Goal: Task Accomplishment & Management: Manage account settings

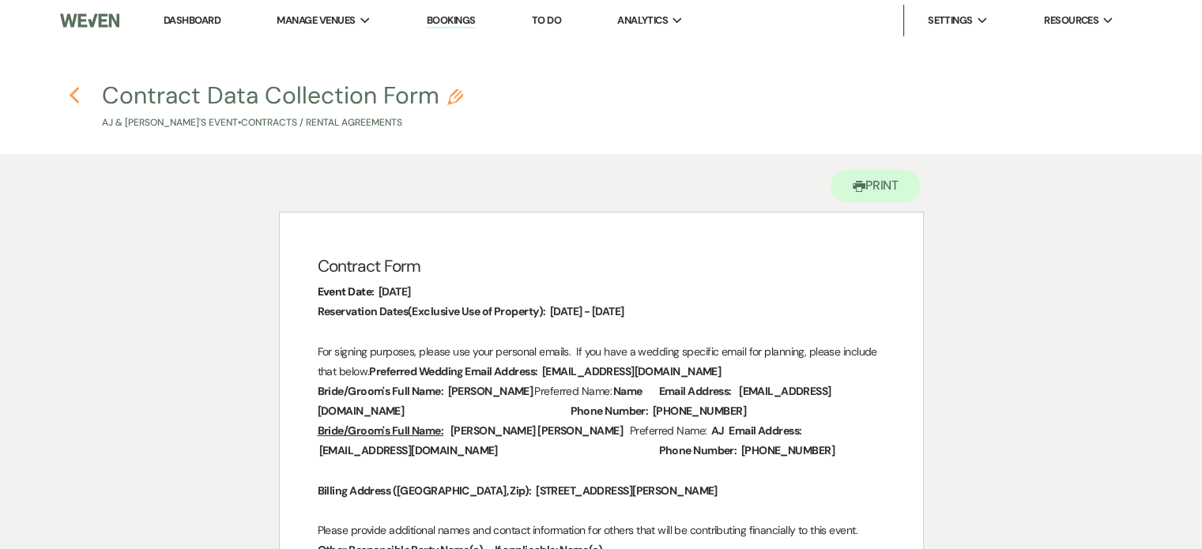
click at [79, 94] on icon "Previous" at bounding box center [75, 95] width 12 height 19
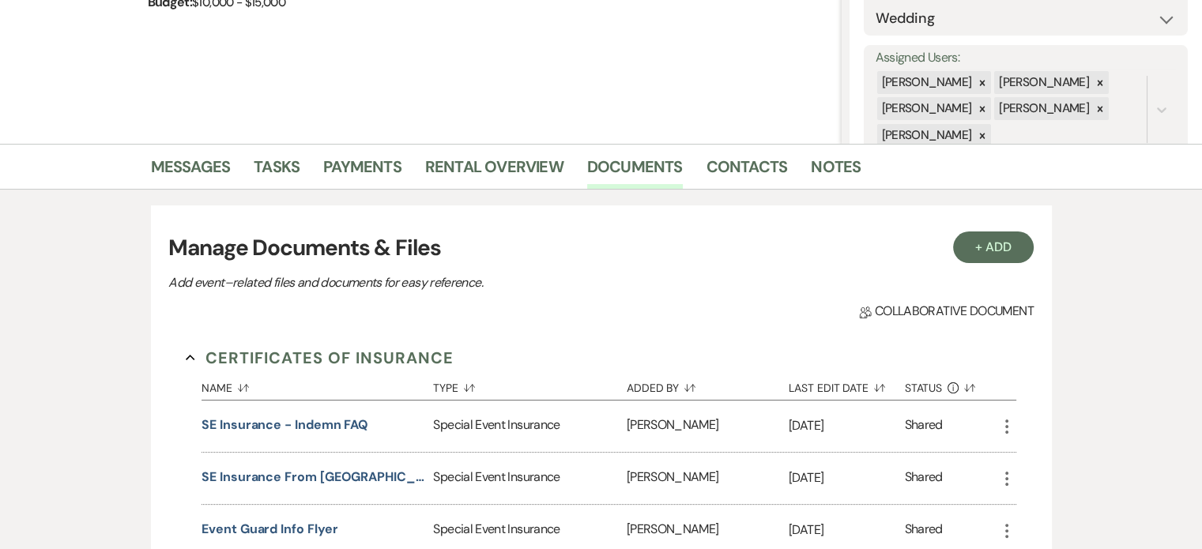
scroll to position [316, 0]
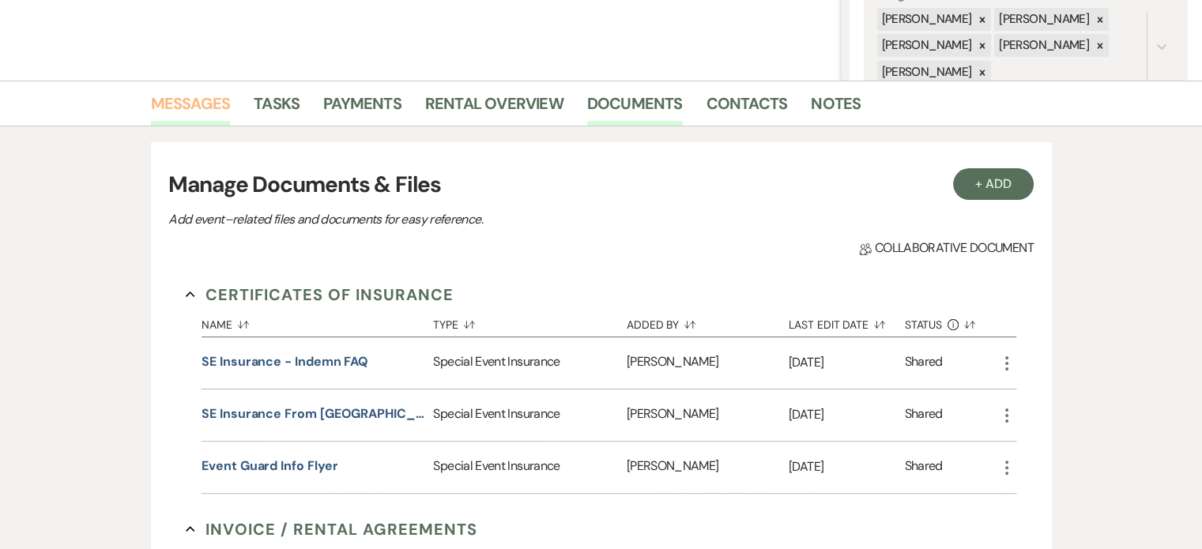
click at [224, 104] on link "Messages" at bounding box center [191, 108] width 80 height 35
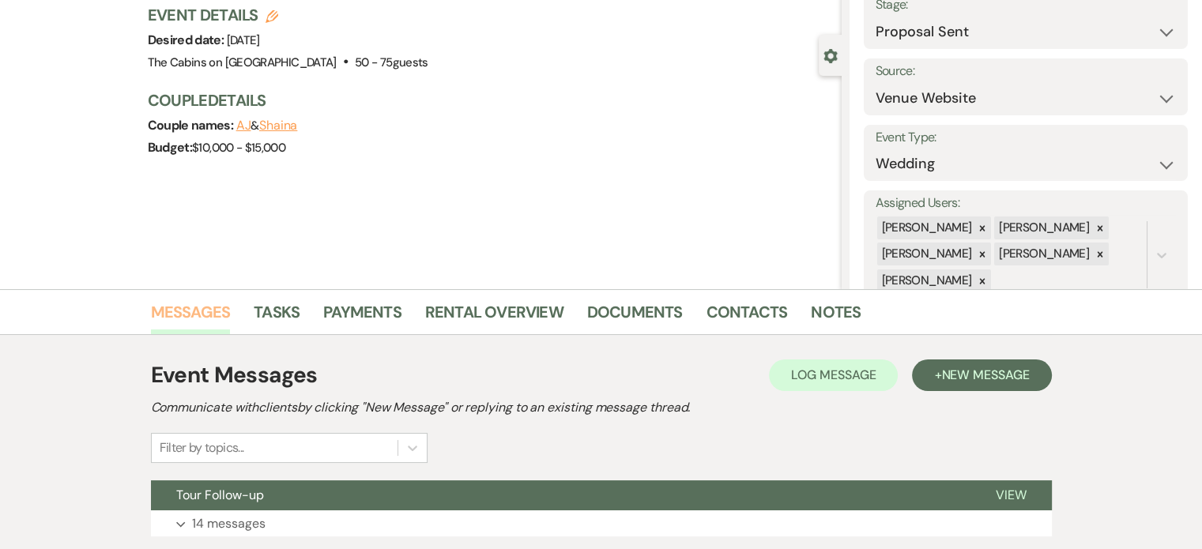
scroll to position [316, 0]
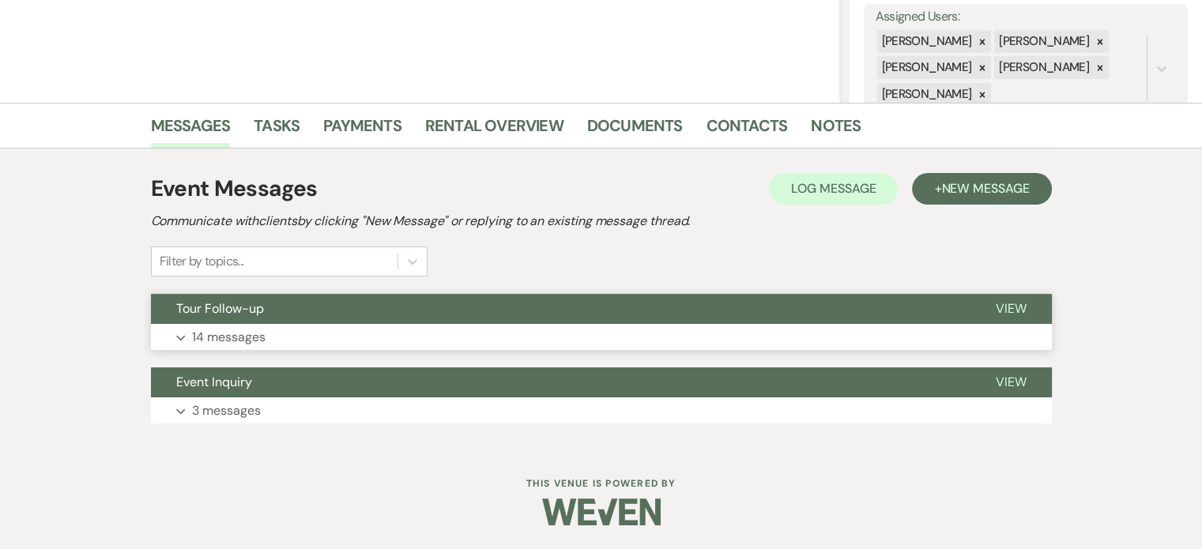
click at [265, 348] on p "14 messages" at bounding box center [228, 337] width 73 height 21
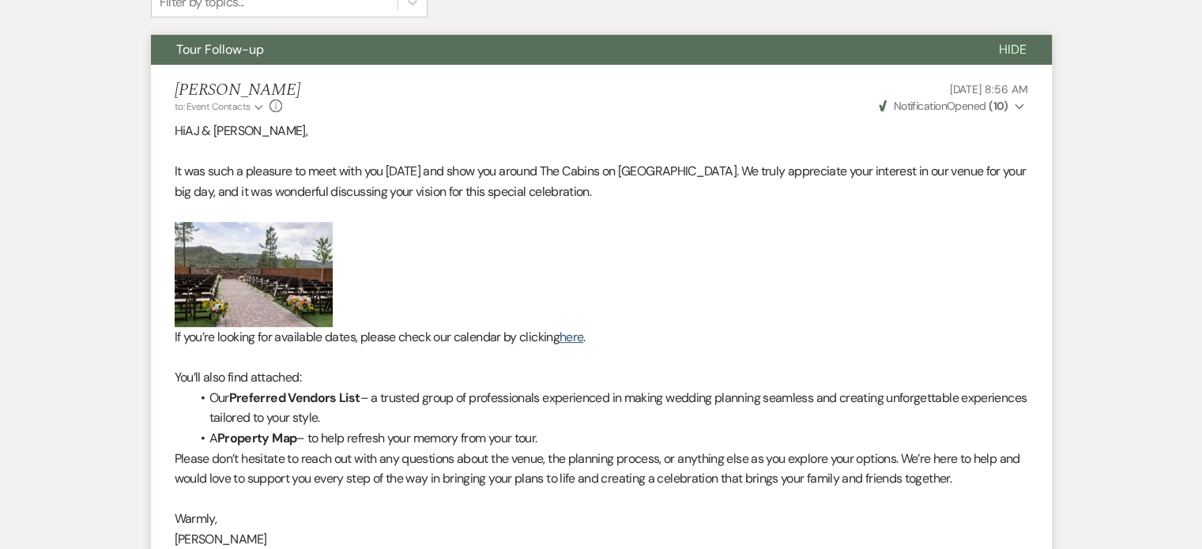
scroll to position [0, 0]
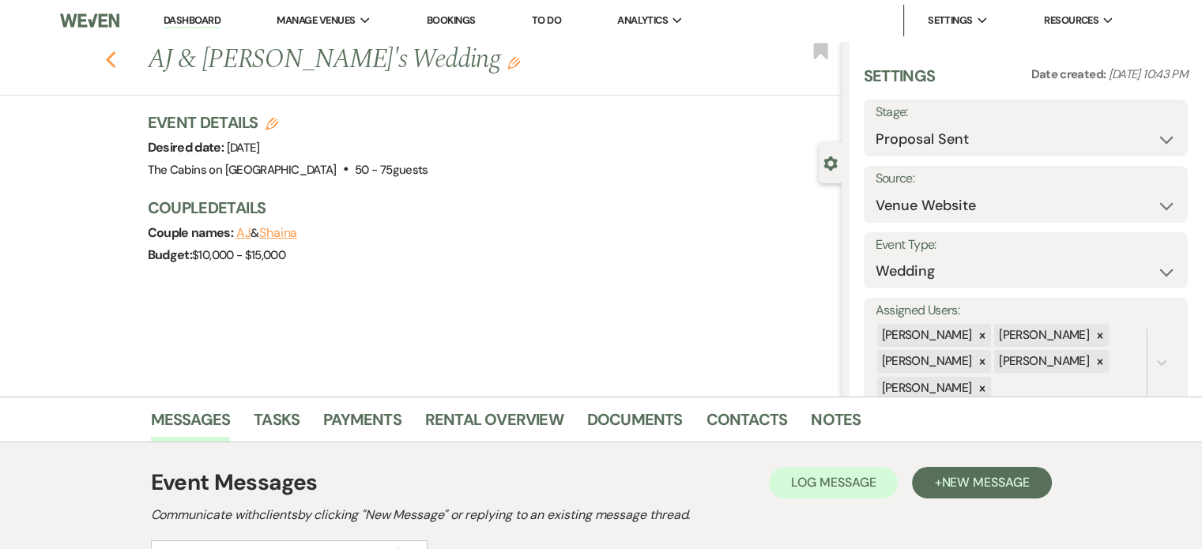
click at [115, 64] on use "button" at bounding box center [110, 59] width 10 height 17
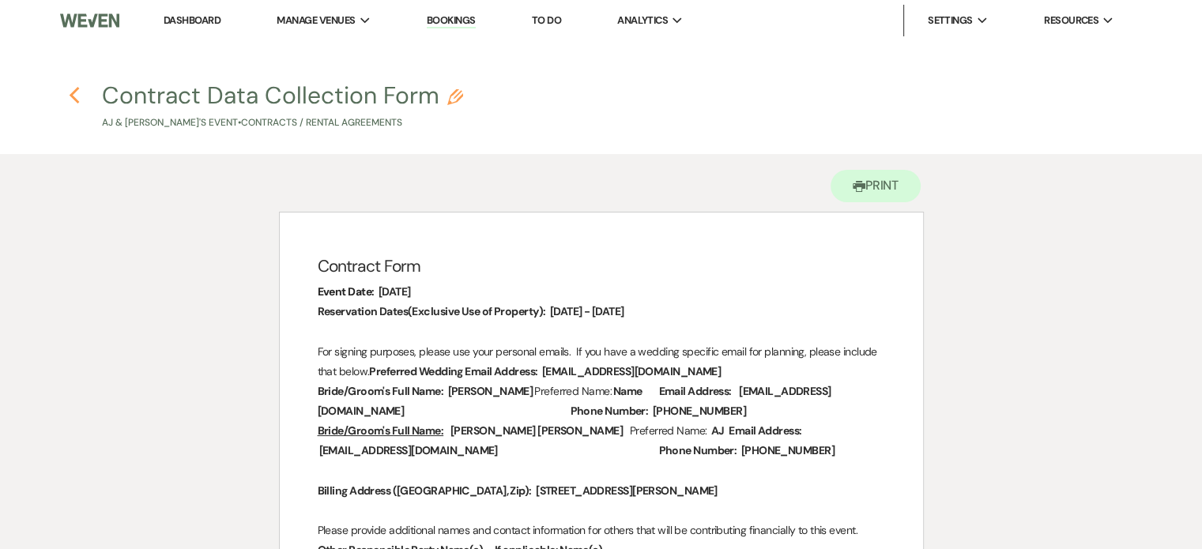
click at [71, 92] on icon "Previous" at bounding box center [75, 95] width 12 height 19
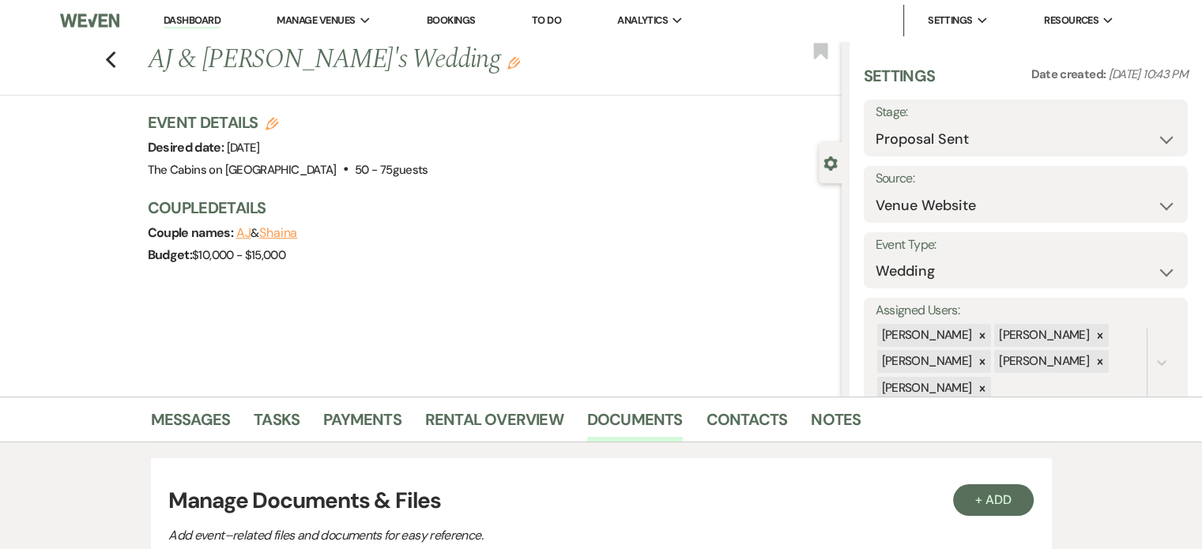
click at [177, 23] on link "Dashboard" at bounding box center [192, 20] width 57 height 15
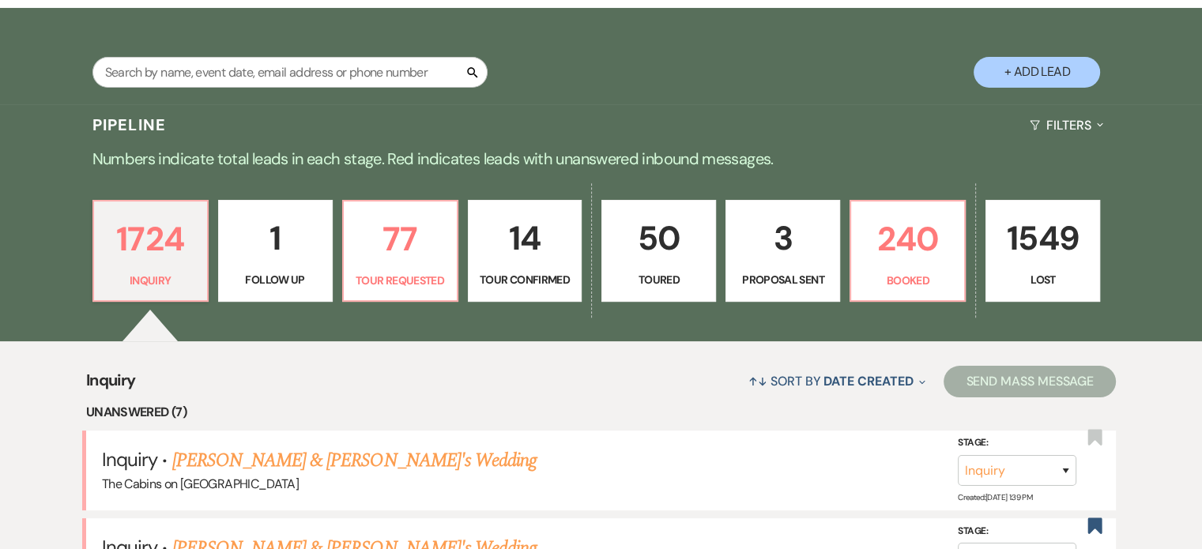
scroll to position [395, 0]
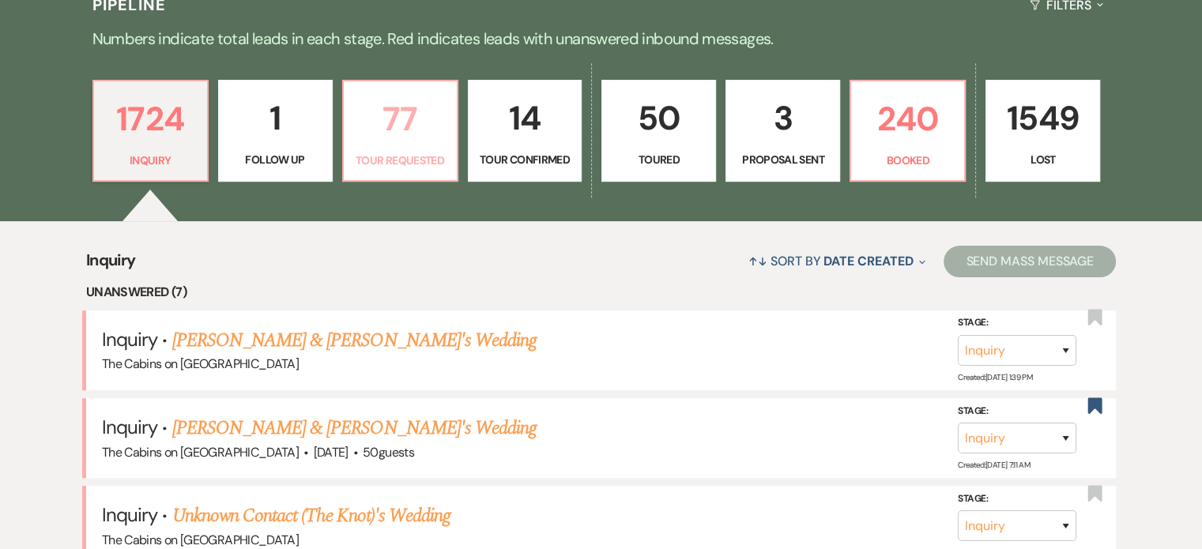
click at [391, 145] on p "77" at bounding box center [400, 118] width 94 height 53
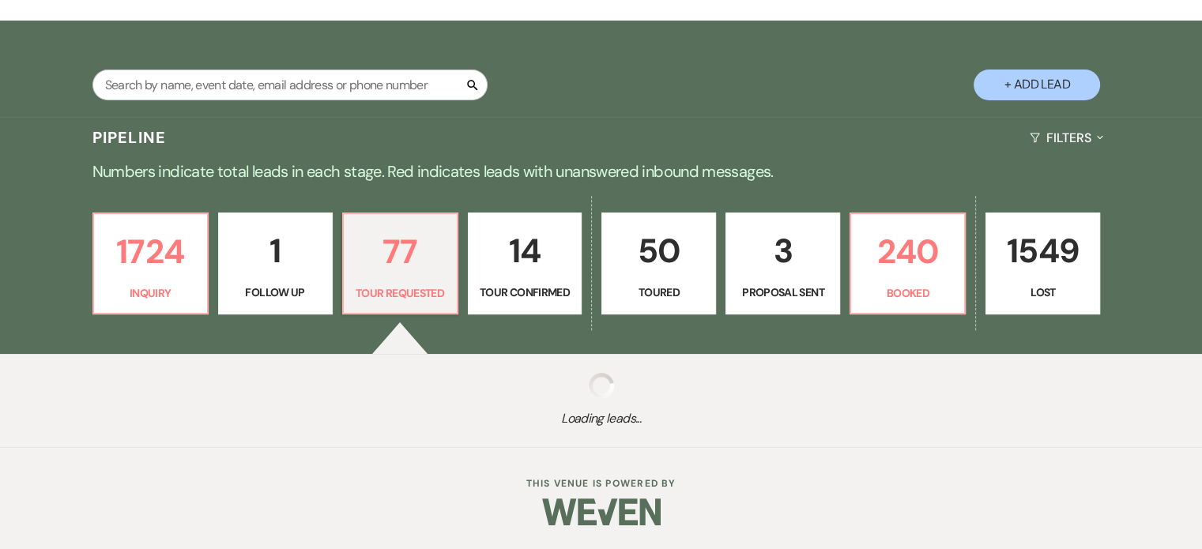
select select "2"
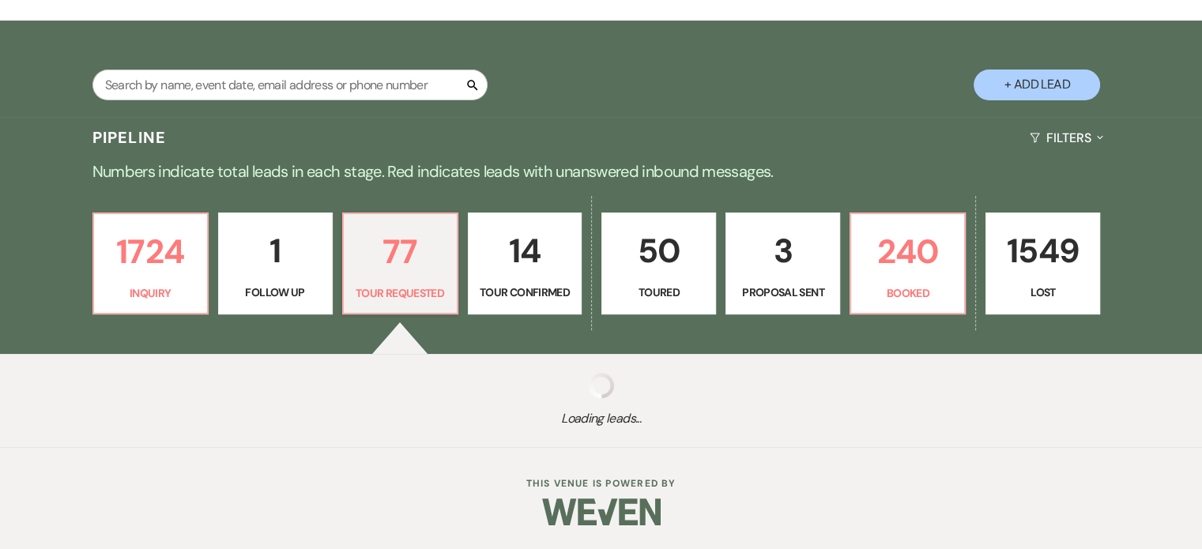
select select "2"
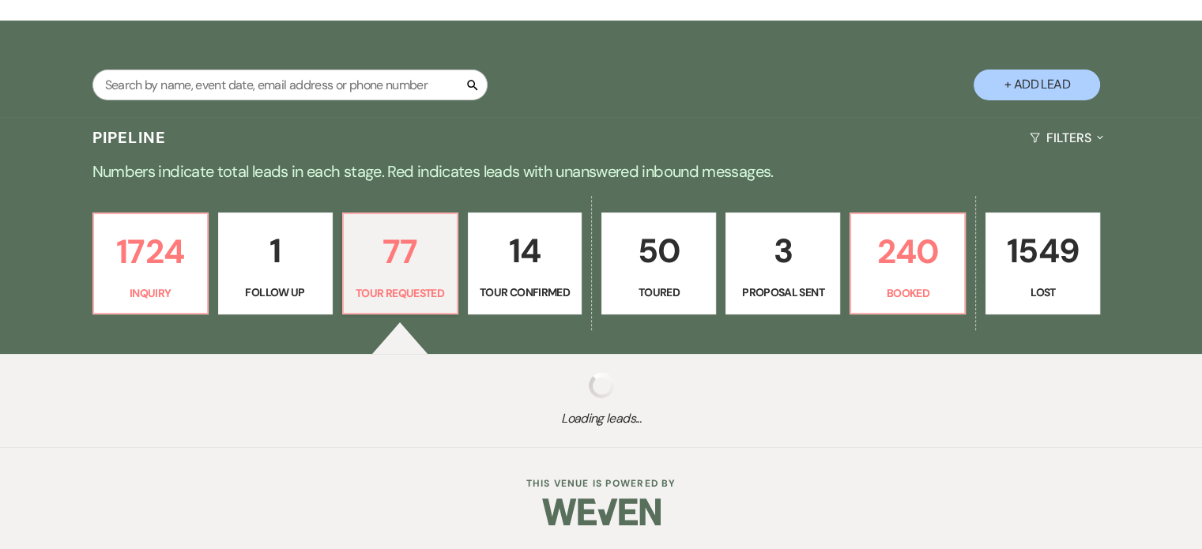
select select "2"
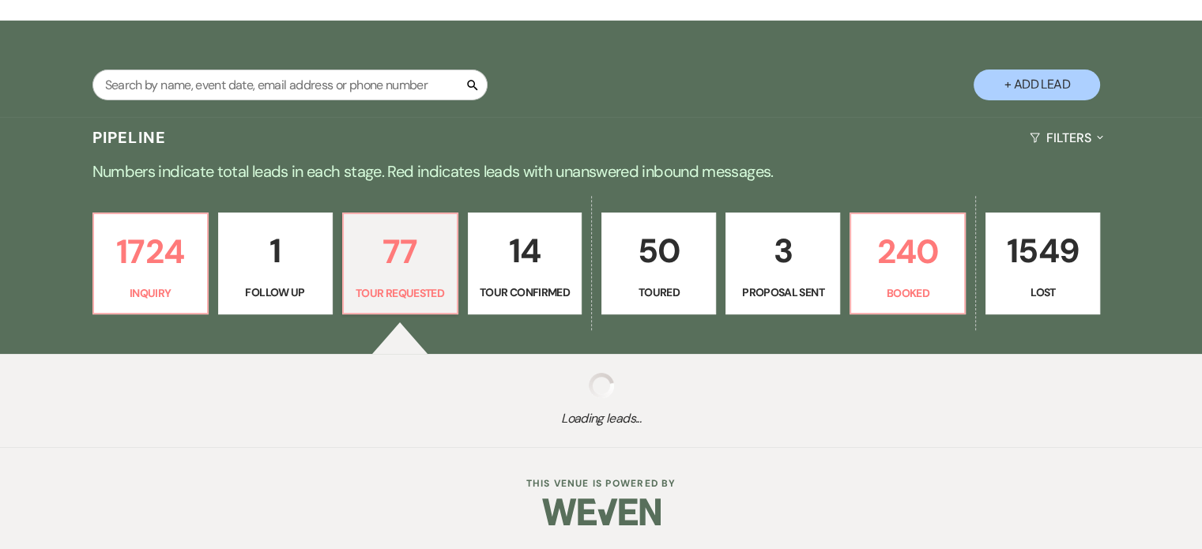
select select "2"
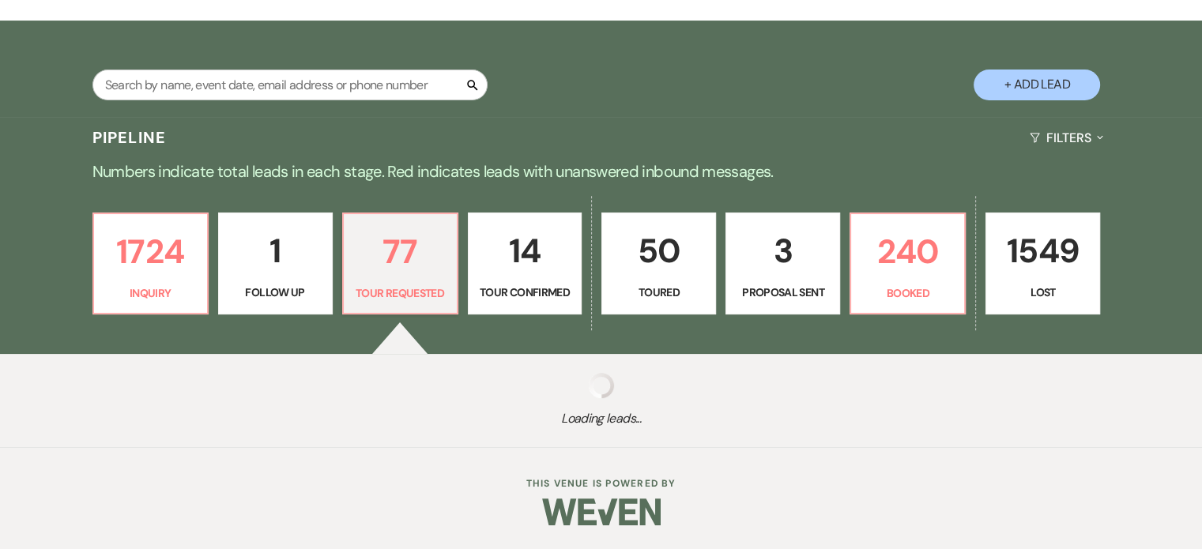
select select "2"
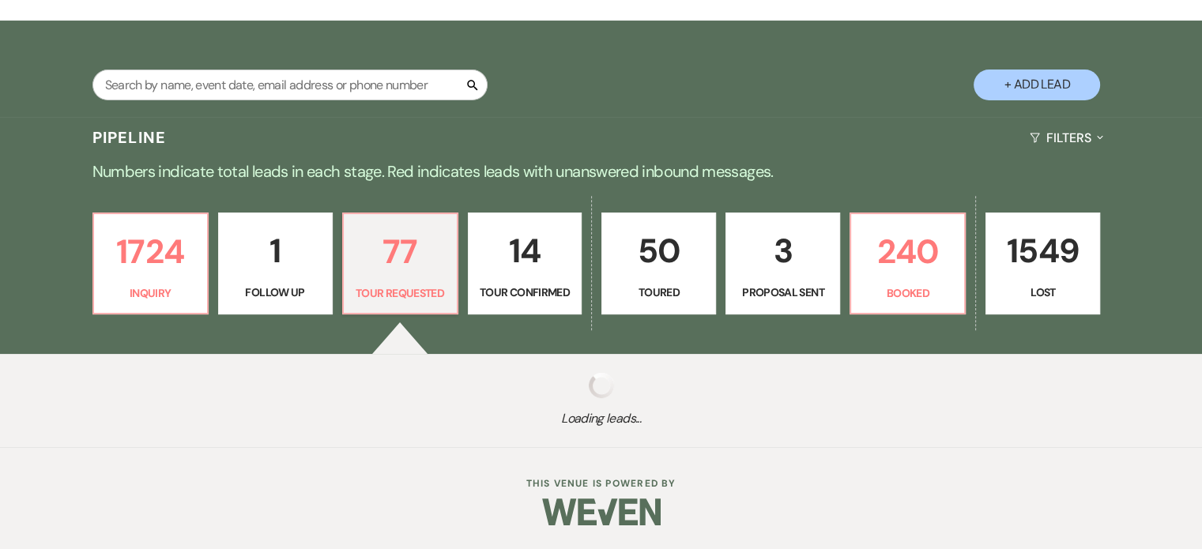
select select "2"
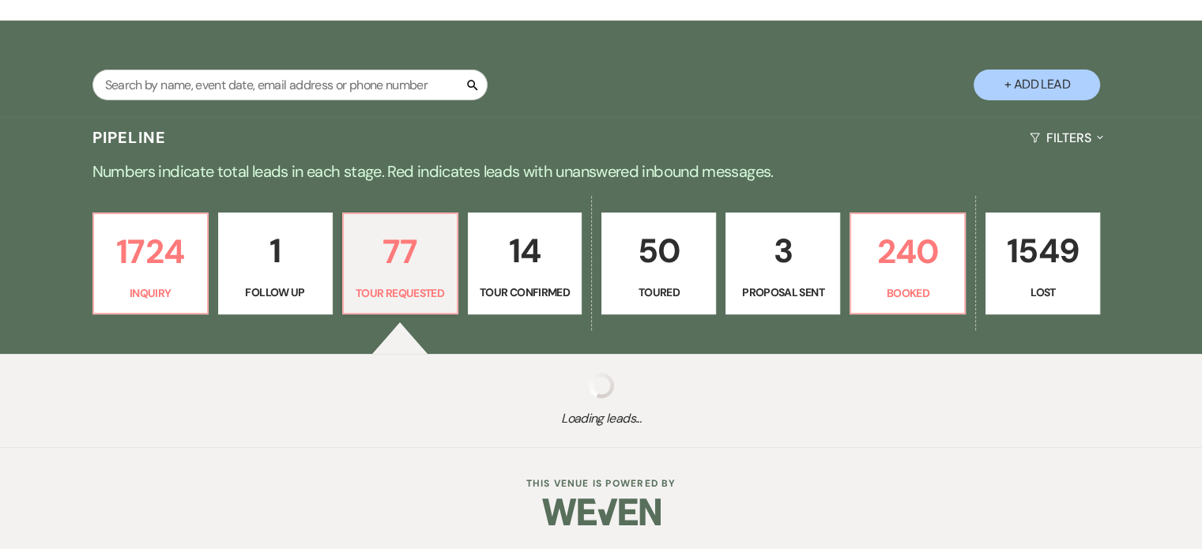
select select "2"
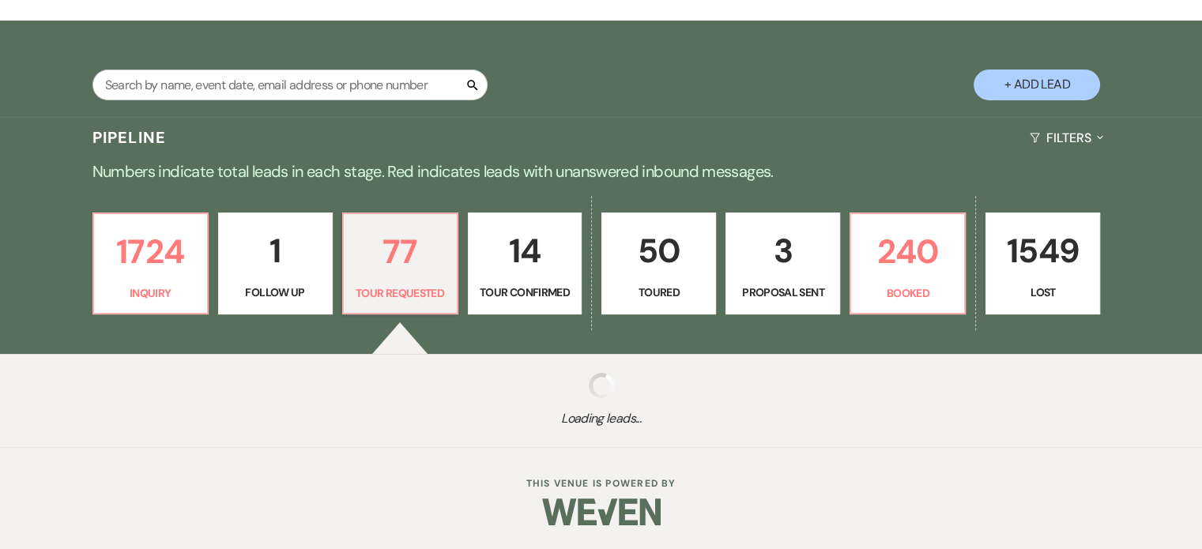
select select "2"
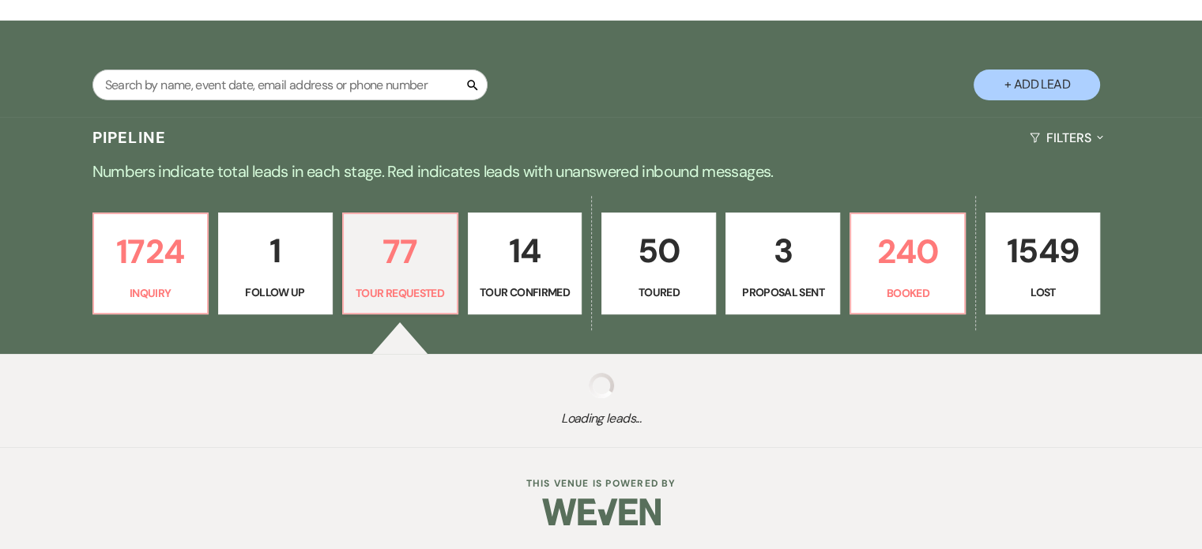
select select "2"
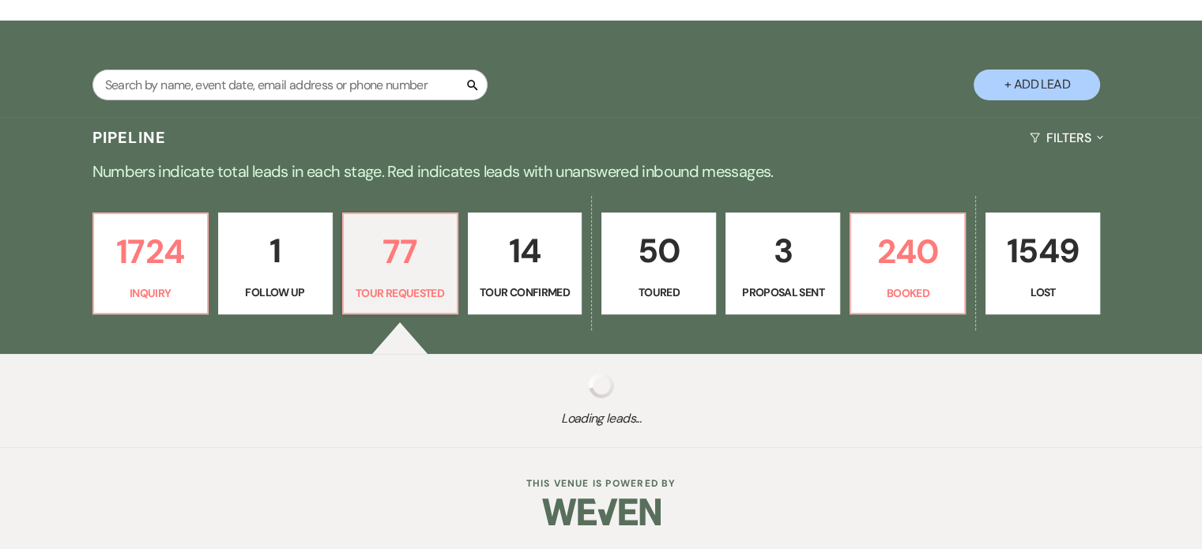
select select "2"
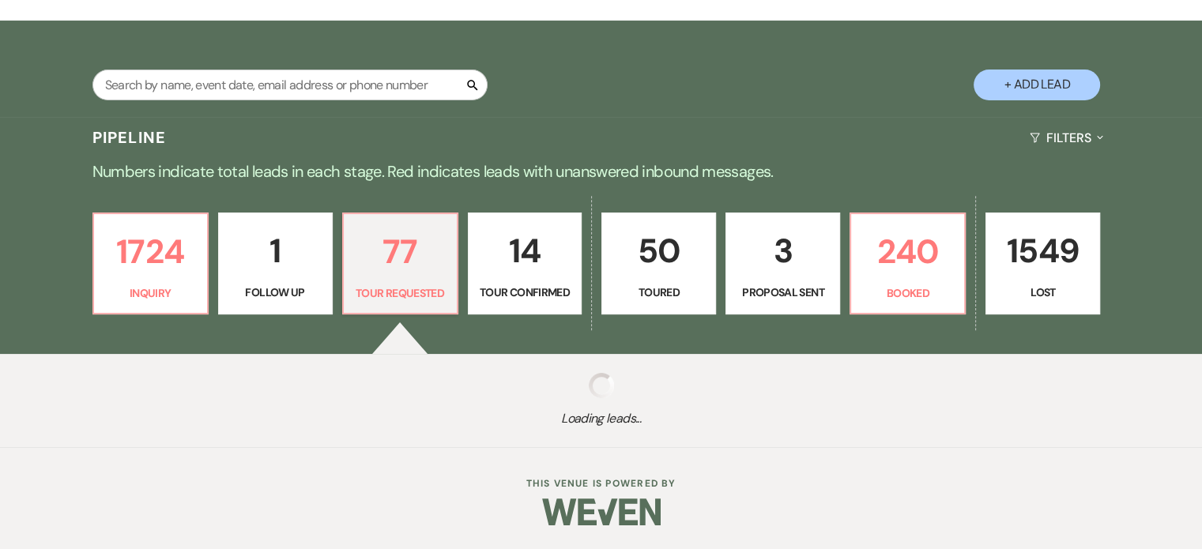
select select "2"
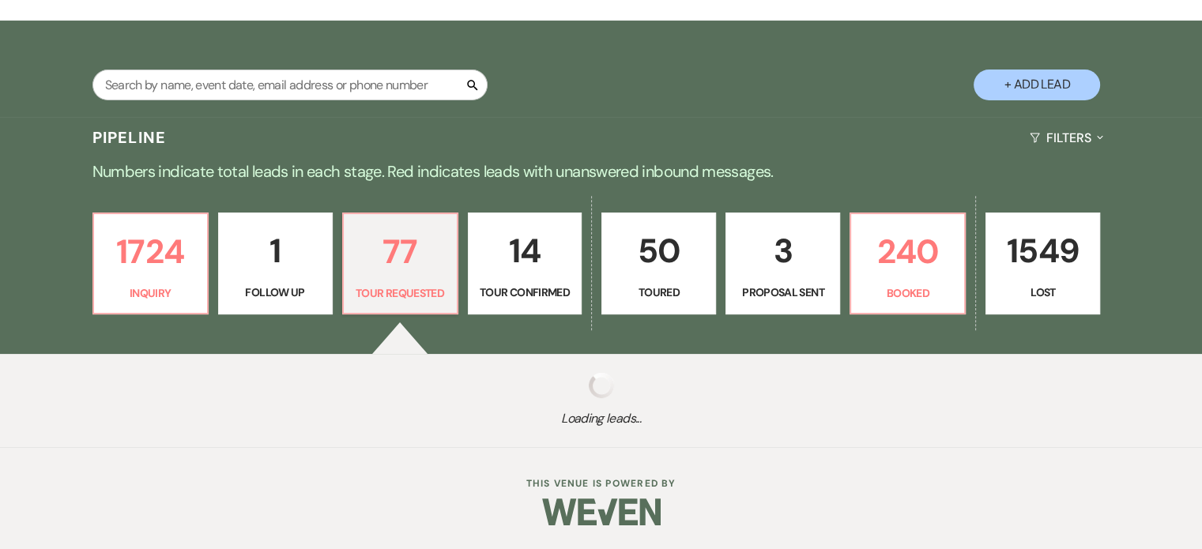
select select "2"
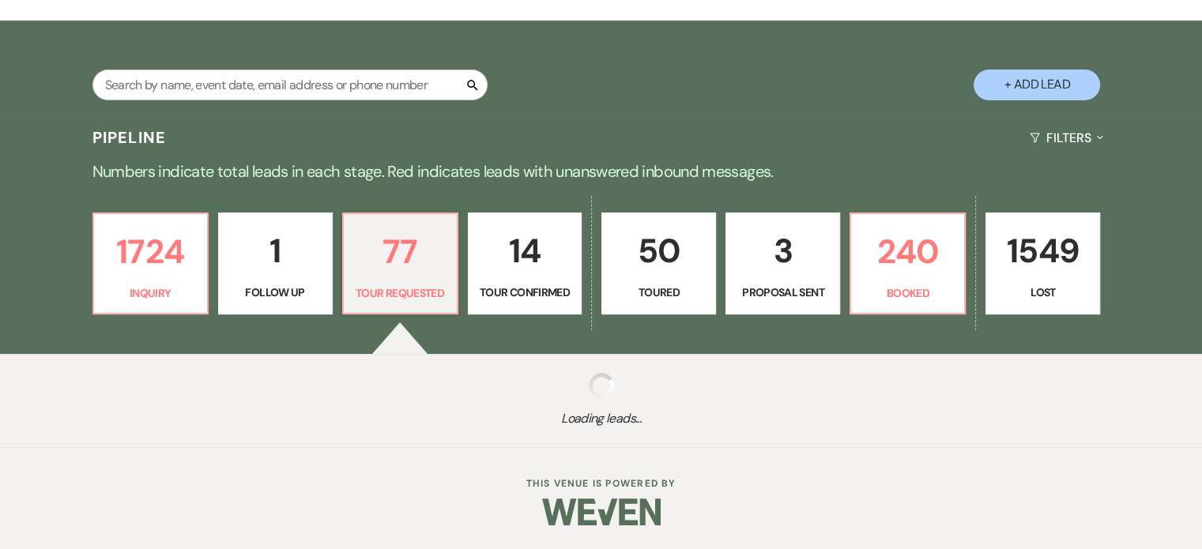
select select "2"
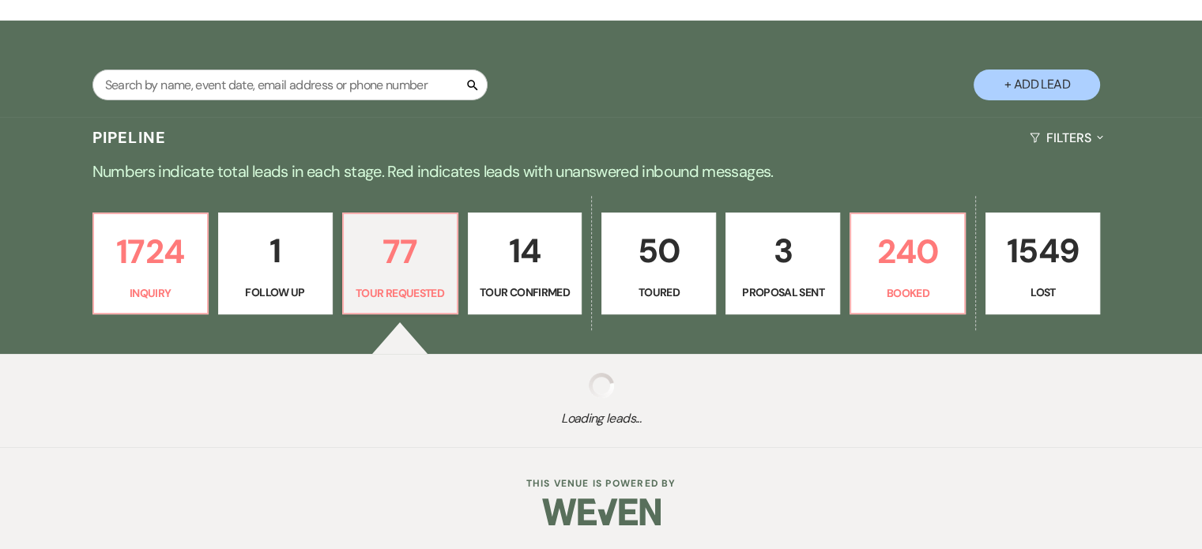
select select "2"
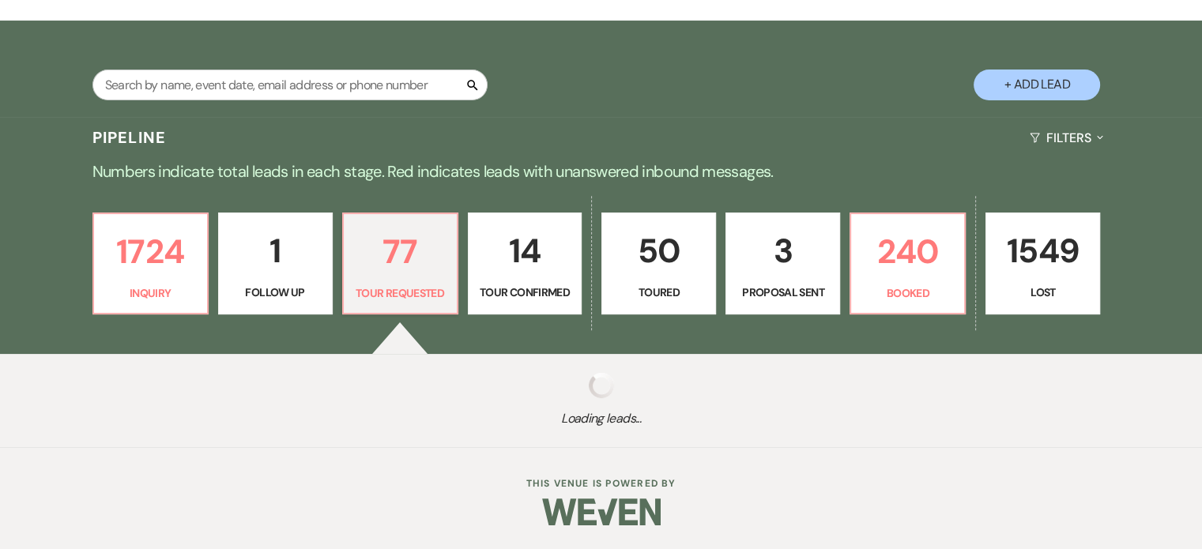
select select "2"
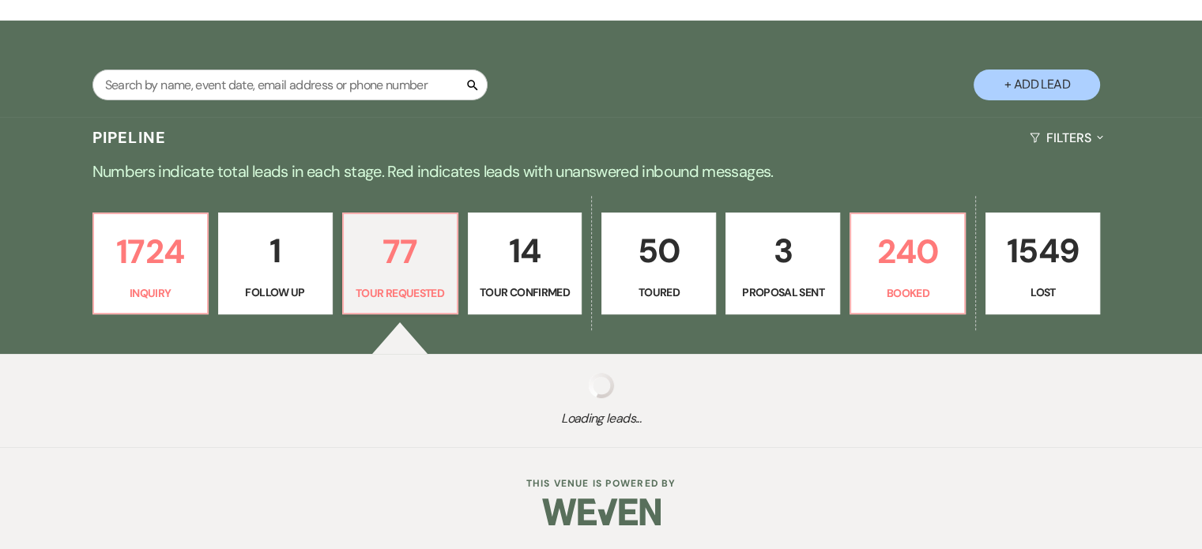
select select "2"
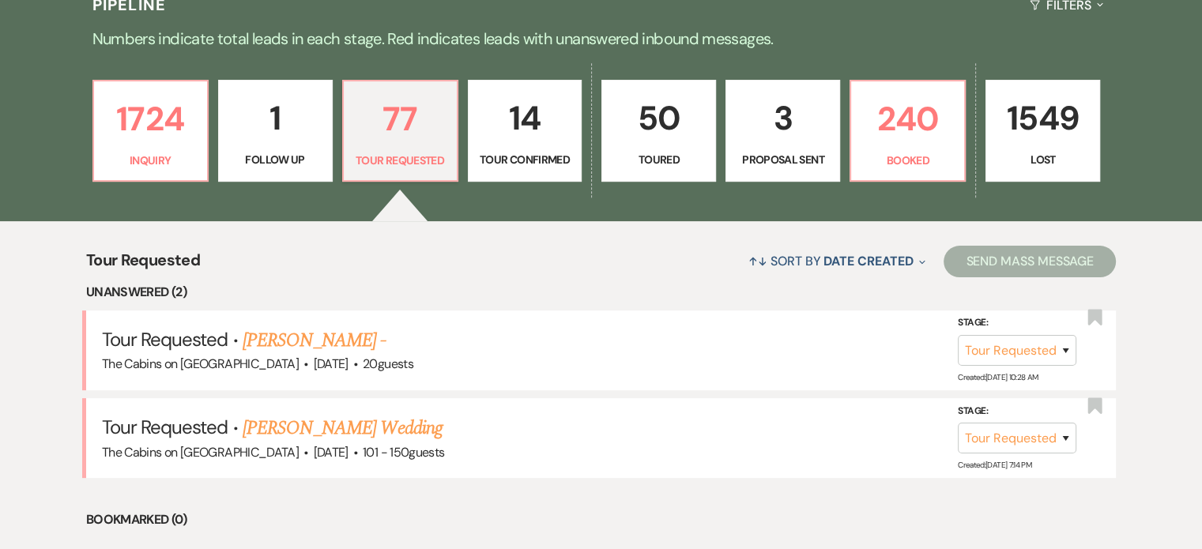
scroll to position [553, 0]
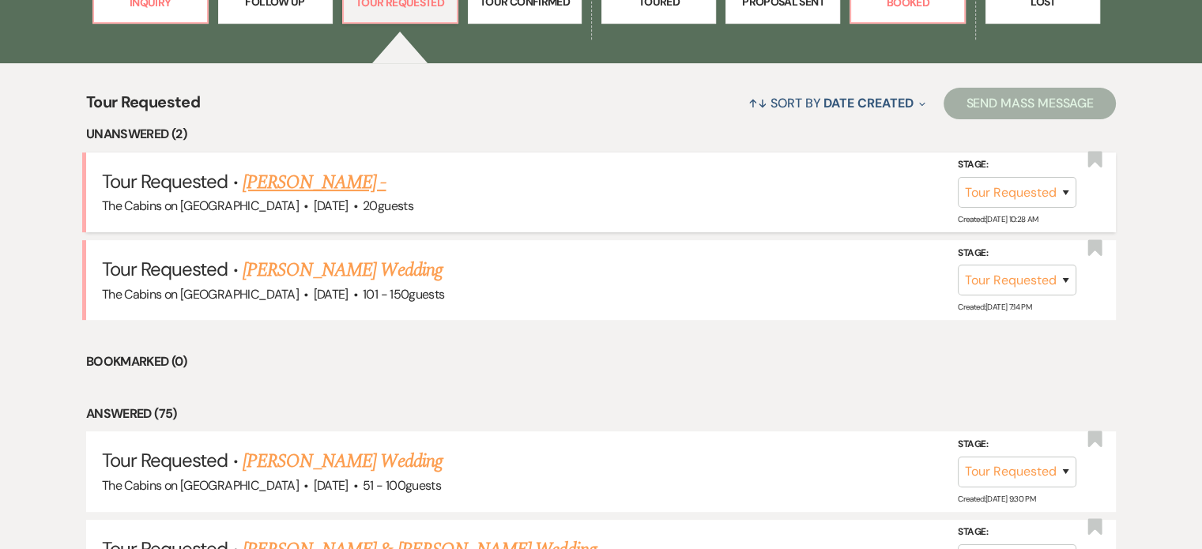
click at [343, 197] on link "Andrew Huvaere's -" at bounding box center [315, 182] width 144 height 28
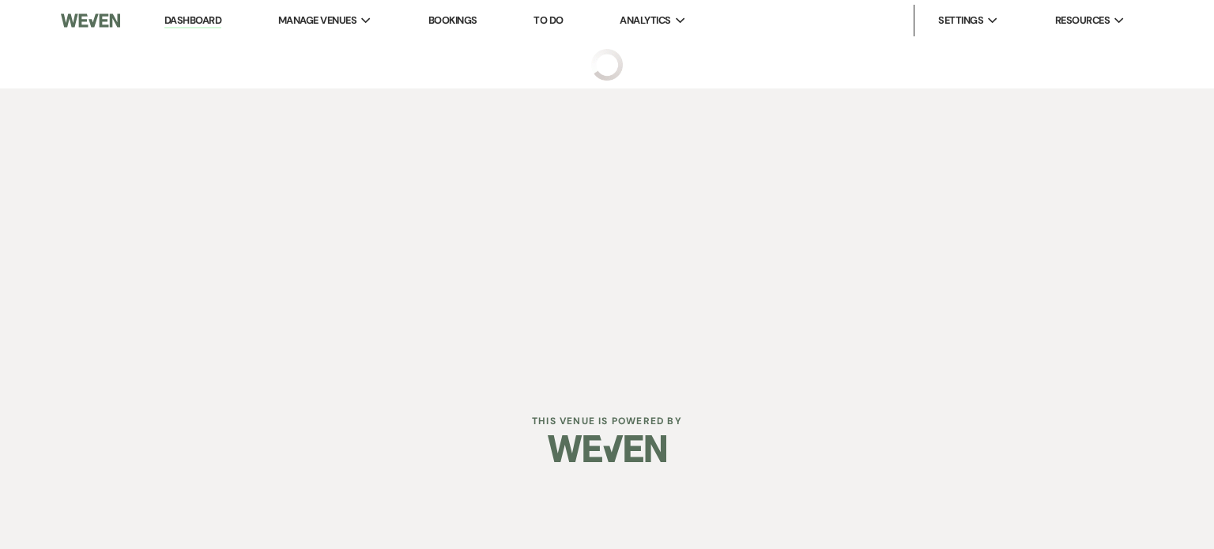
select select "2"
select select "5"
select select "13"
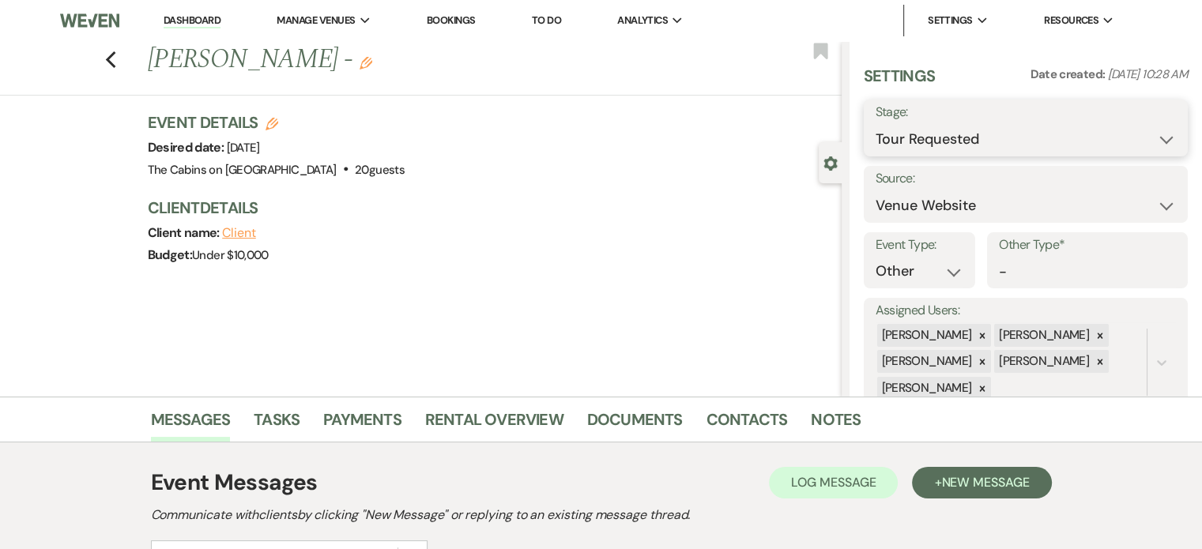
click at [875, 155] on select "Inquiry Follow Up Tour Requested Tour Confirmed Toured Proposal Sent Booked Lost" at bounding box center [1025, 139] width 300 height 31
select select "8"
click at [875, 134] on select "Inquiry Follow Up Tour Requested Tour Confirmed Toured Proposal Sent Booked Lost" at bounding box center [1025, 139] width 300 height 31
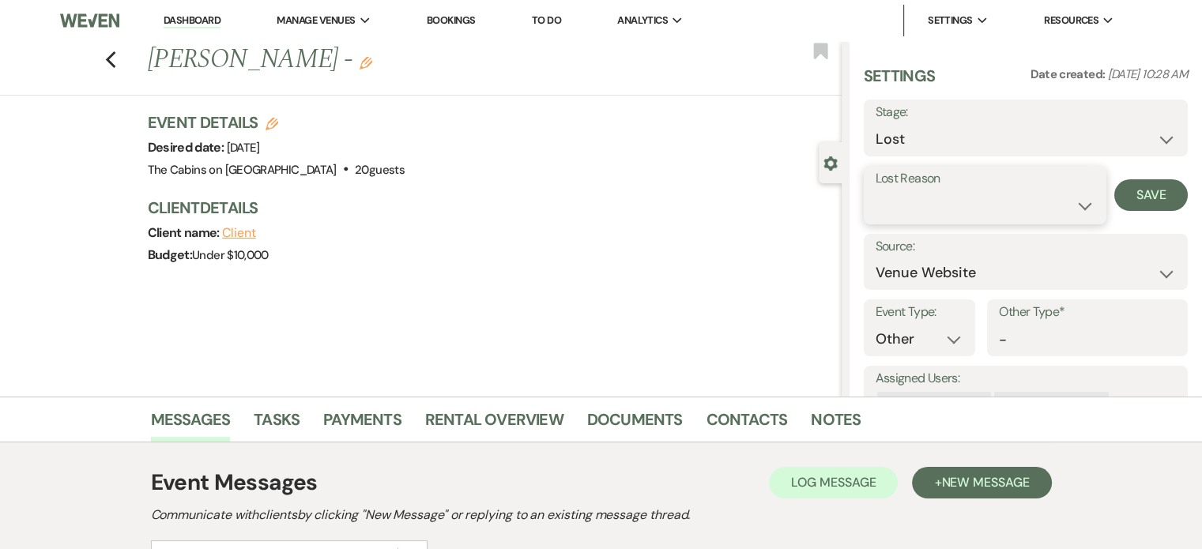
click at [875, 218] on select "Booked Elsewhere Budget Date Unavailable No Response Not a Good Match Capacity …" at bounding box center [984, 205] width 219 height 31
select select "3"
click at [875, 204] on select "Booked Elsewhere Budget Date Unavailable No Response Not a Good Match Capacity …" at bounding box center [984, 205] width 219 height 31
click at [1135, 205] on button "Save" at bounding box center [1150, 195] width 73 height 32
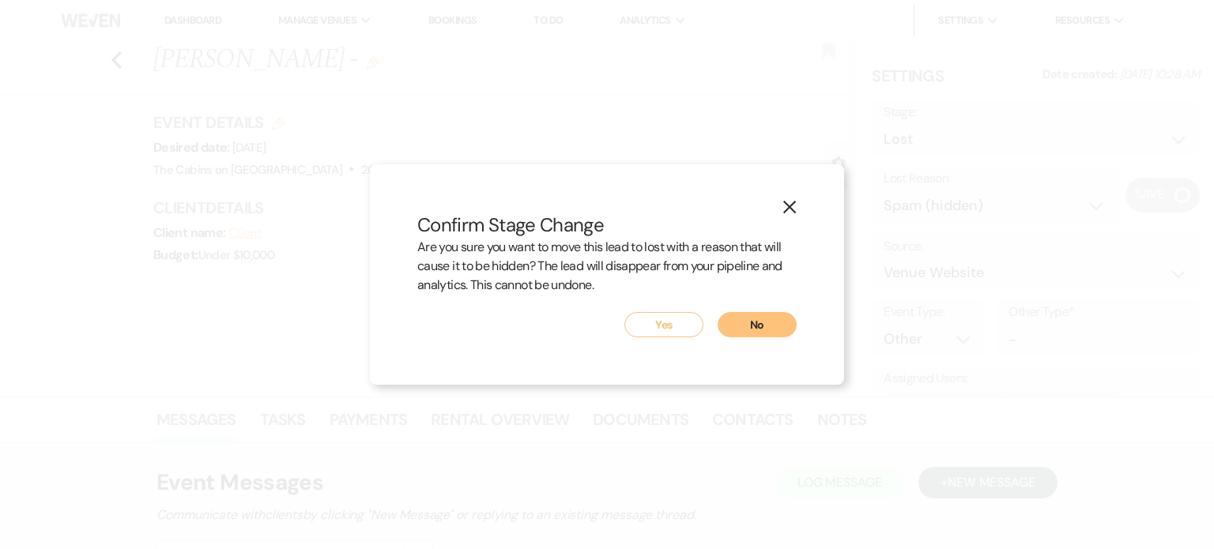
click at [657, 337] on button "Yes" at bounding box center [663, 324] width 79 height 25
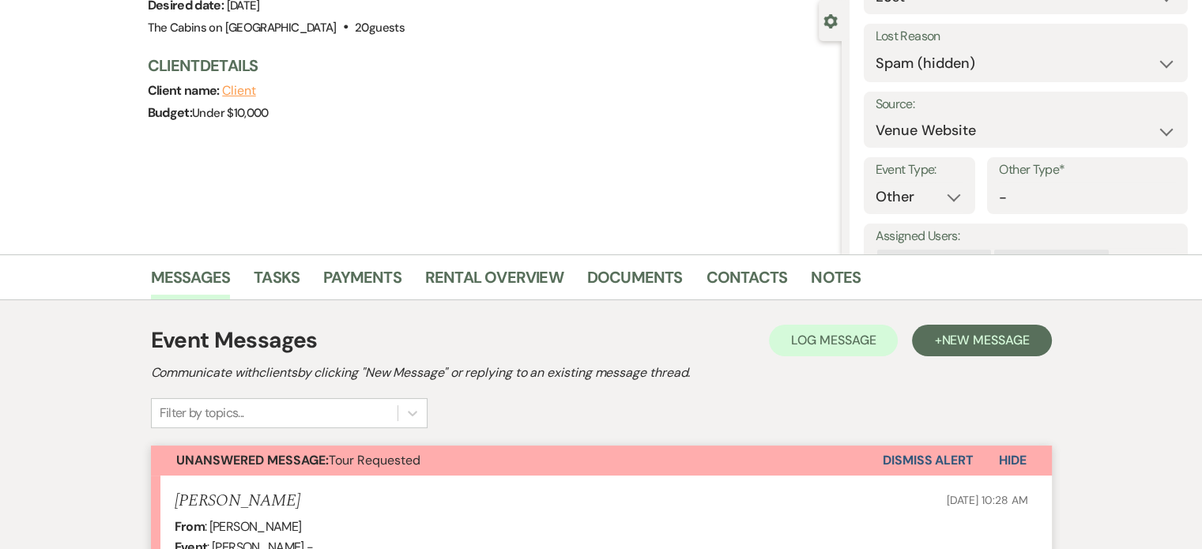
scroll to position [237, 0]
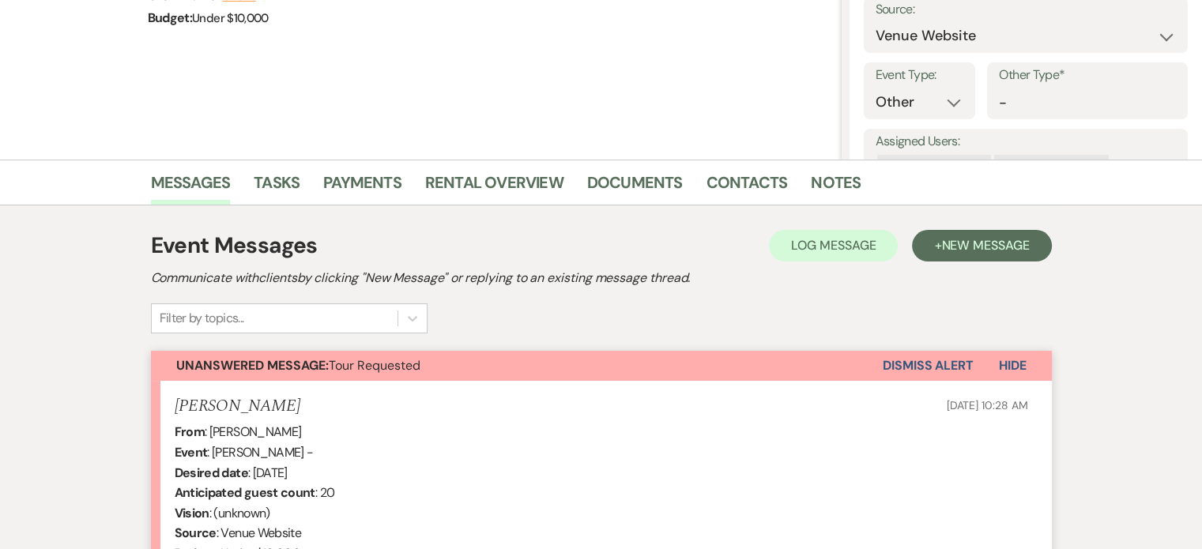
click at [883, 381] on button "Dismiss Alert" at bounding box center [928, 366] width 91 height 30
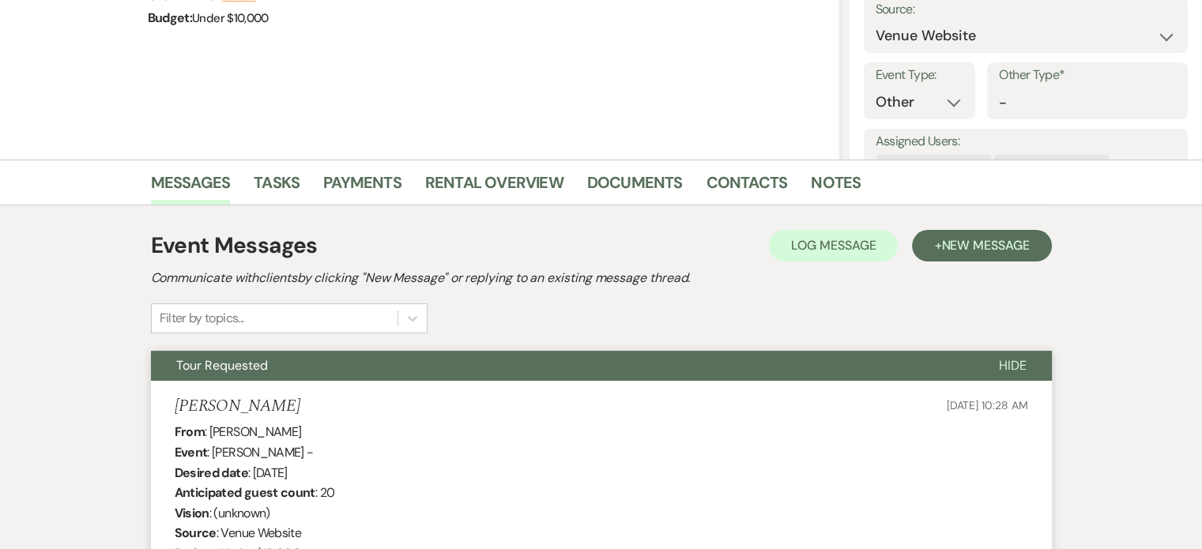
click at [999, 374] on span "Hide" at bounding box center [1013, 365] width 28 height 17
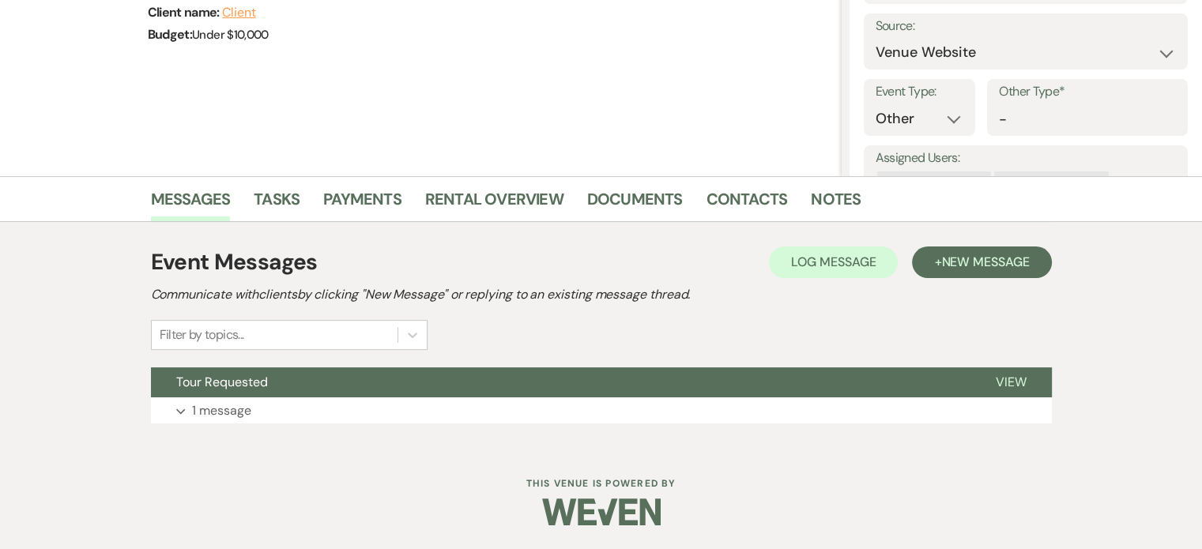
scroll to position [0, 0]
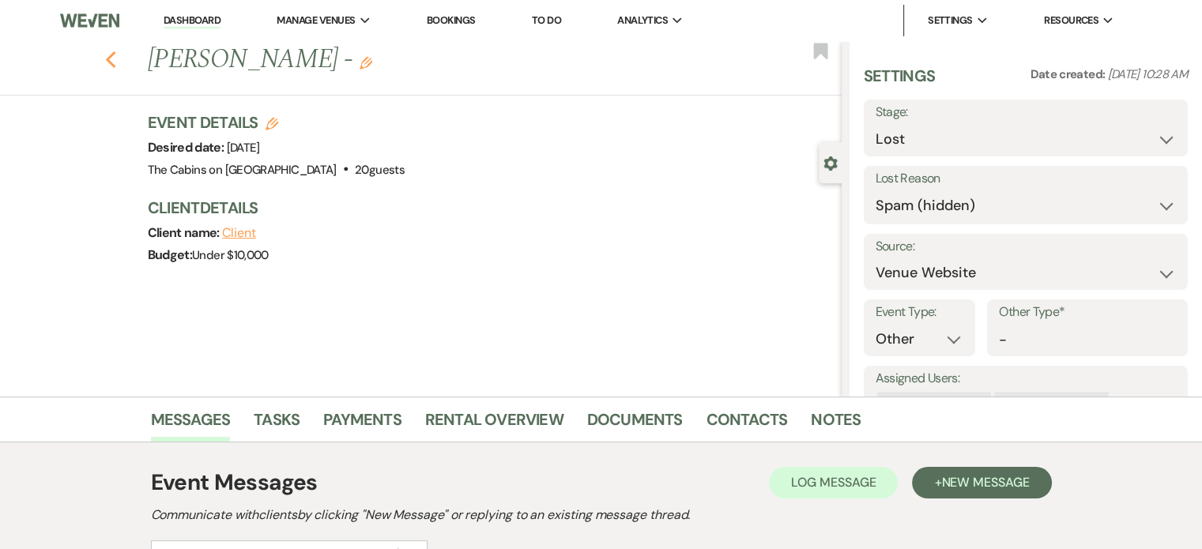
click at [117, 59] on icon "Previous" at bounding box center [111, 60] width 12 height 19
select select "2"
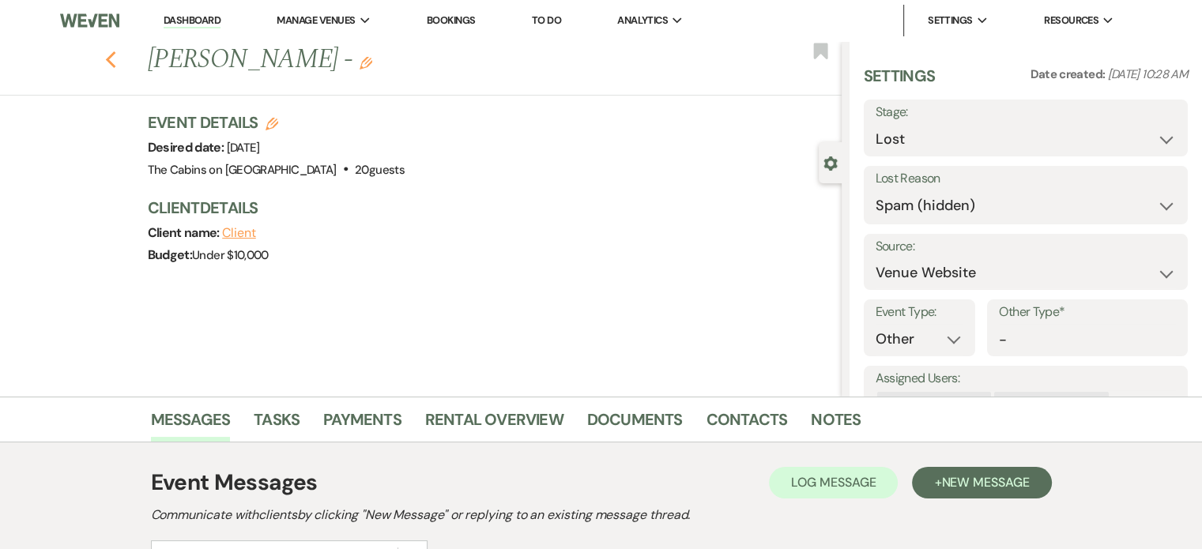
select select "2"
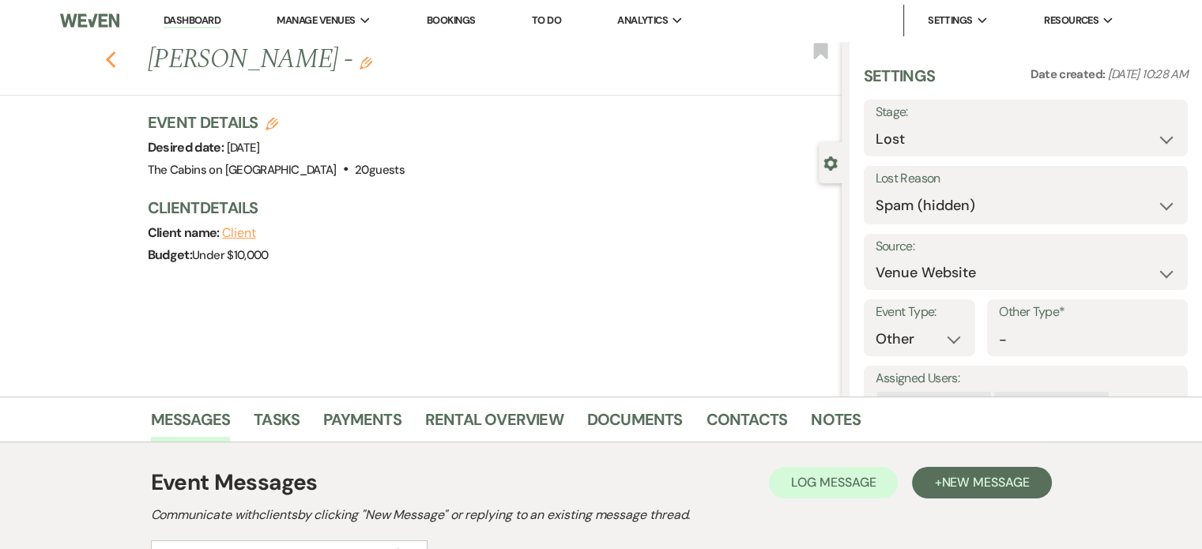
select select "2"
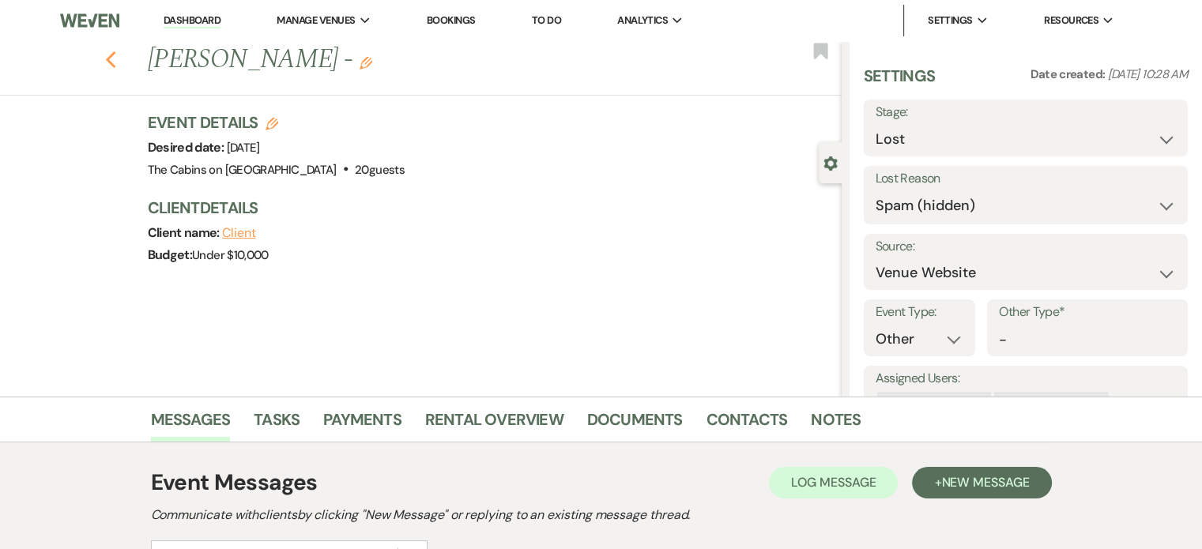
select select "2"
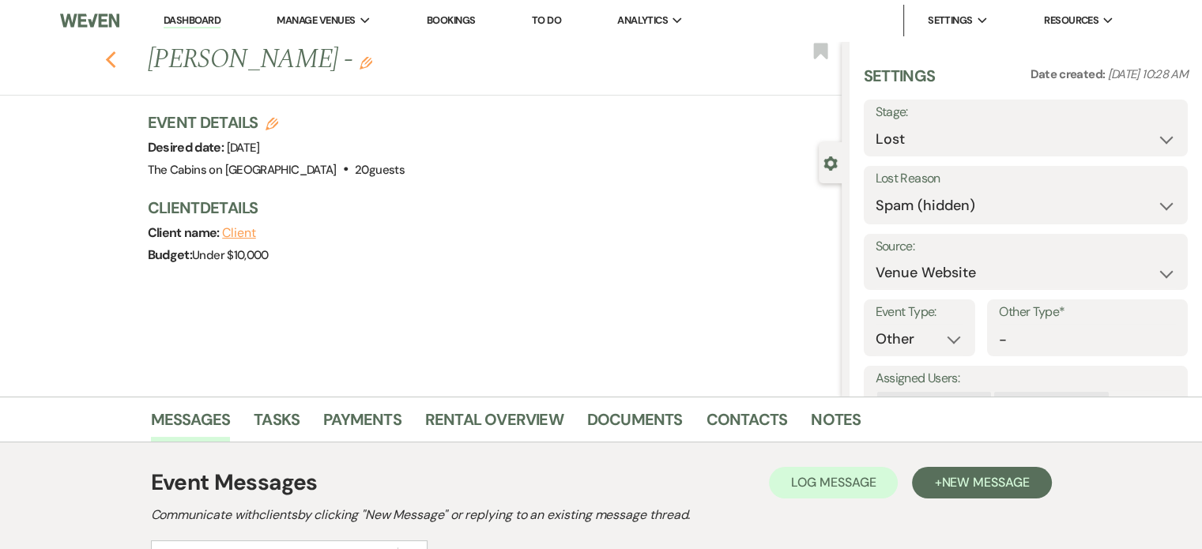
select select "2"
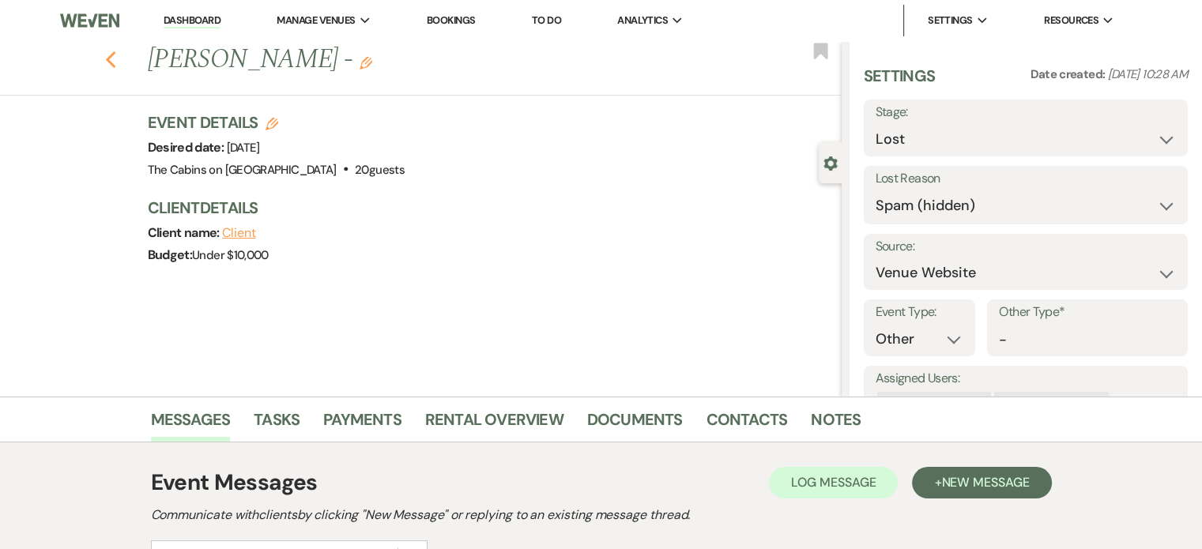
select select "2"
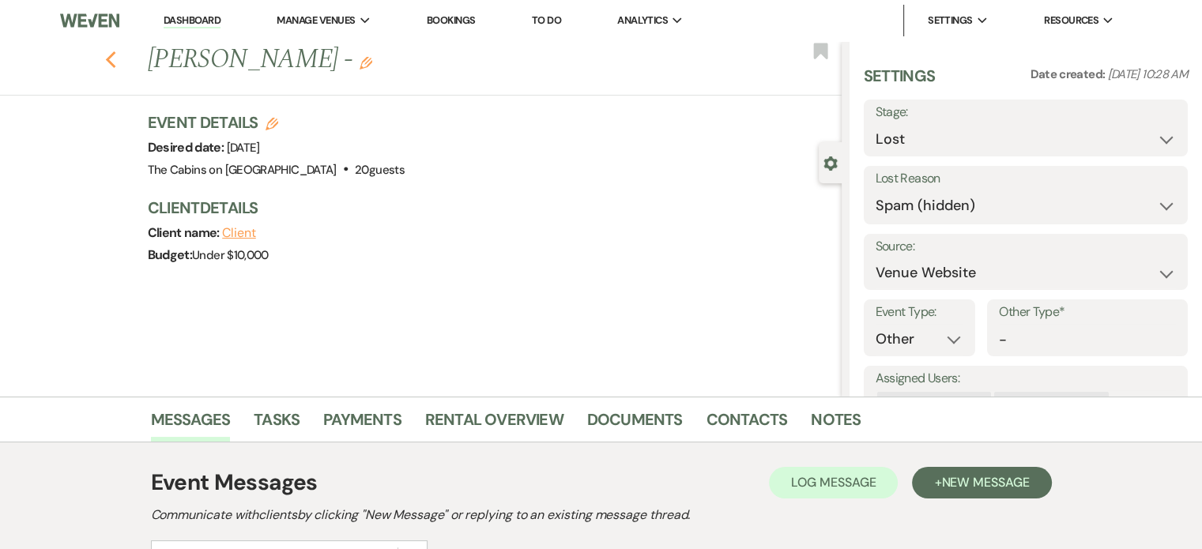
select select "2"
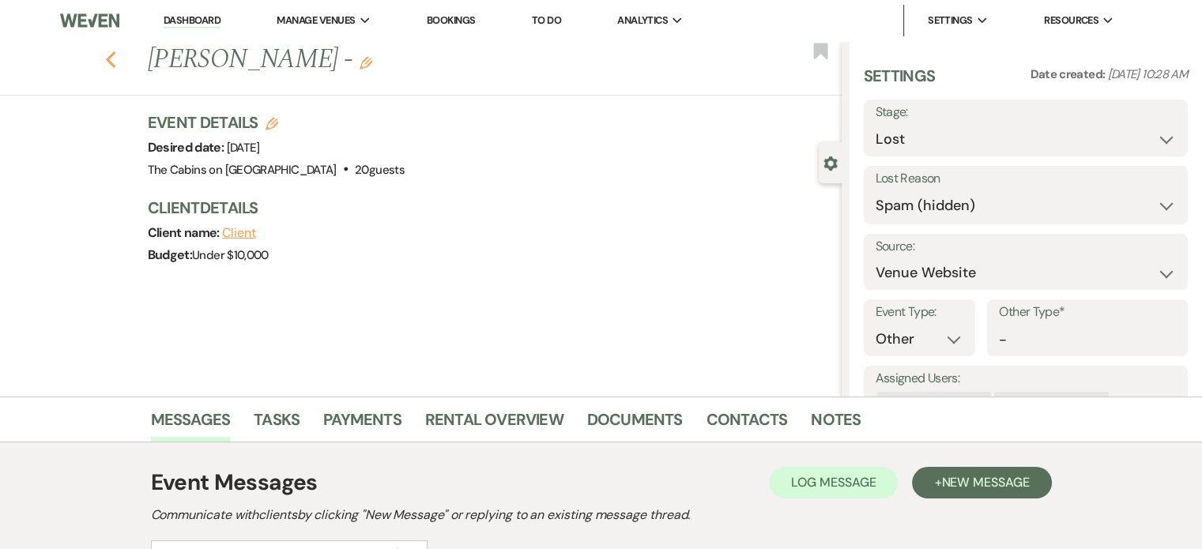
select select "2"
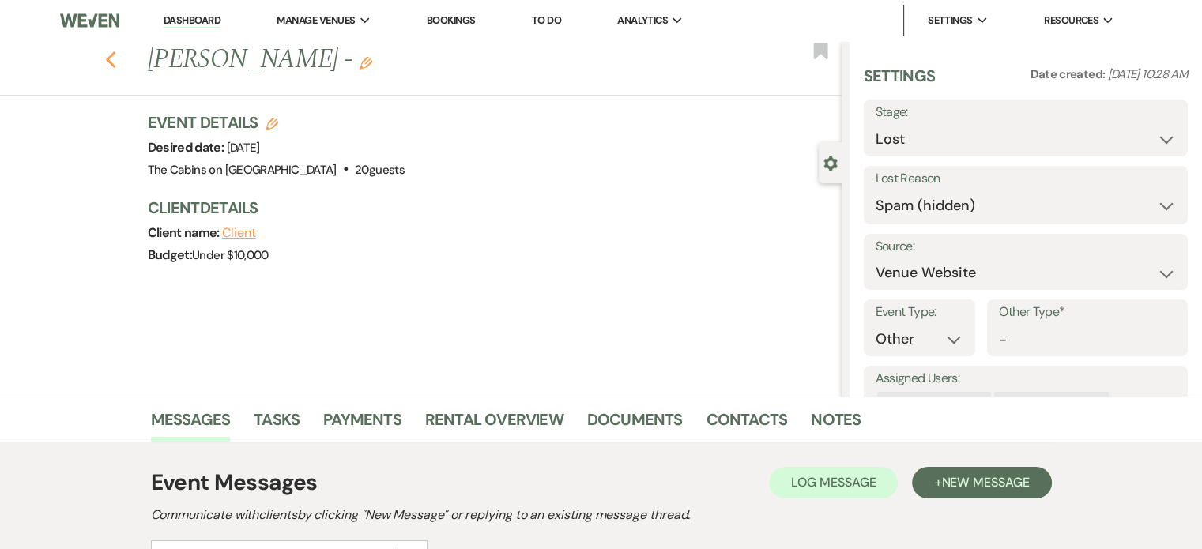
select select "2"
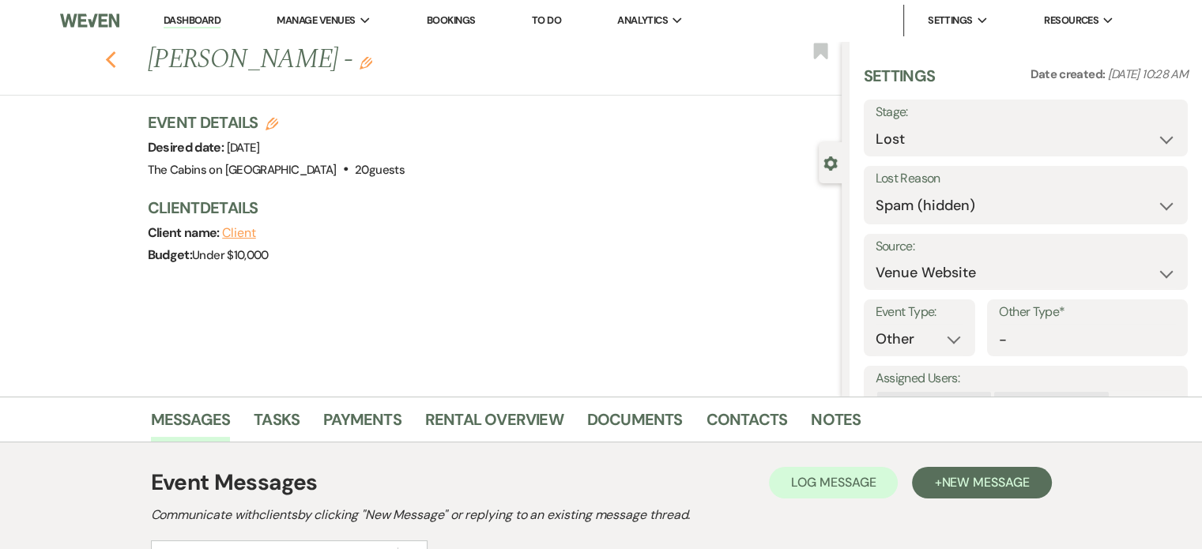
select select "2"
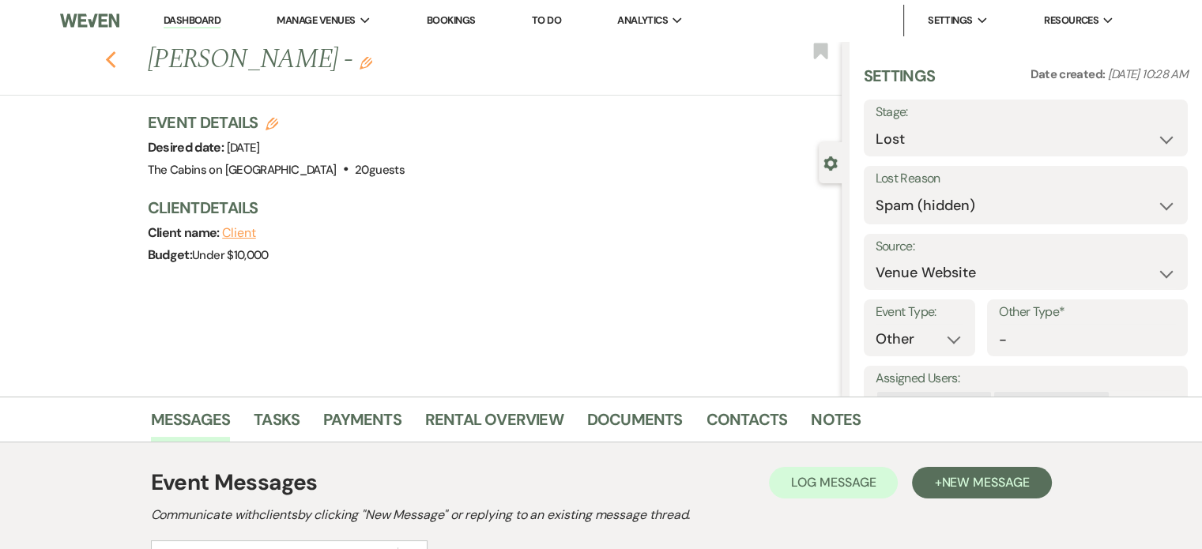
select select "2"
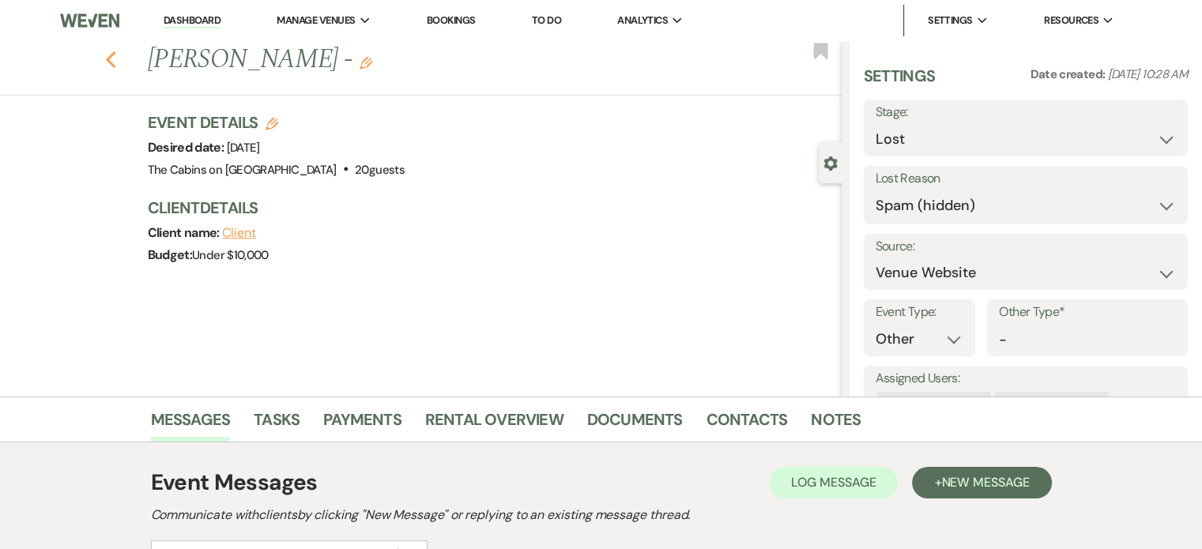
select select "2"
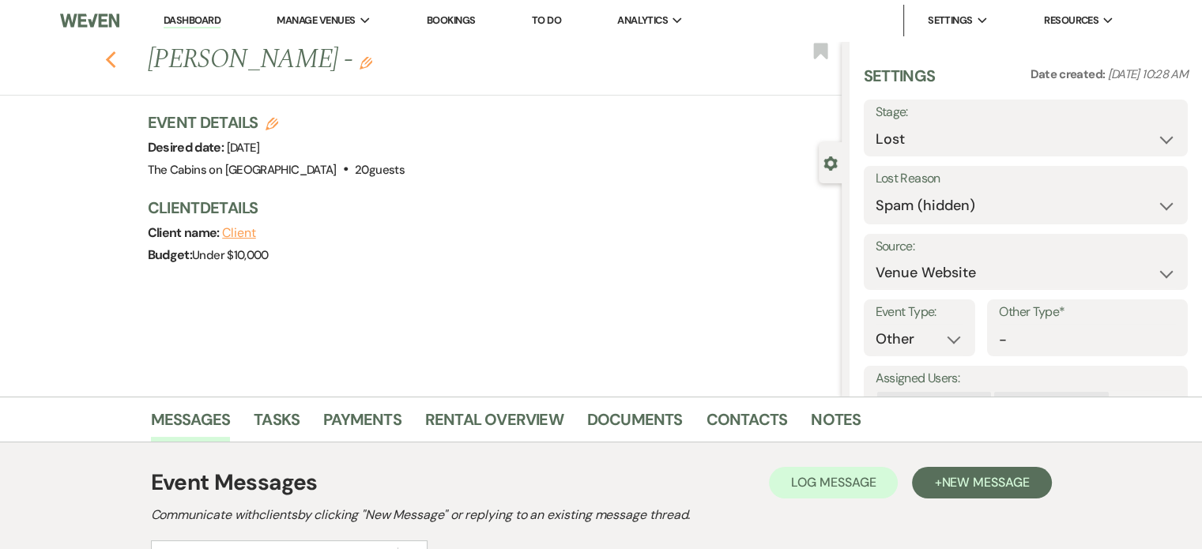
select select "2"
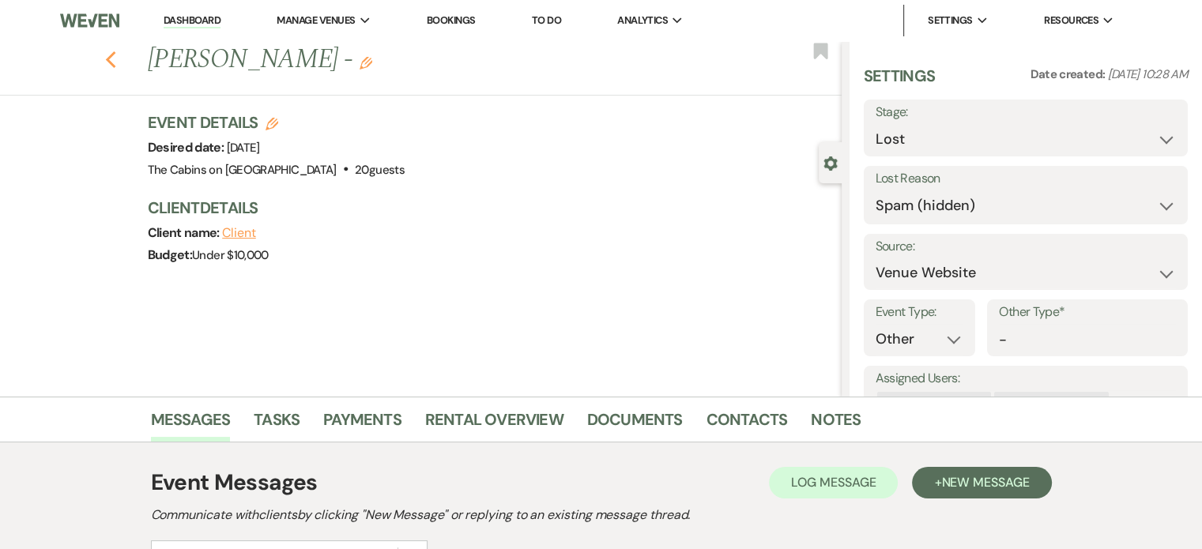
select select "2"
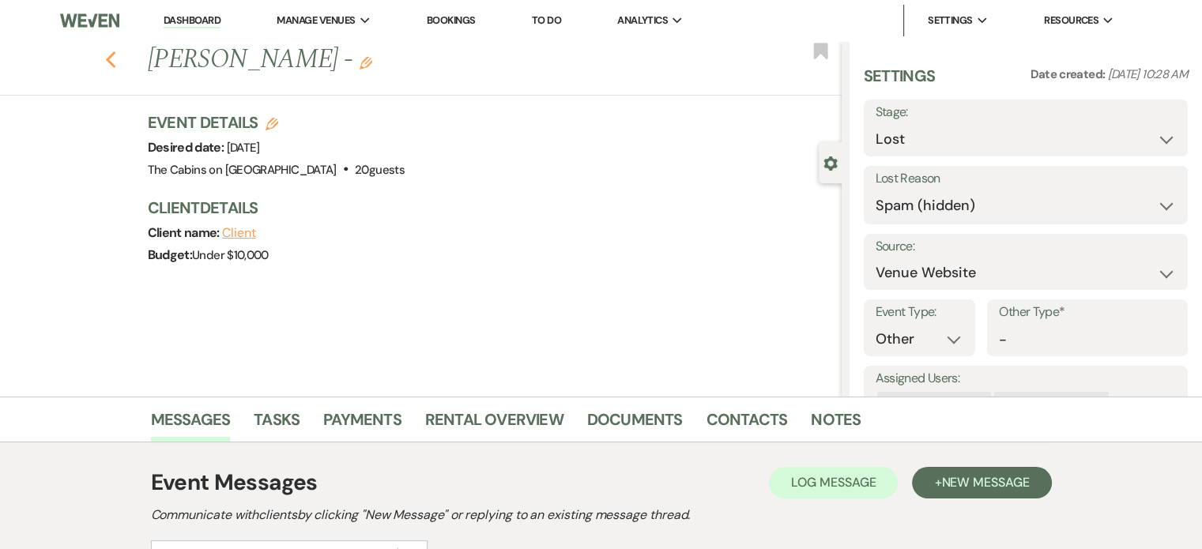
select select "2"
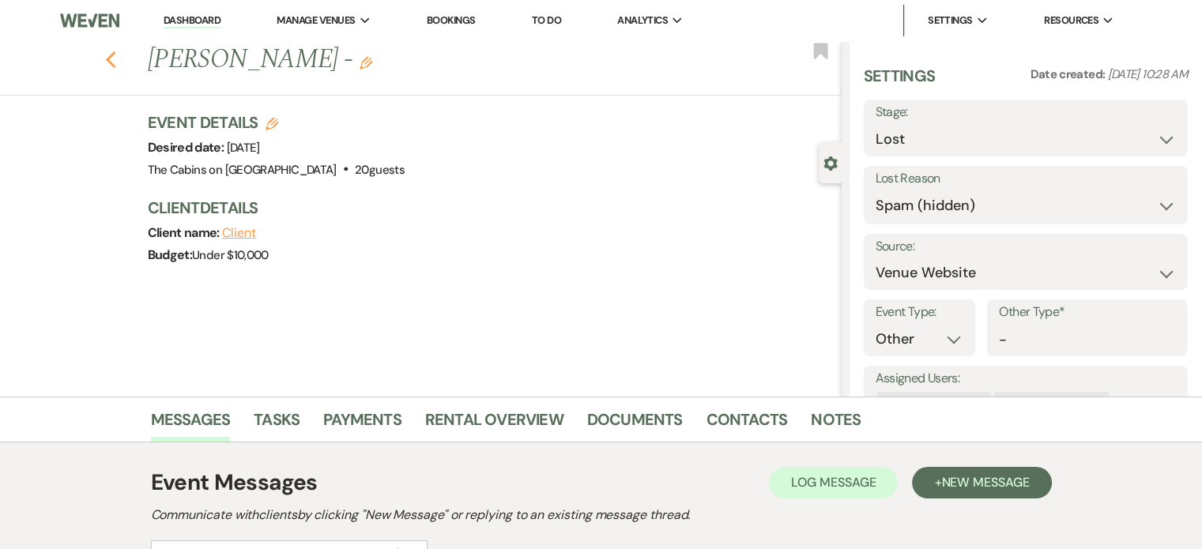
select select "2"
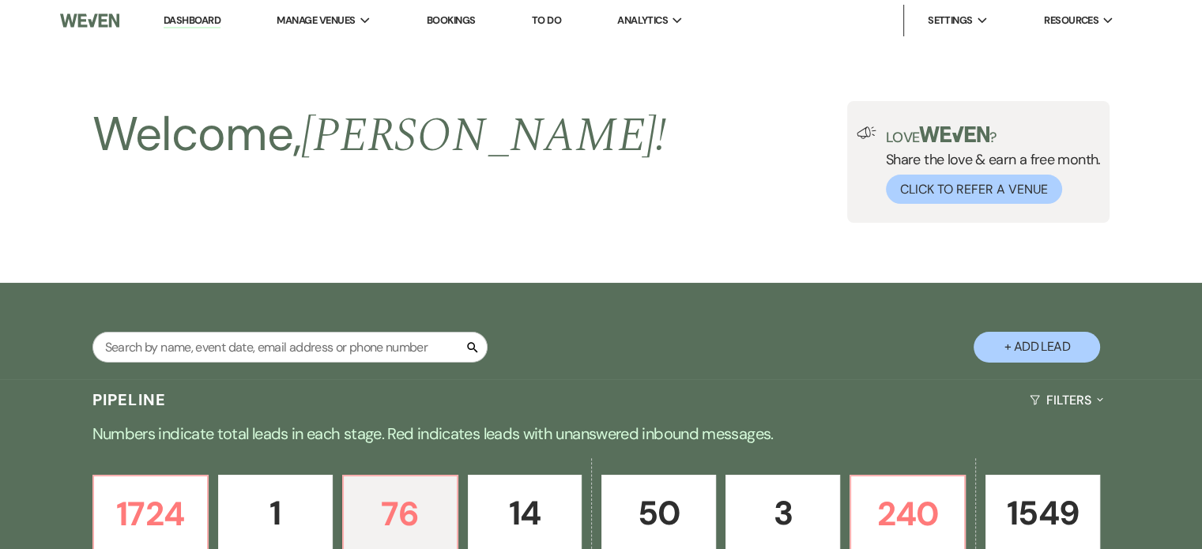
scroll to position [553, 0]
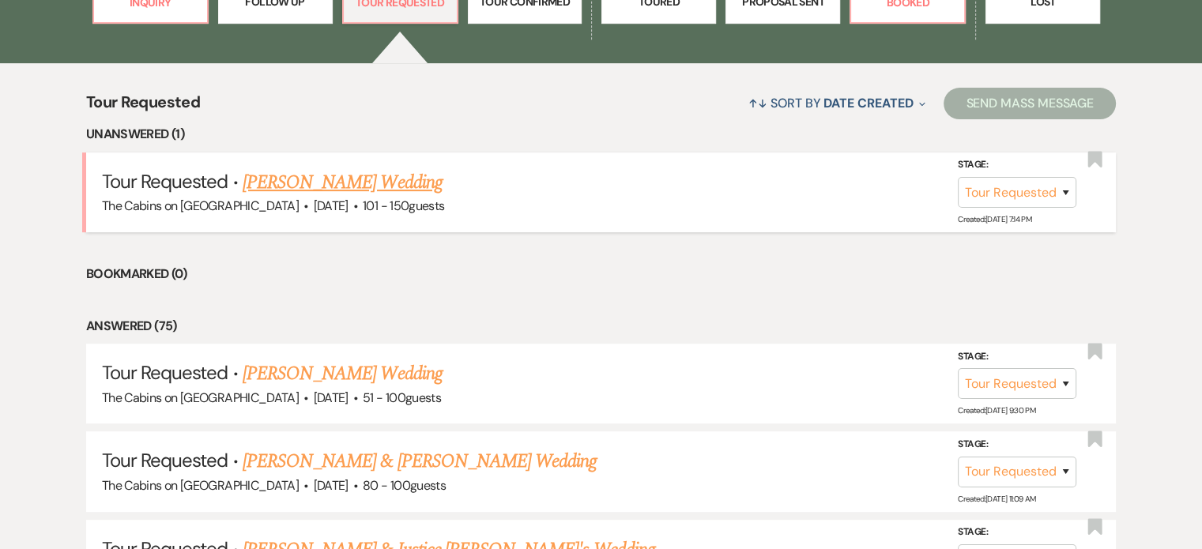
click at [360, 197] on link "Meghan Shim's Wedding" at bounding box center [343, 182] width 200 height 28
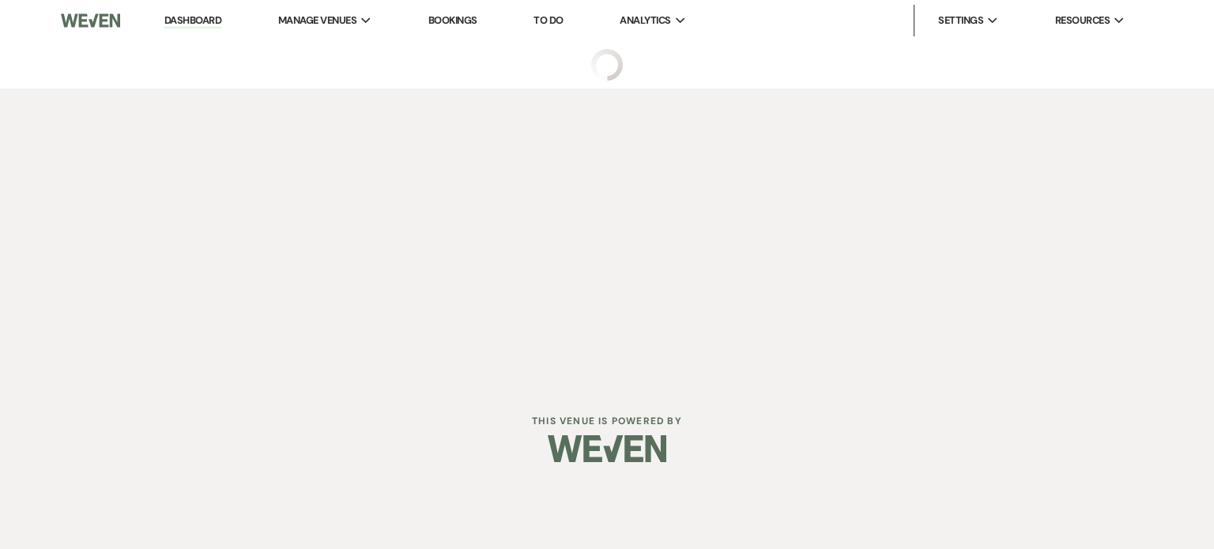
select select "2"
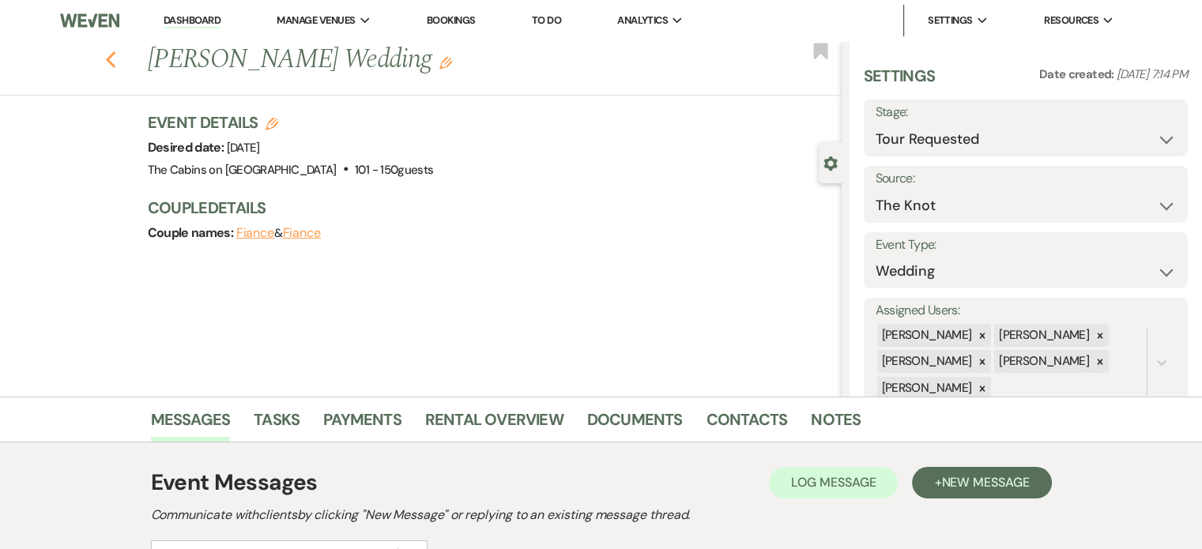
click at [117, 62] on icon "Previous" at bounding box center [111, 60] width 12 height 19
select select "2"
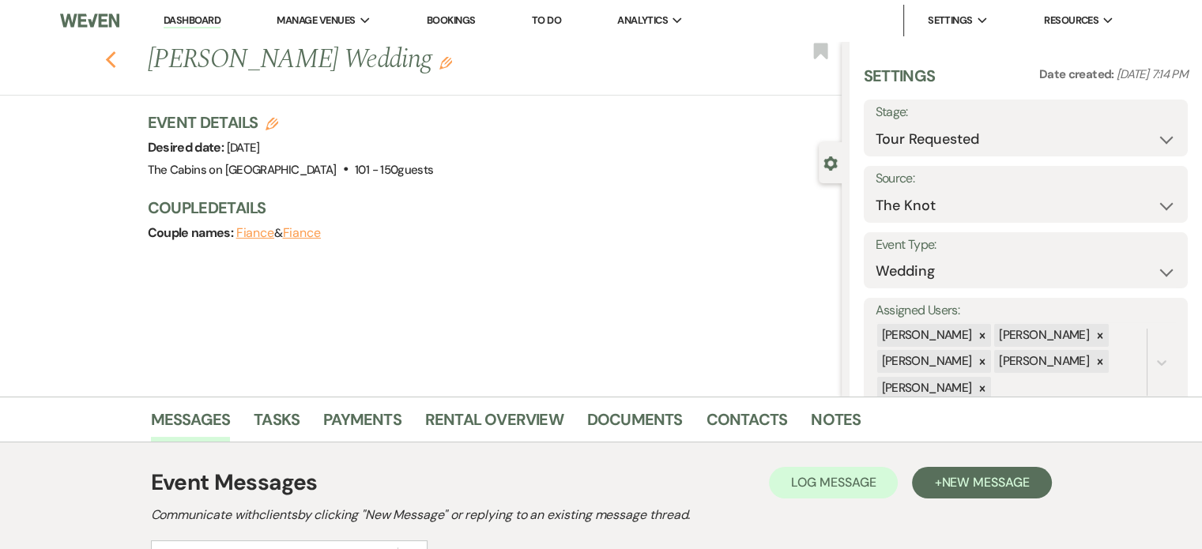
select select "2"
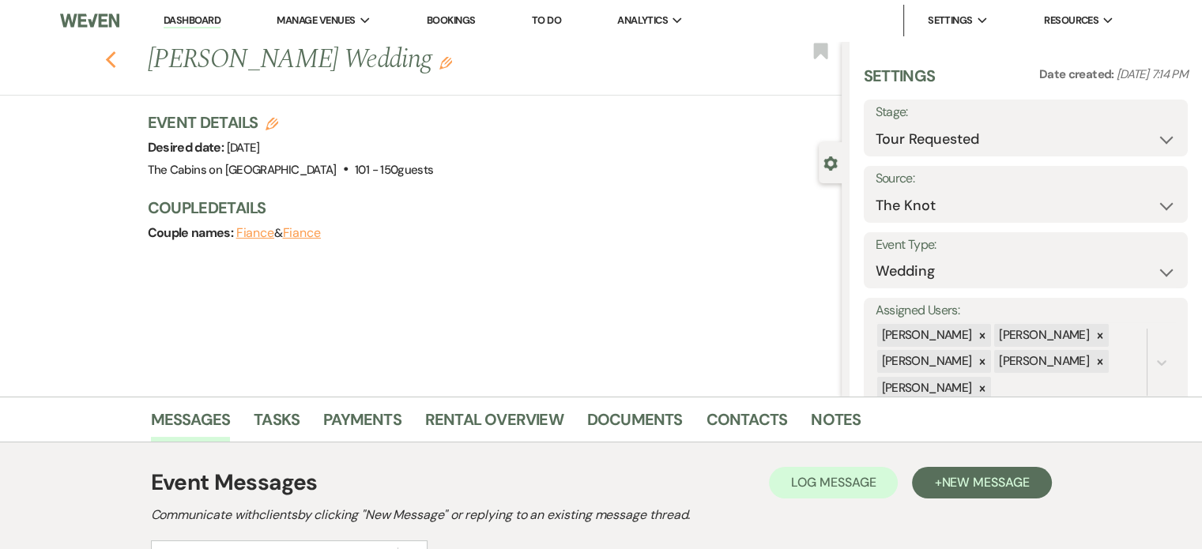
select select "2"
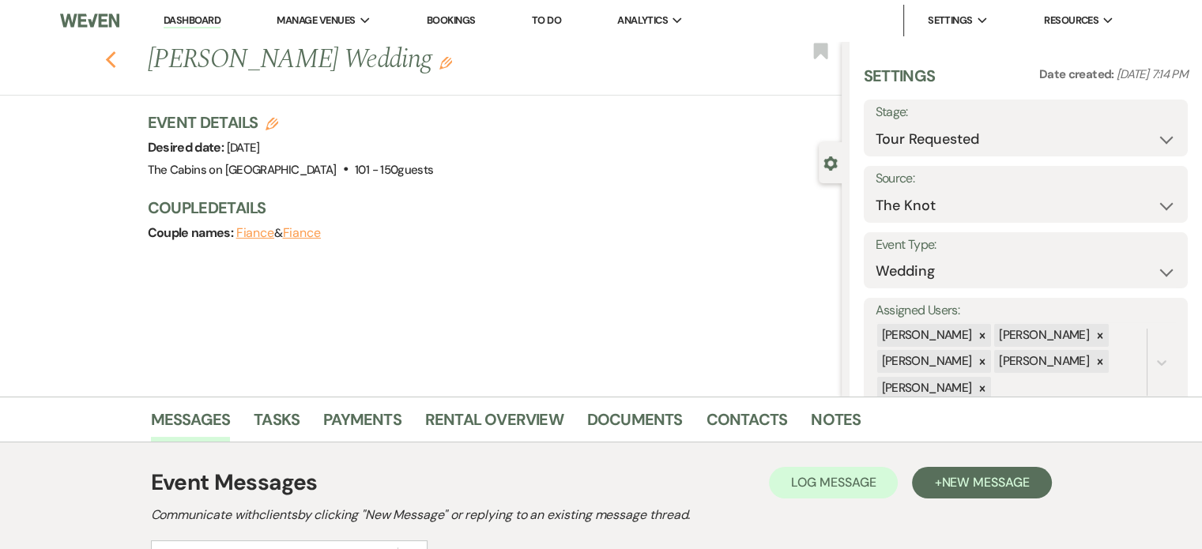
select select "2"
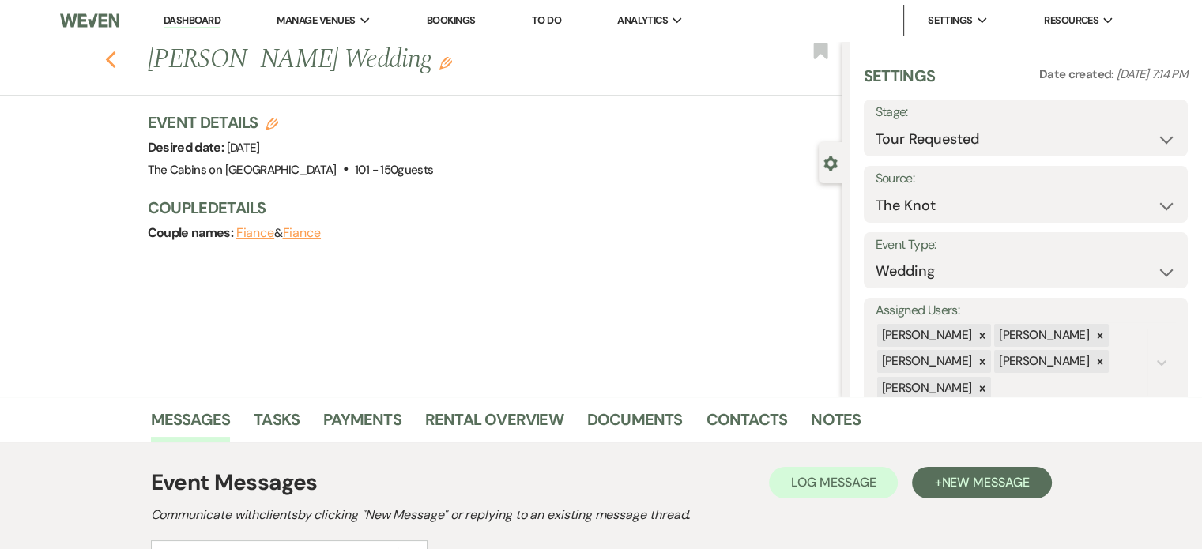
select select "2"
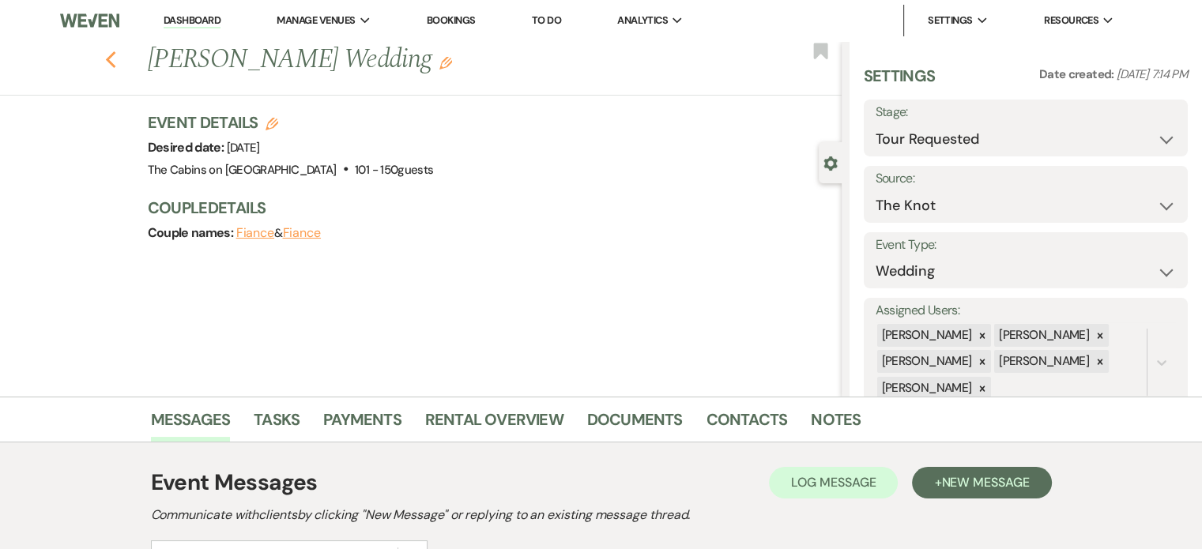
select select "2"
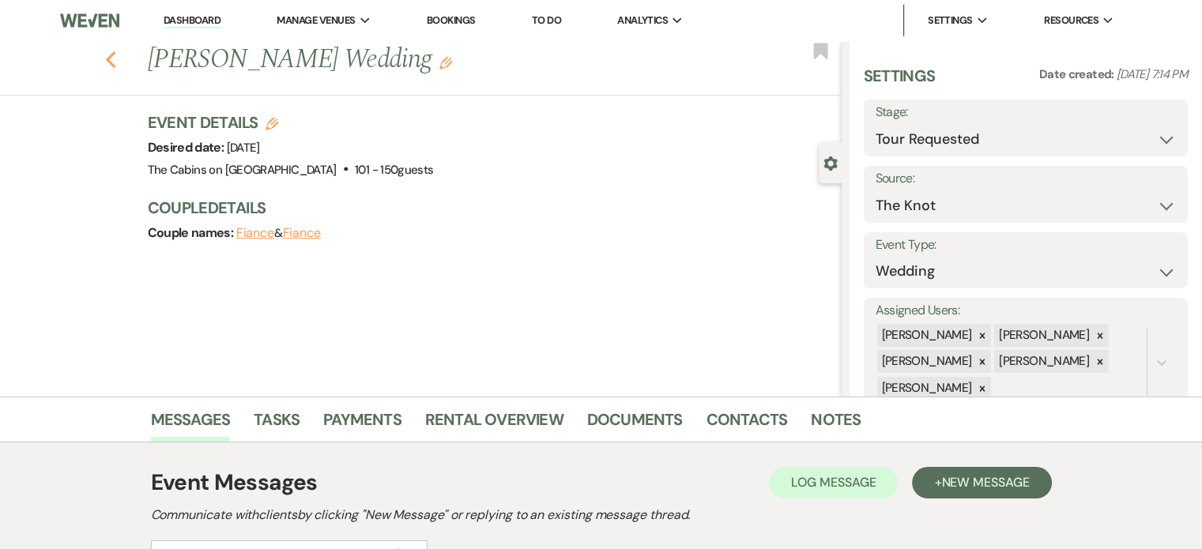
select select "2"
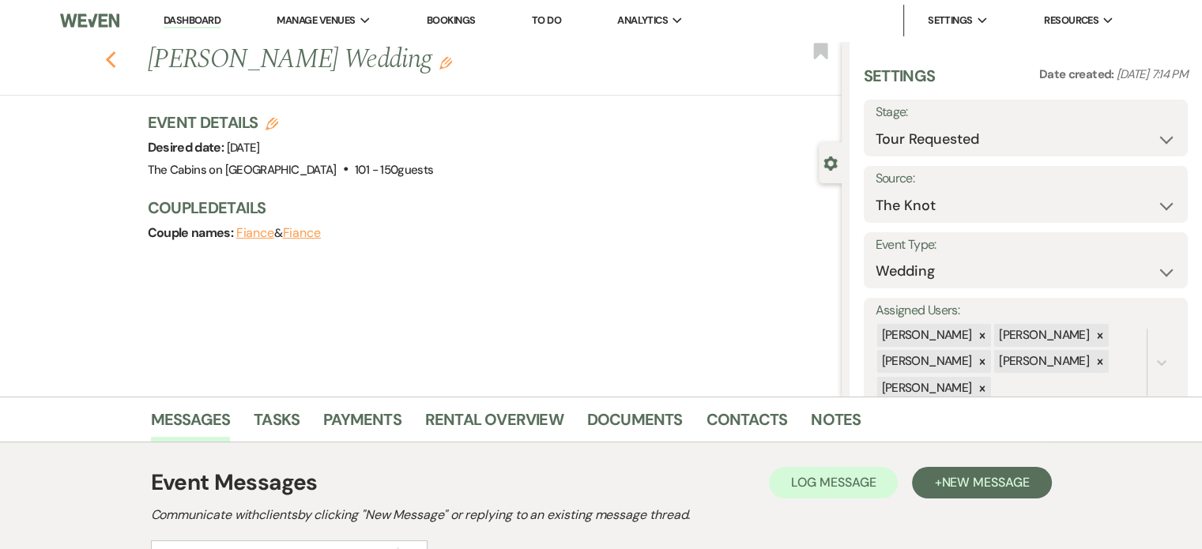
select select "2"
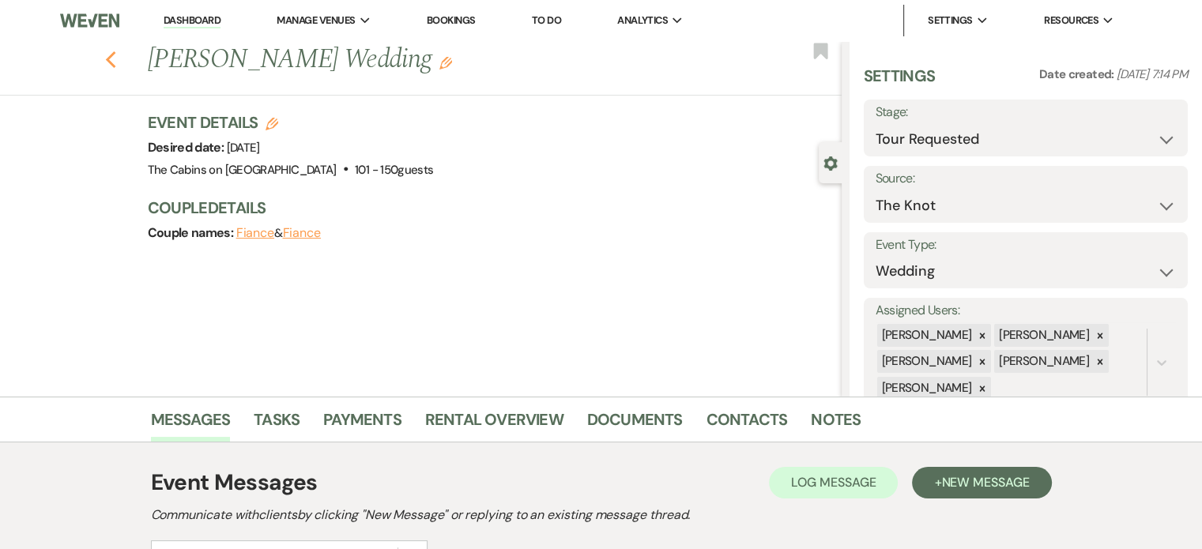
select select "2"
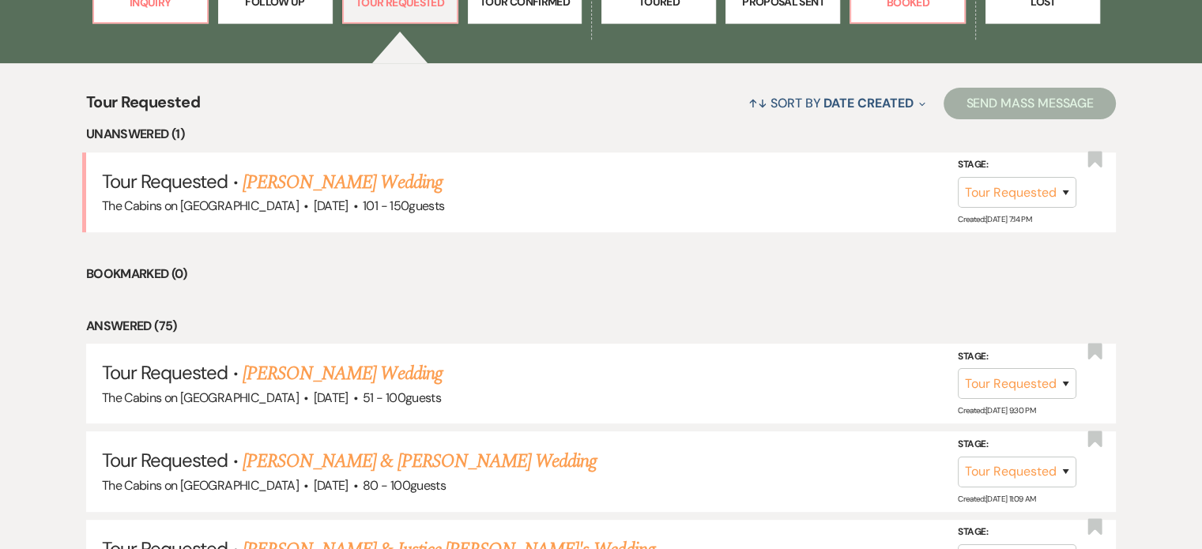
scroll to position [316, 0]
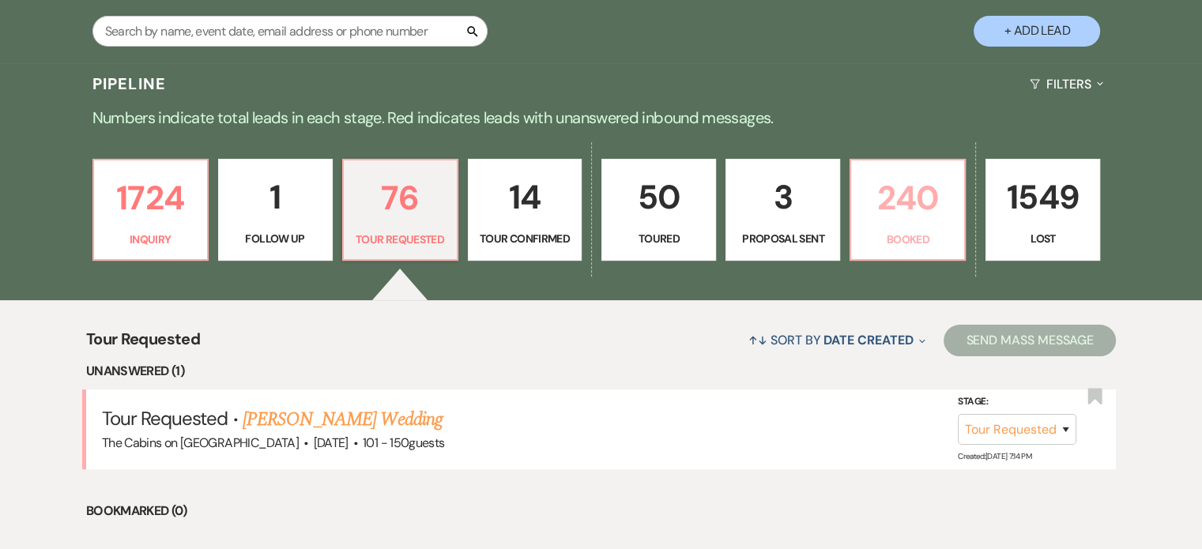
click at [936, 224] on p "240" at bounding box center [907, 197] width 94 height 53
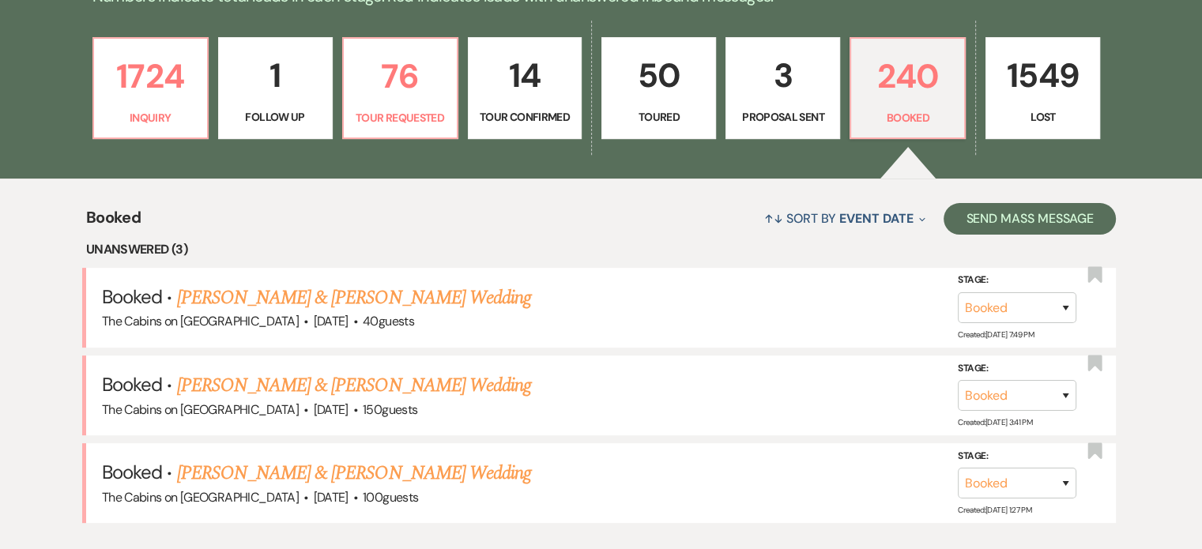
scroll to position [632, 0]
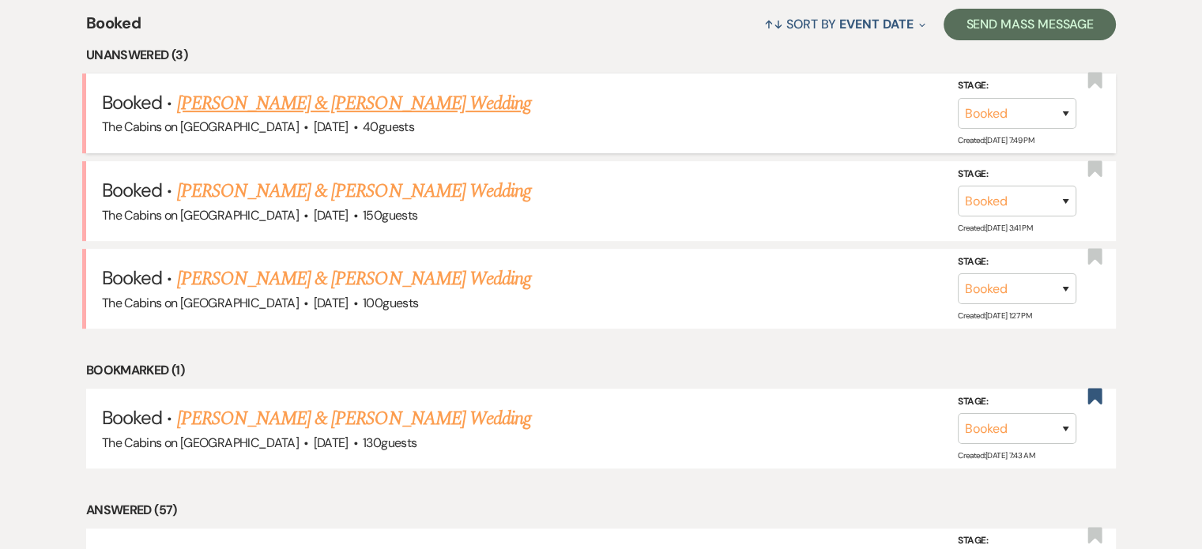
click at [265, 118] on link "Michael Steinberg & Sarah Kunz's Wedding" at bounding box center [354, 103] width 354 height 28
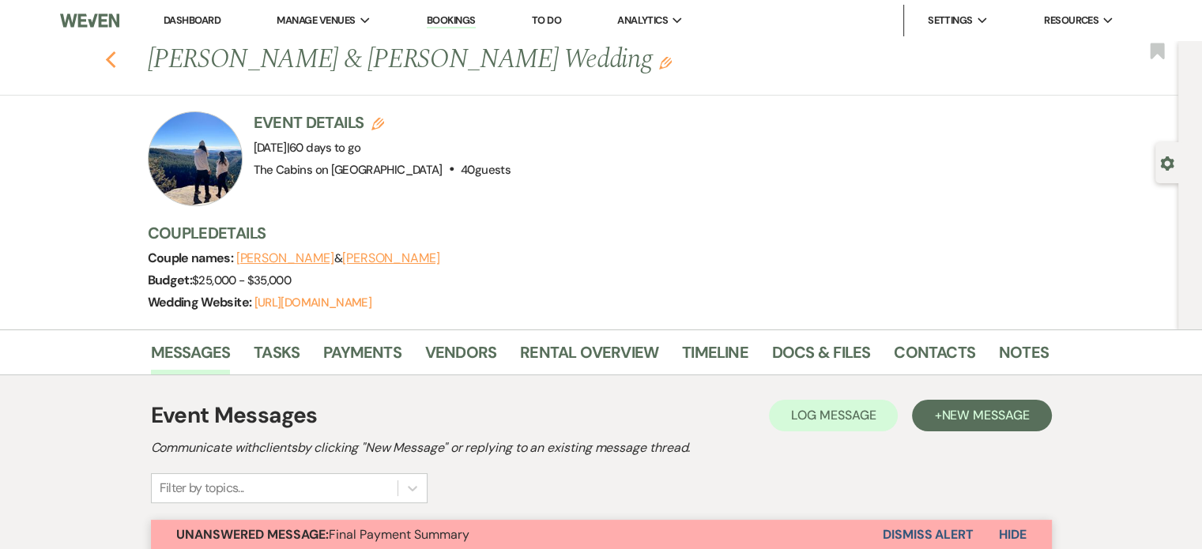
click at [115, 61] on use "button" at bounding box center [110, 59] width 10 height 17
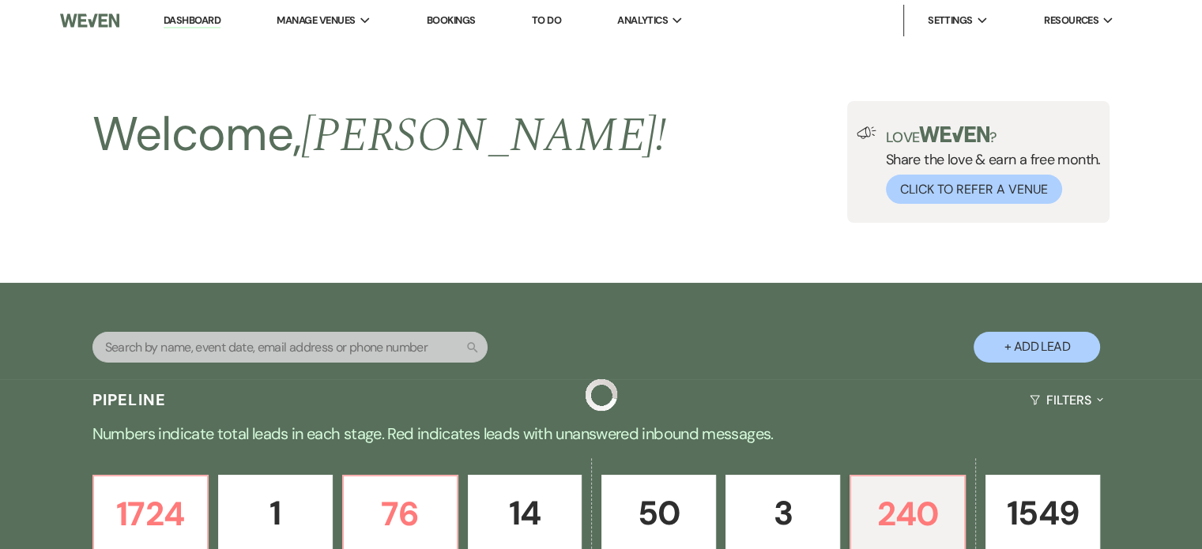
scroll to position [632, 0]
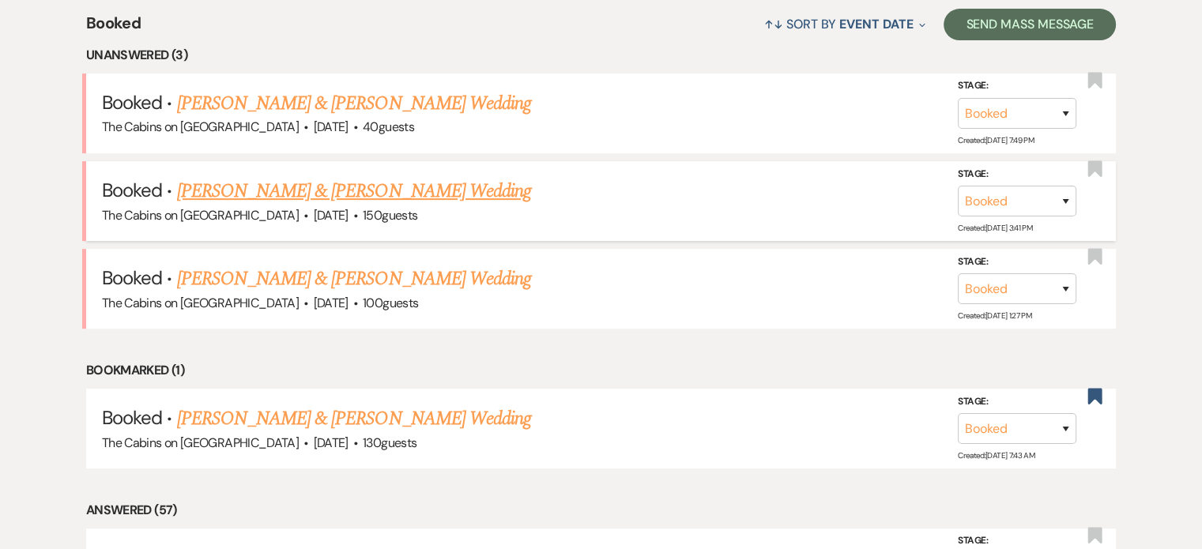
click at [243, 205] on link "Logan Ray & Katelyn Swingler's Wedding" at bounding box center [354, 191] width 354 height 28
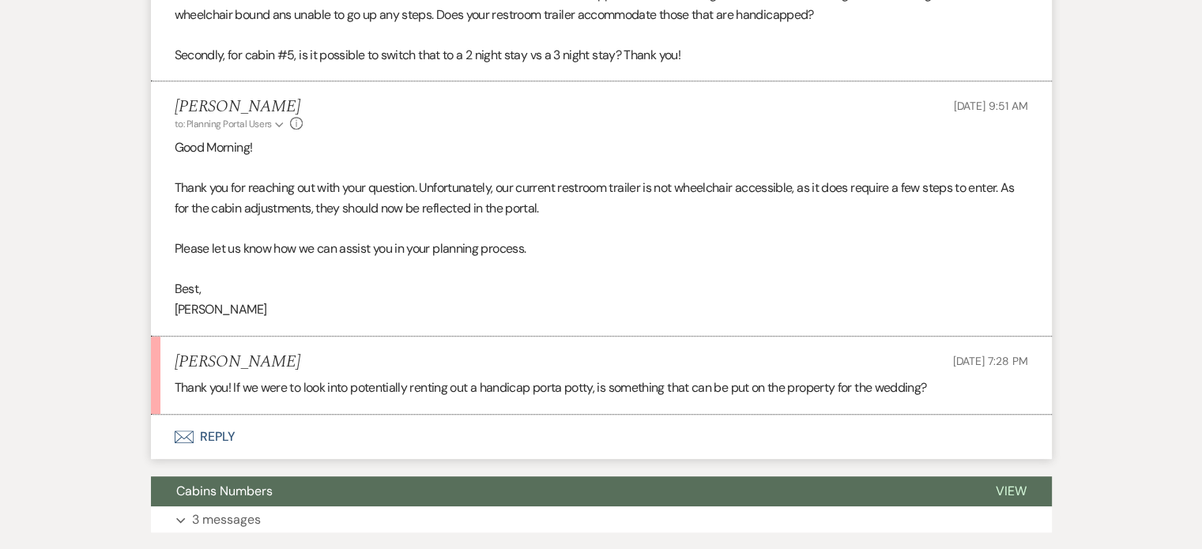
scroll to position [869, 0]
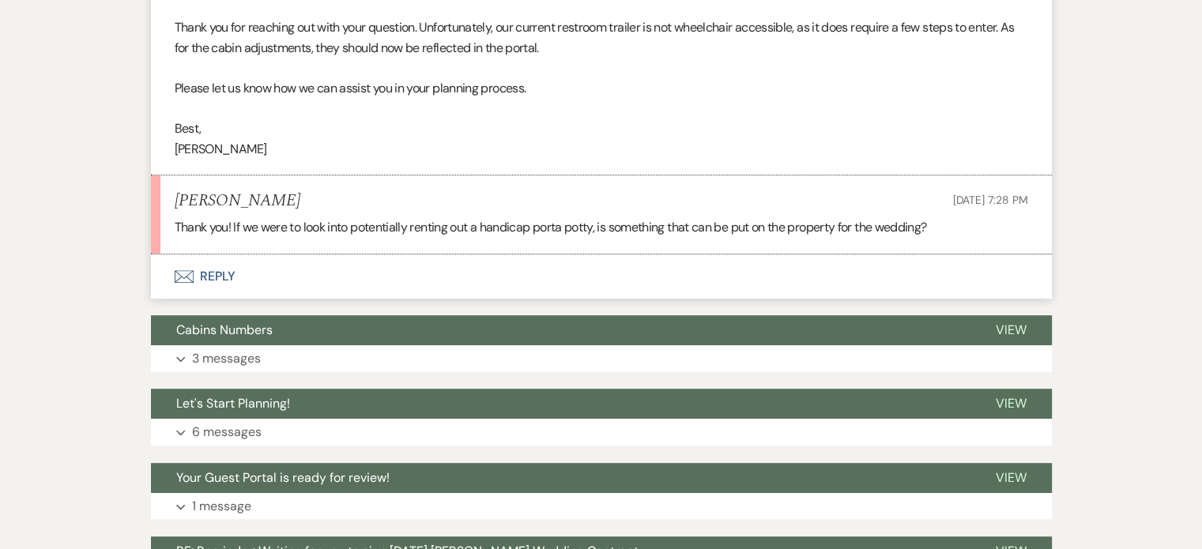
click at [295, 299] on button "Envelope Reply" at bounding box center [601, 276] width 901 height 44
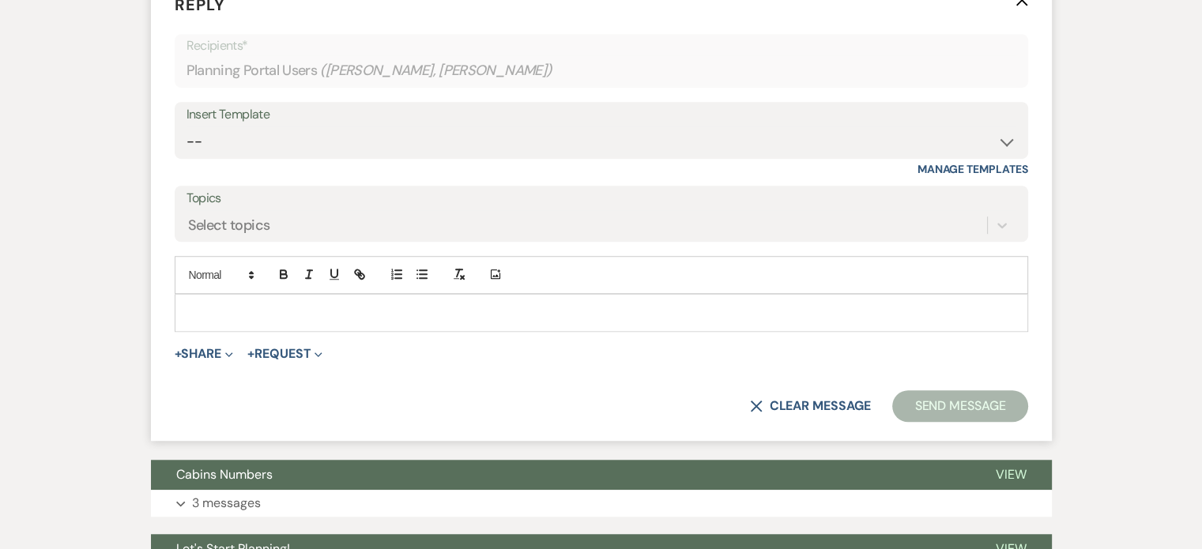
scroll to position [1154, 0]
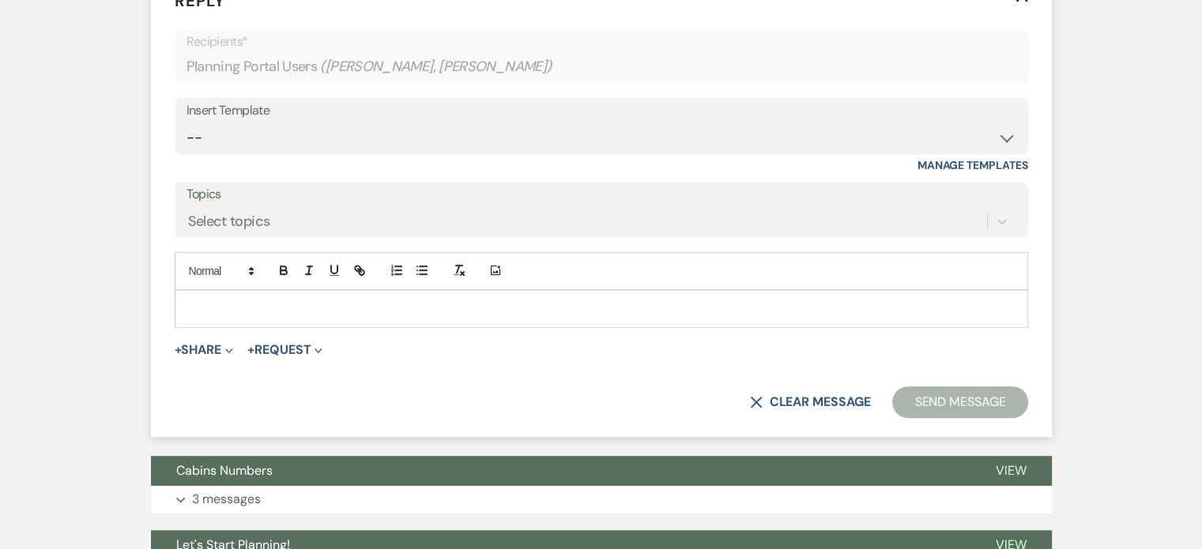
click at [258, 318] on p at bounding box center [601, 308] width 828 height 17
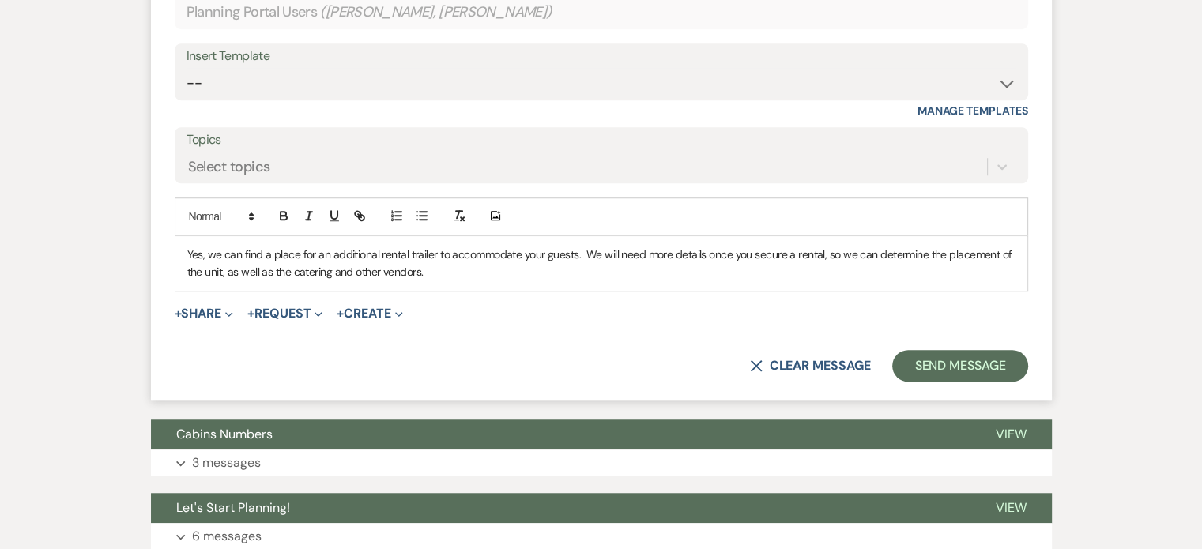
scroll to position [1233, 0]
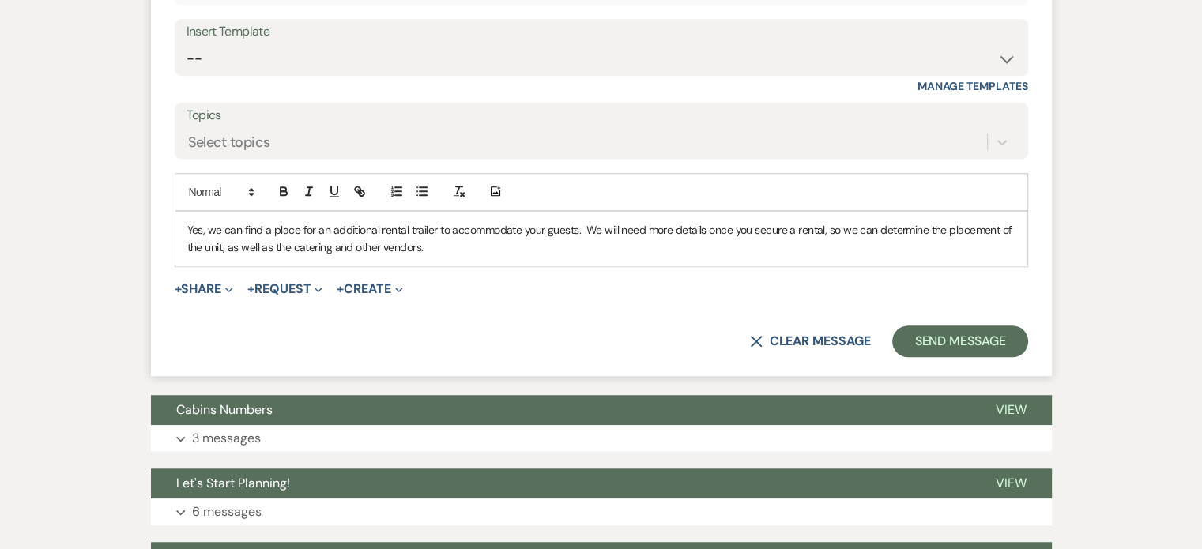
click at [484, 257] on p "Yes, we can find a place for an additional rental trailer to accommodate your g…" at bounding box center [601, 239] width 828 height 36
click at [892, 357] on button "Send Message" at bounding box center [959, 342] width 135 height 32
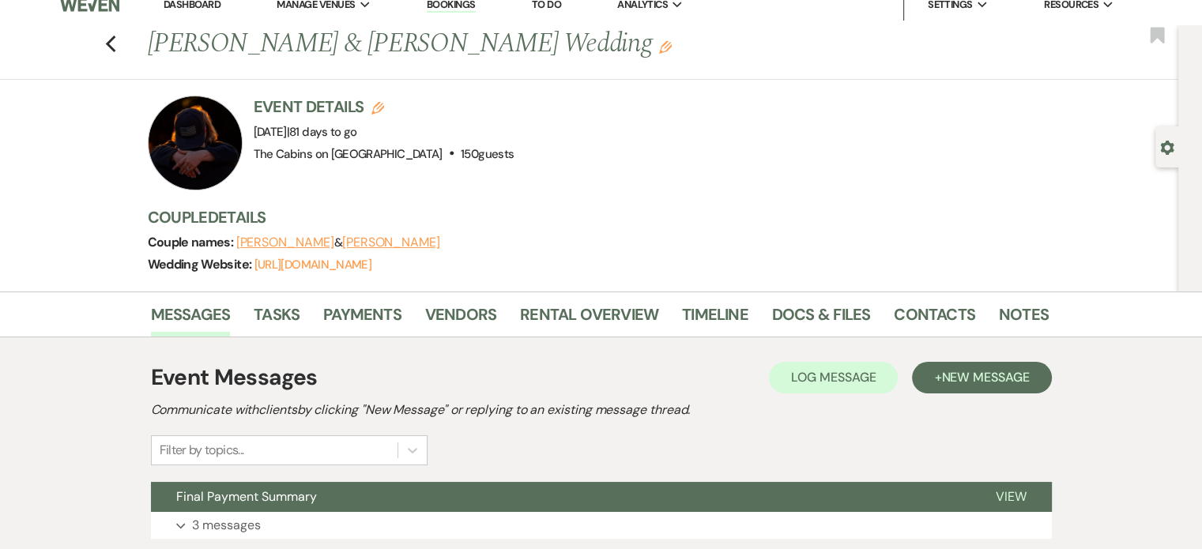
scroll to position [0, 0]
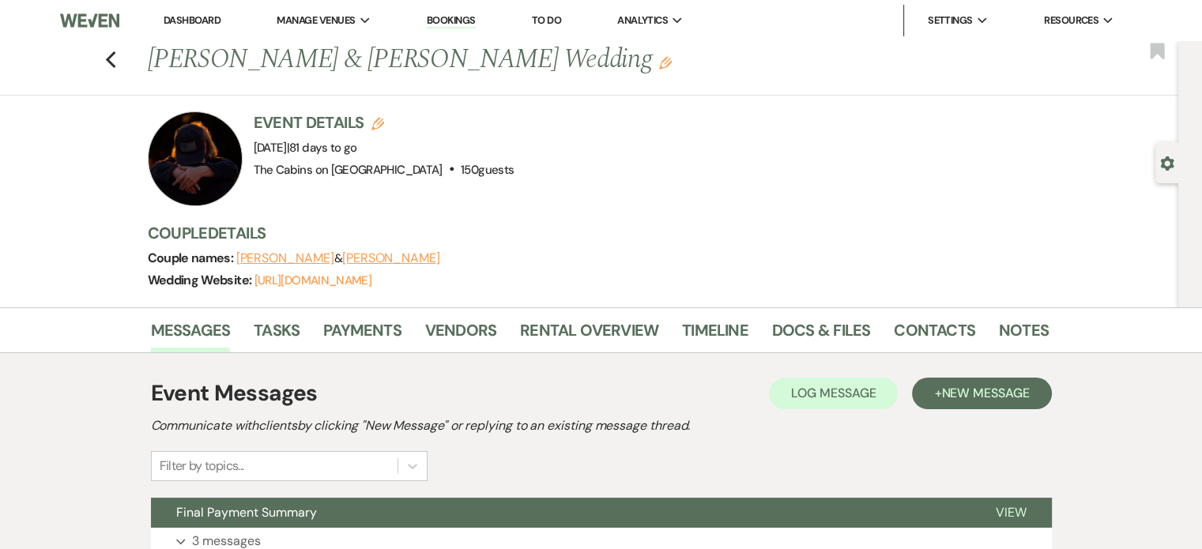
click at [164, 62] on div "Previous Logan Ray & Katelyn Swingler's Wedding Edit Bookmark" at bounding box center [585, 68] width 1186 height 55
click at [179, 66] on div "Previous Logan Ray & Katelyn Swingler's Wedding Edit Bookmark" at bounding box center [585, 68] width 1186 height 55
click at [117, 64] on icon "Previous" at bounding box center [111, 60] width 12 height 19
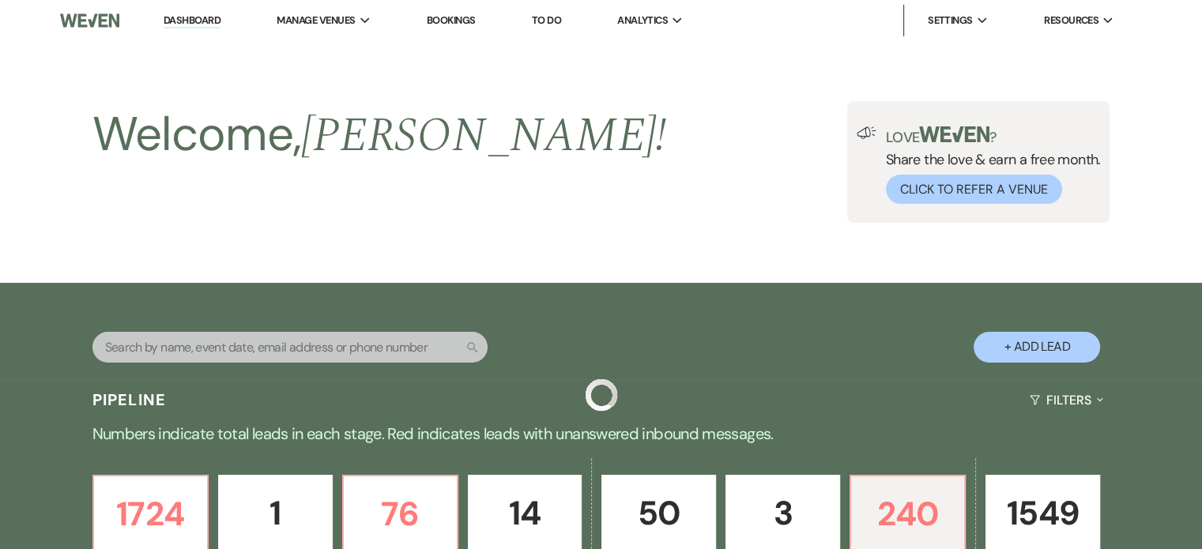
scroll to position [632, 0]
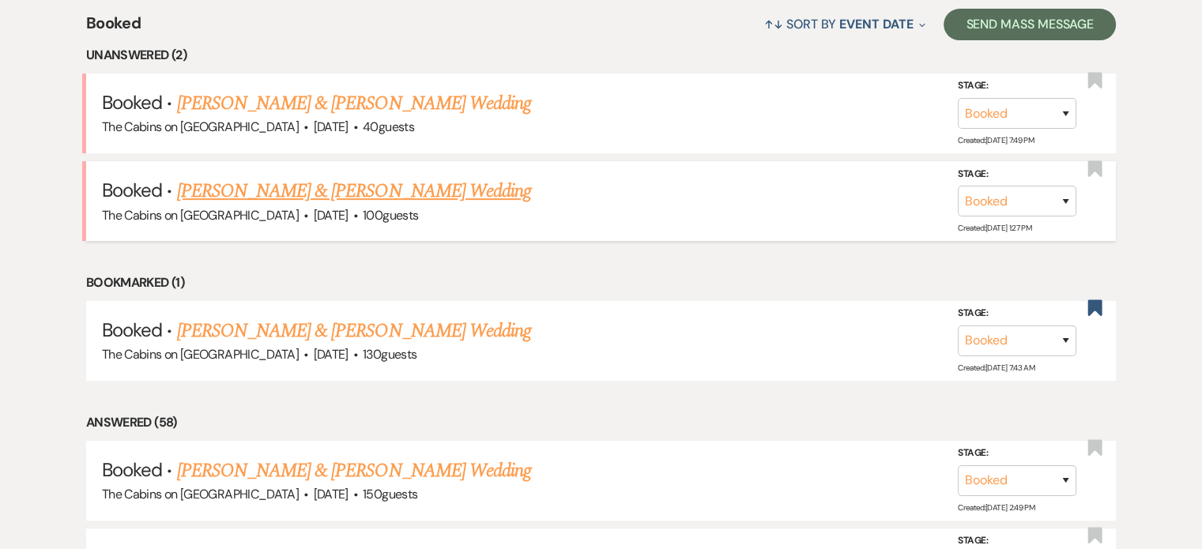
click at [325, 205] on link "Kayla Holder & Cristina Lisandrelli's Wedding" at bounding box center [354, 191] width 354 height 28
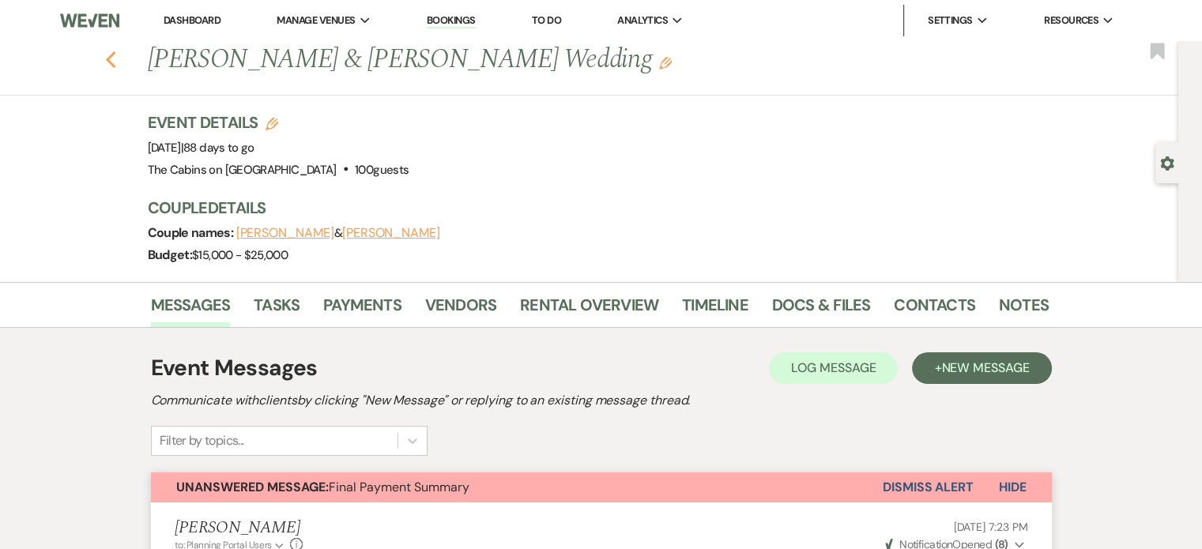
click at [115, 66] on use "button" at bounding box center [110, 59] width 10 height 17
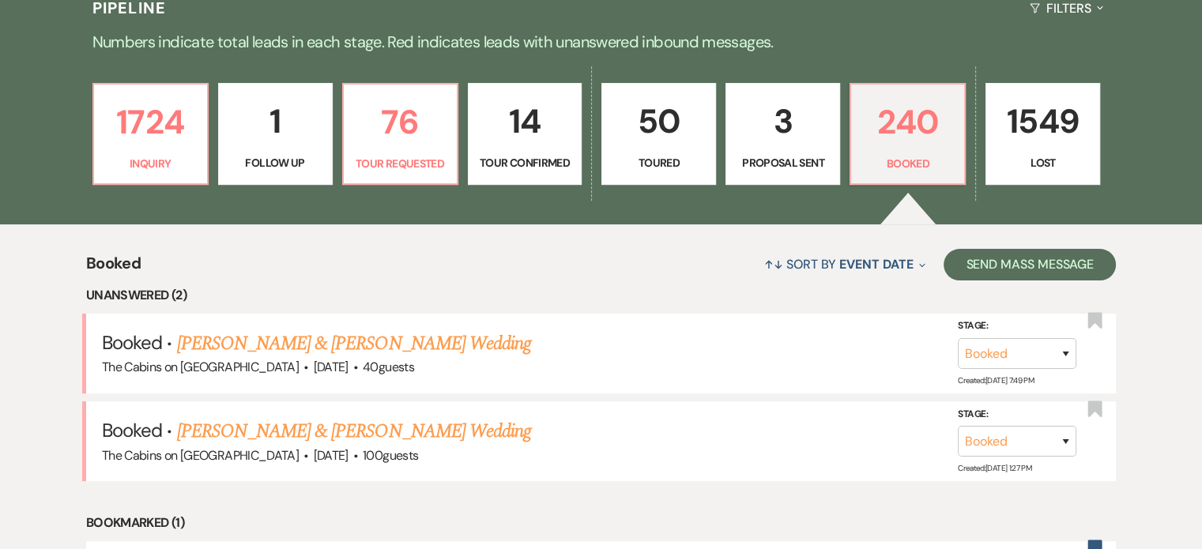
scroll to position [395, 0]
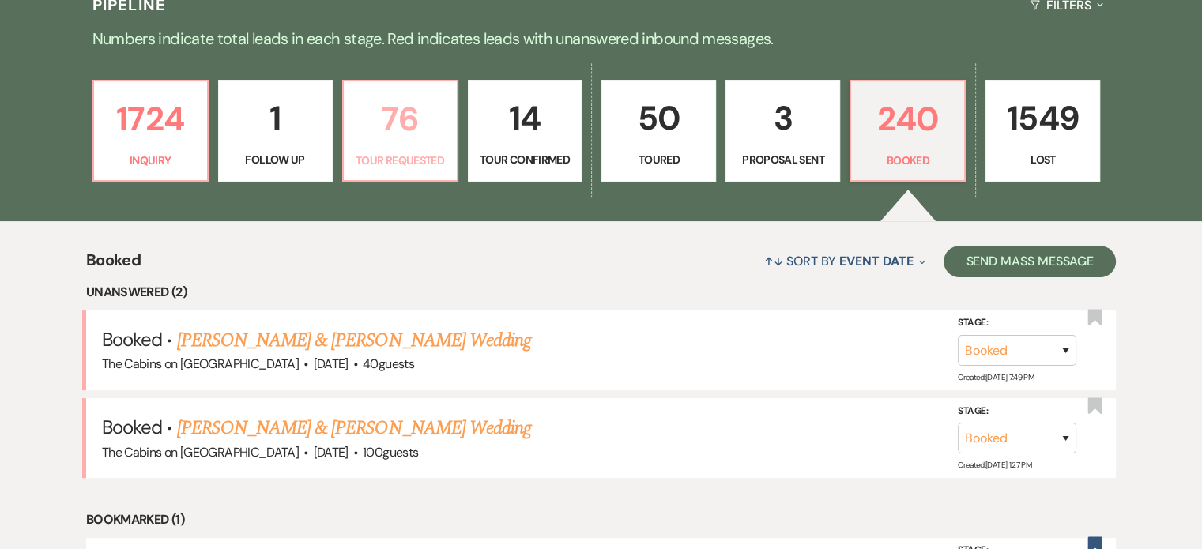
click at [371, 145] on p "76" at bounding box center [400, 118] width 94 height 53
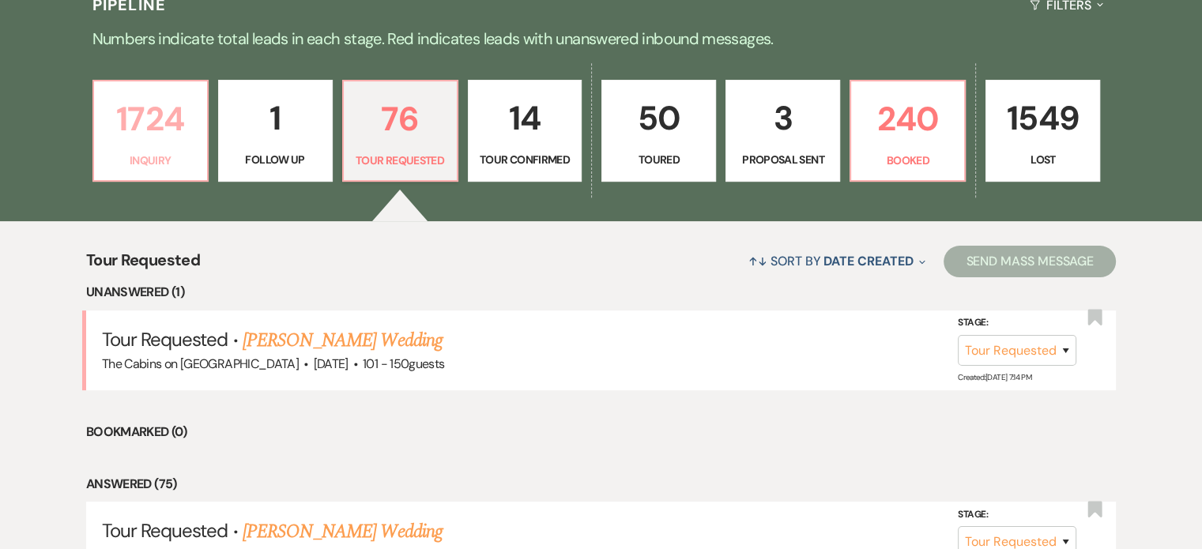
click at [123, 145] on p "1724" at bounding box center [151, 118] width 94 height 53
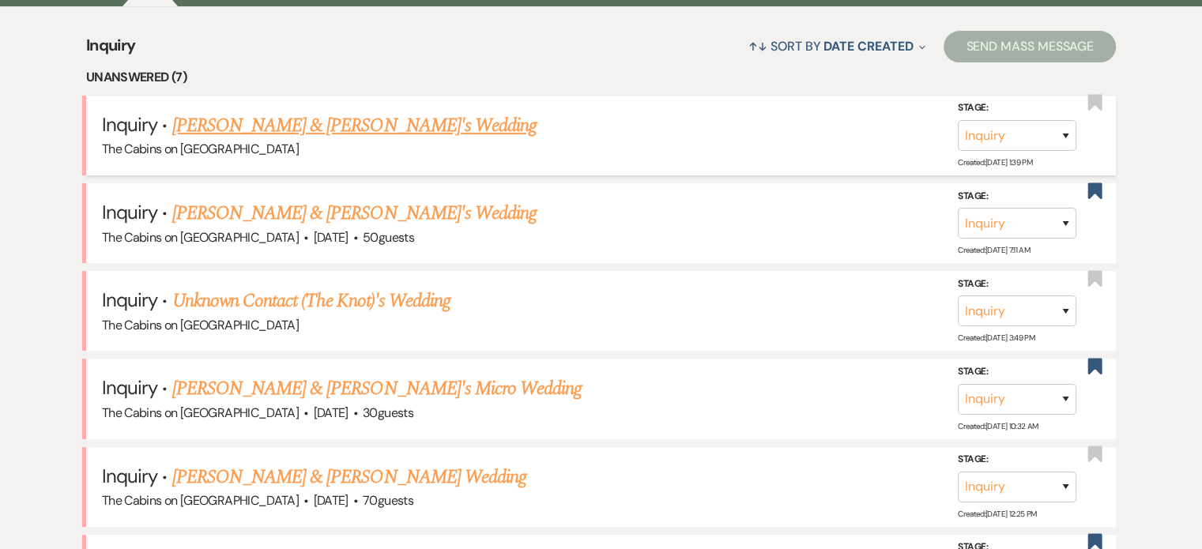
scroll to position [632, 0]
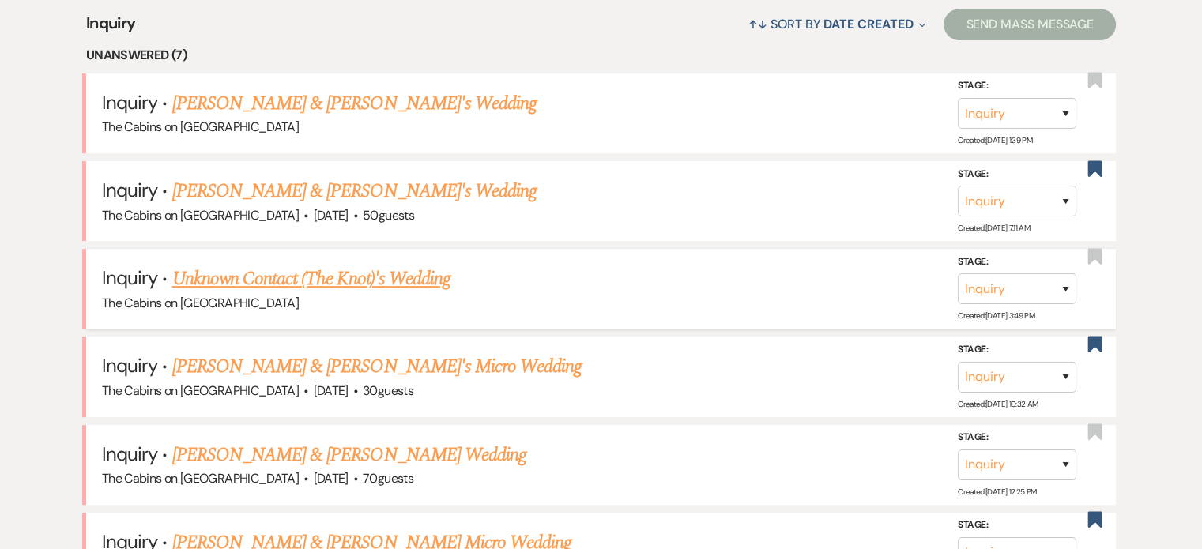
click at [288, 293] on link "Unknown Contact (The Knot)'s Wedding" at bounding box center [311, 279] width 278 height 28
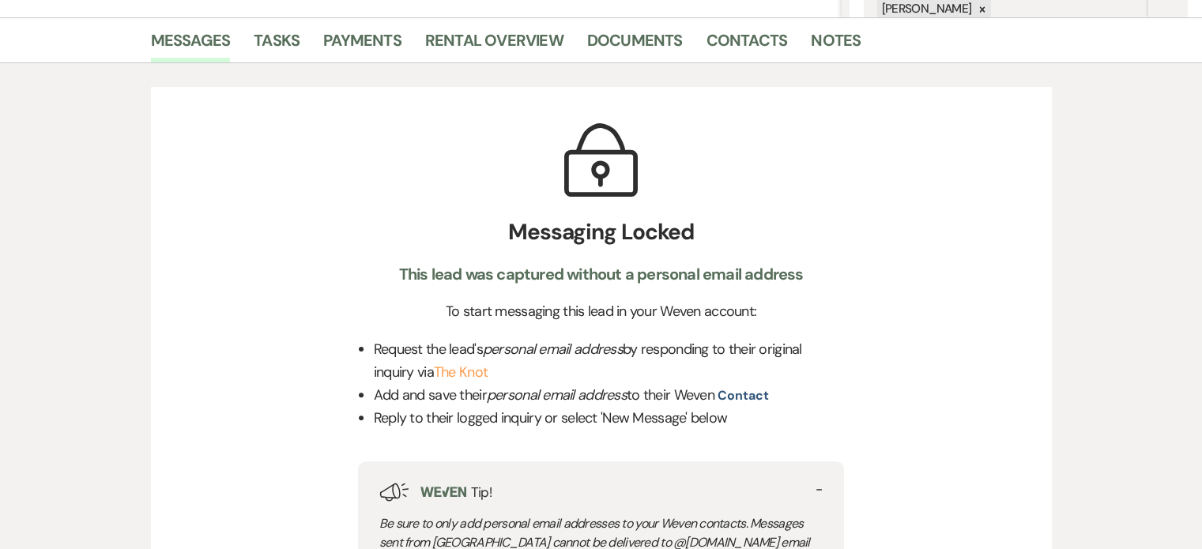
scroll to position [316, 0]
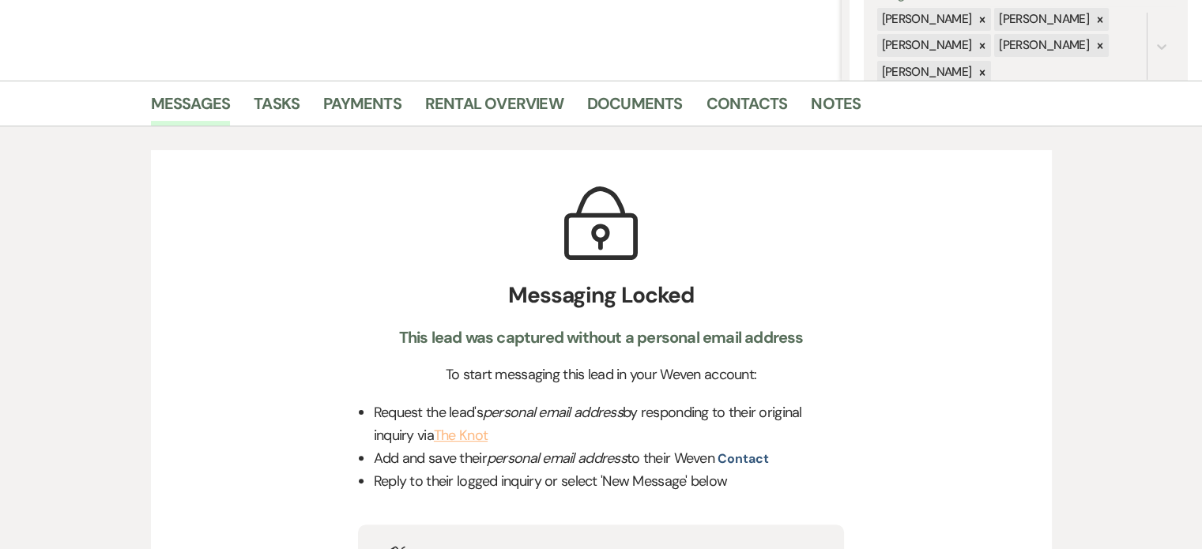
click at [488, 445] on link "The Knot" at bounding box center [461, 435] width 54 height 19
click at [788, 101] on link "Contacts" at bounding box center [746, 108] width 81 height 35
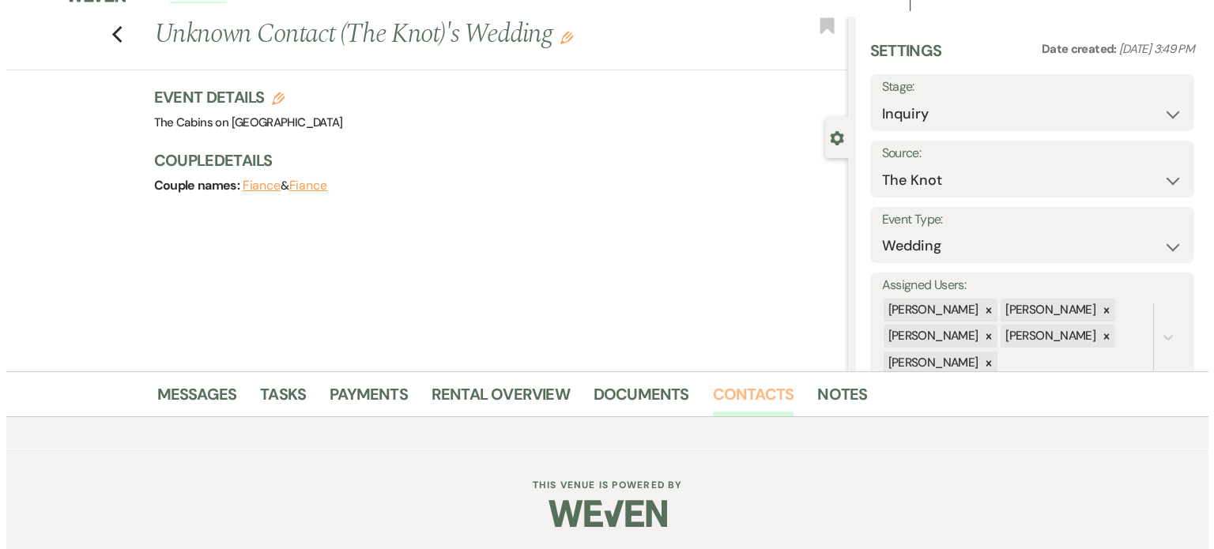
scroll to position [281, 0]
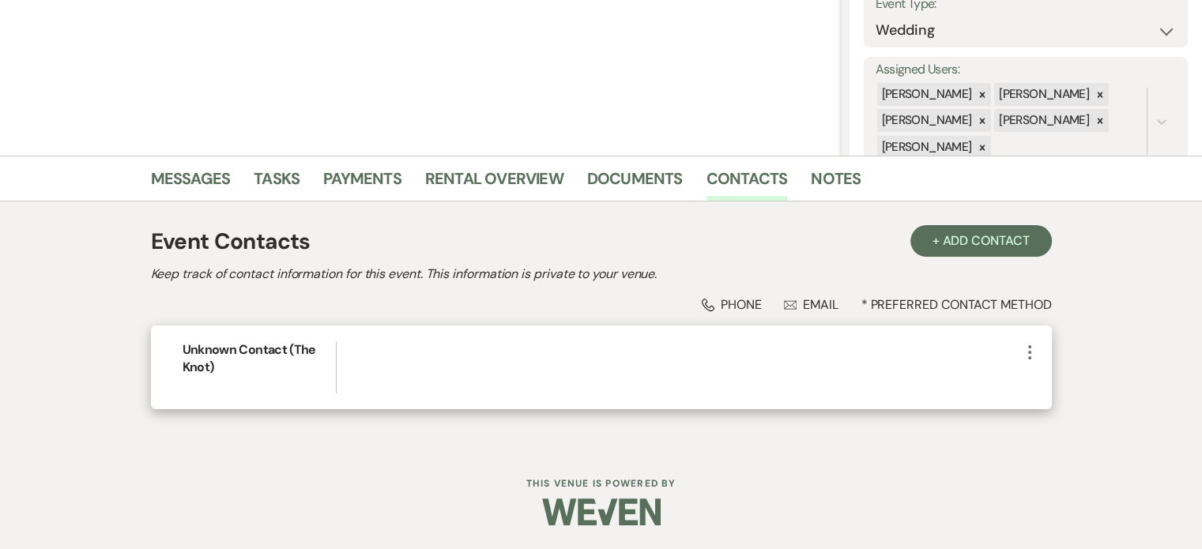
click at [1020, 343] on icon "More" at bounding box center [1029, 352] width 19 height 19
click at [1020, 370] on button "Pencil Edit" at bounding box center [1067, 383] width 94 height 27
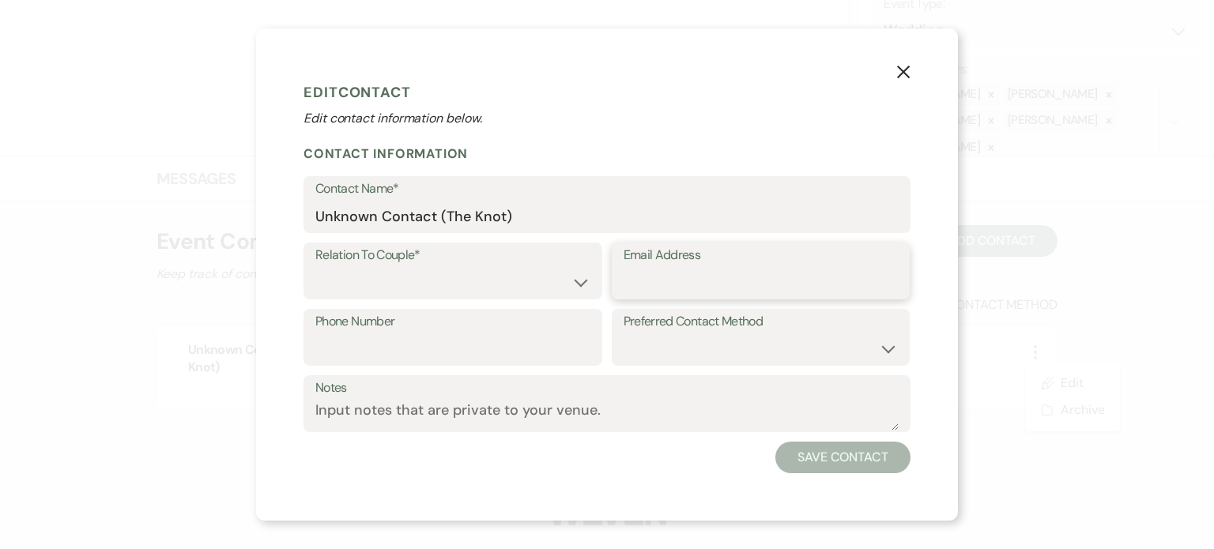
click at [712, 290] on input "Email Address" at bounding box center [760, 282] width 275 height 31
paste input "baepatton@gmail.com"
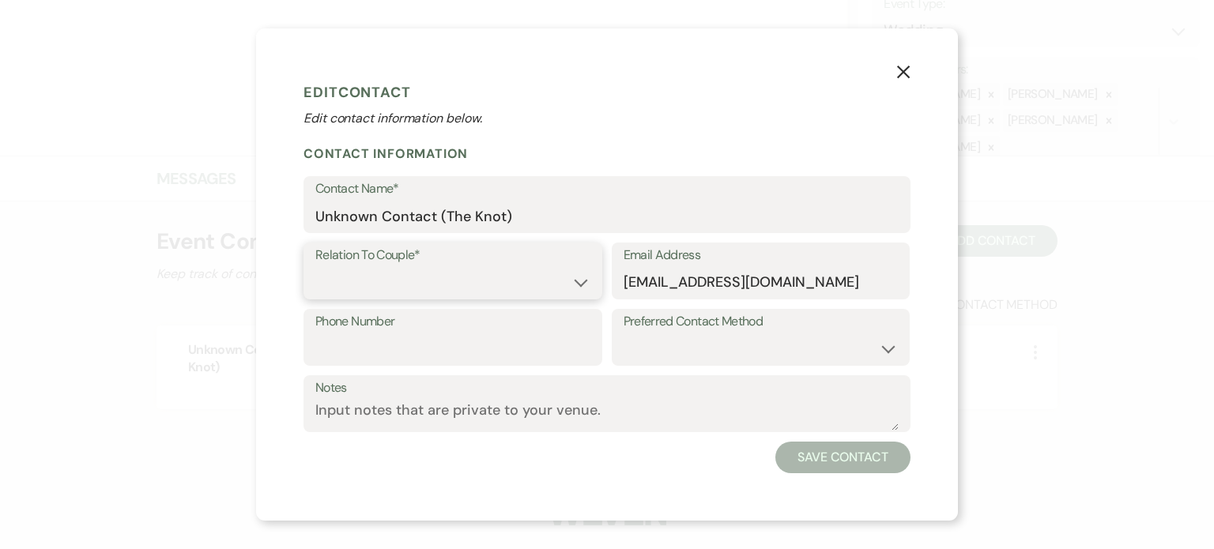
click at [315, 295] on select "Couple Planner Parent of Couple Family Member Friend Other" at bounding box center [452, 282] width 275 height 31
click at [315, 277] on select "Couple Planner Parent of Couple Family Member Friend Other" at bounding box center [452, 282] width 275 height 31
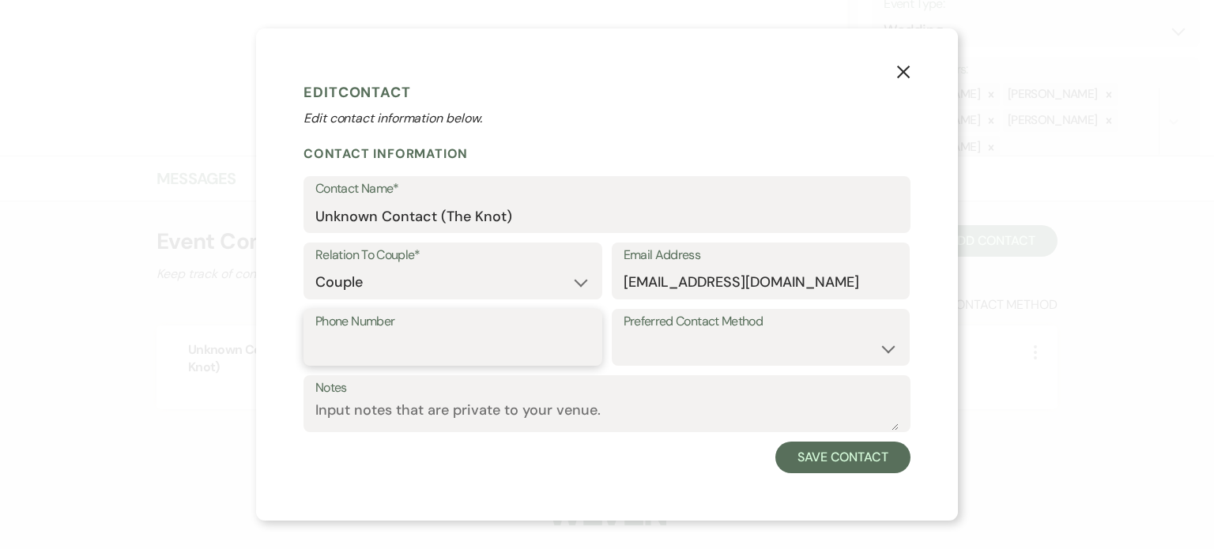
click at [315, 364] on input "Phone Number" at bounding box center [452, 348] width 275 height 31
click at [910, 473] on button "Save Contact" at bounding box center [842, 458] width 135 height 32
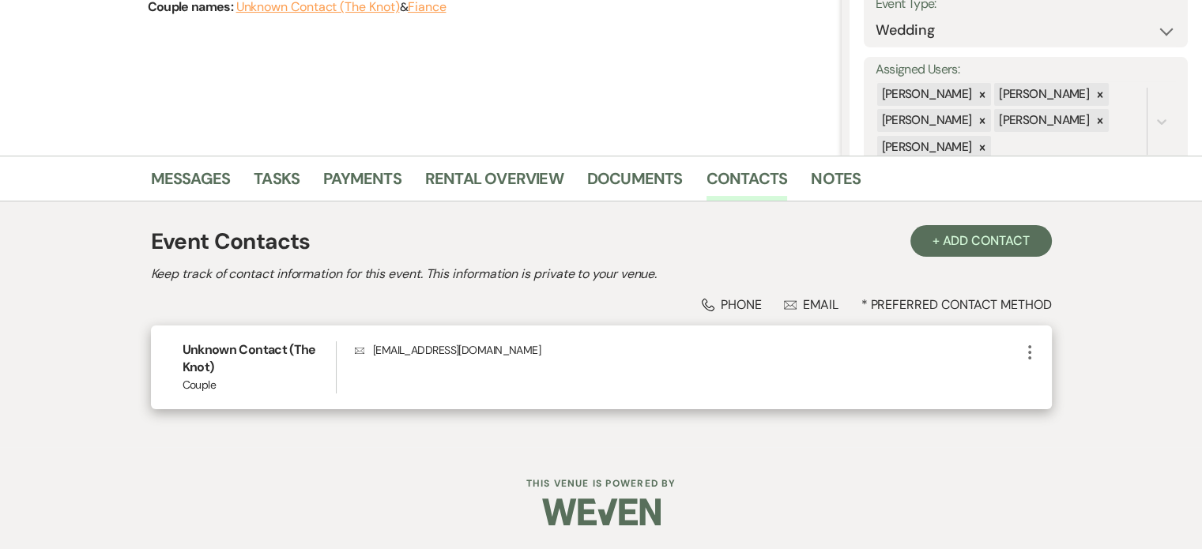
click at [1020, 343] on icon "More" at bounding box center [1029, 352] width 19 height 19
click at [1039, 377] on use "button" at bounding box center [1045, 383] width 12 height 12
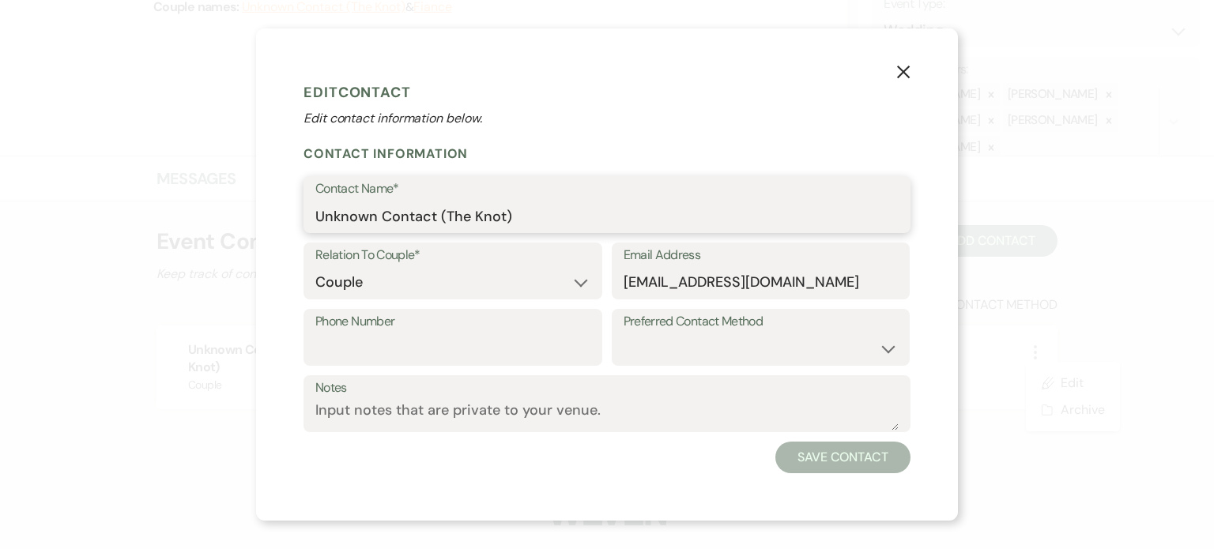
click at [315, 216] on input "Unknown Contact (The Knot)" at bounding box center [606, 216] width 583 height 31
drag, startPoint x: 265, startPoint y: 216, endPoint x: 769, endPoint y: 209, distance: 503.4
click at [769, 209] on input "Unknown Contact (The Knot)" at bounding box center [606, 216] width 583 height 31
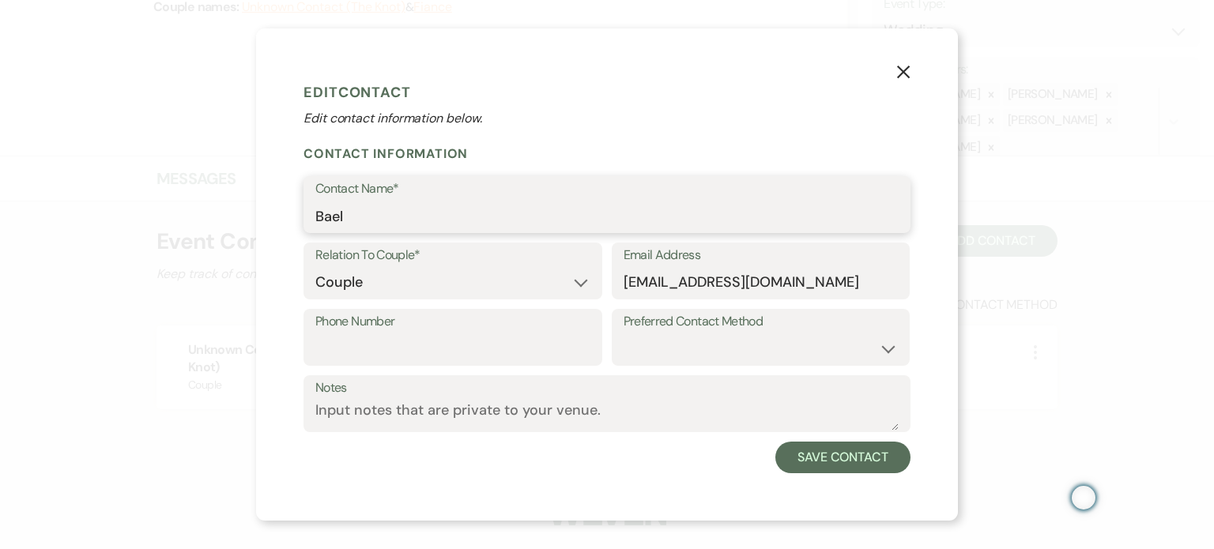
drag, startPoint x: 340, startPoint y: 216, endPoint x: 173, endPoint y: 232, distance: 167.4
click at [173, 232] on div "X Edit Contact Edit contact information below. Contact Information Contact Name…" at bounding box center [607, 274] width 1214 height 549
drag, startPoint x: 318, startPoint y: 220, endPoint x: 177, endPoint y: 231, distance: 141.0
click at [177, 231] on div "X Edit Contact Edit contact information below. Contact Information Contact Name…" at bounding box center [607, 274] width 1214 height 549
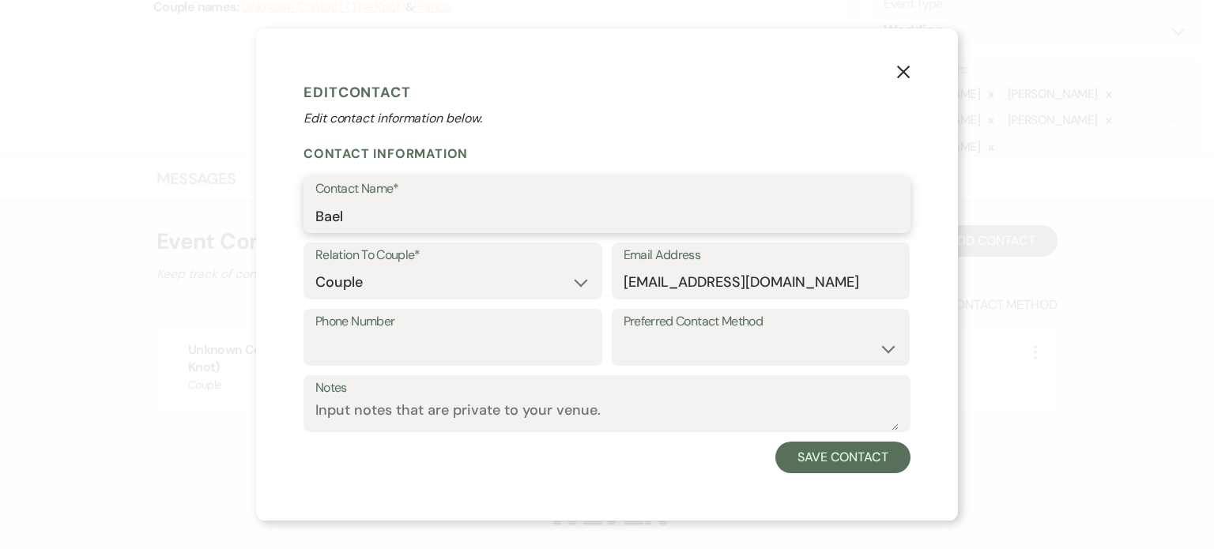
paste input "illee Patton"
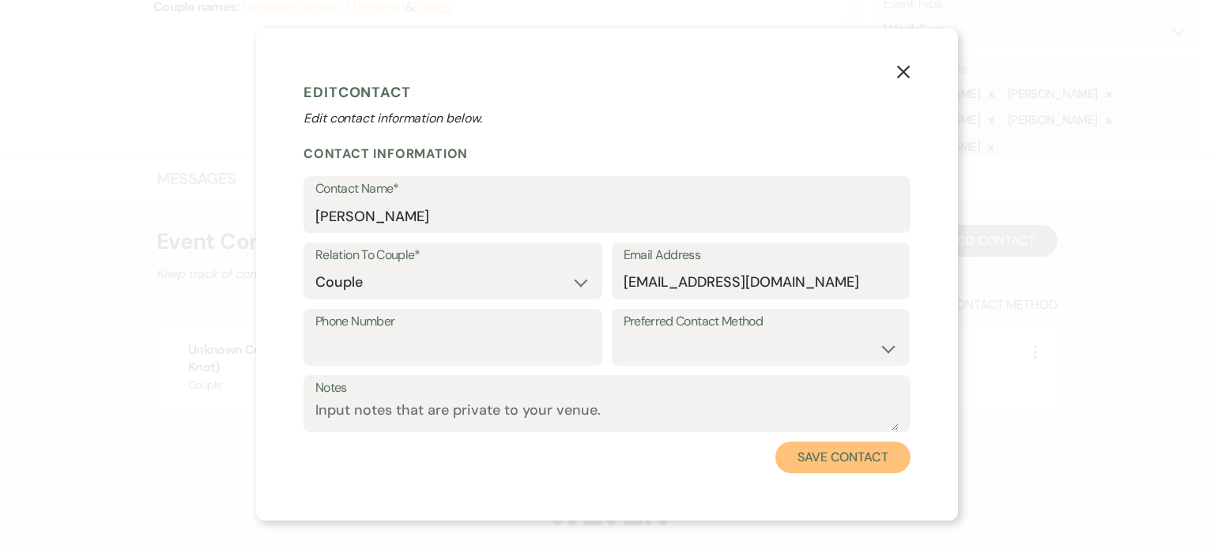
click at [910, 473] on button "Save Contact" at bounding box center [842, 458] width 135 height 32
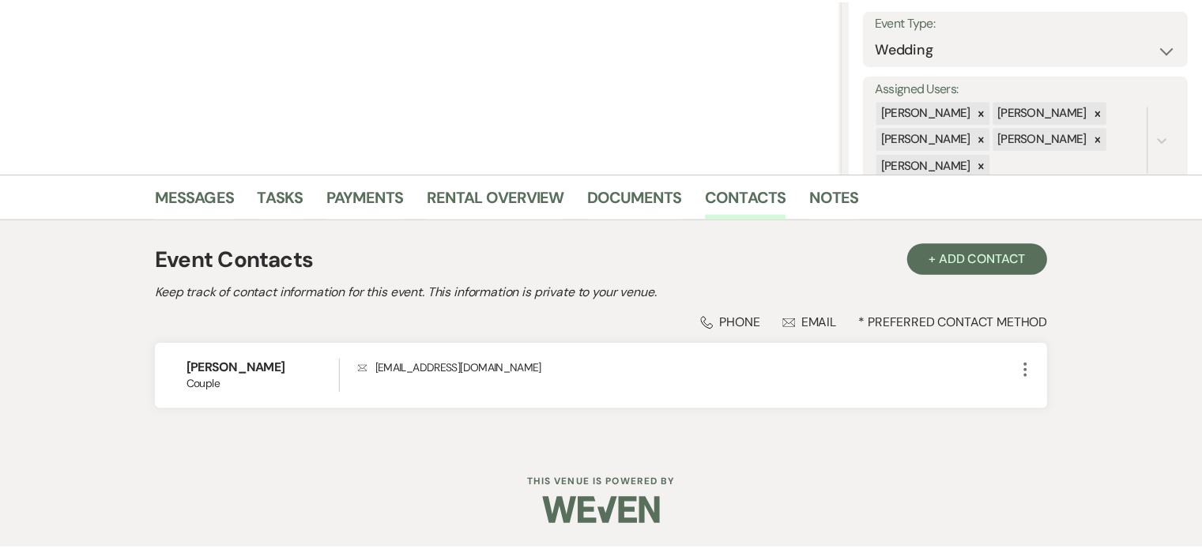
scroll to position [234, 0]
click at [224, 189] on link "Messages" at bounding box center [191, 201] width 80 height 35
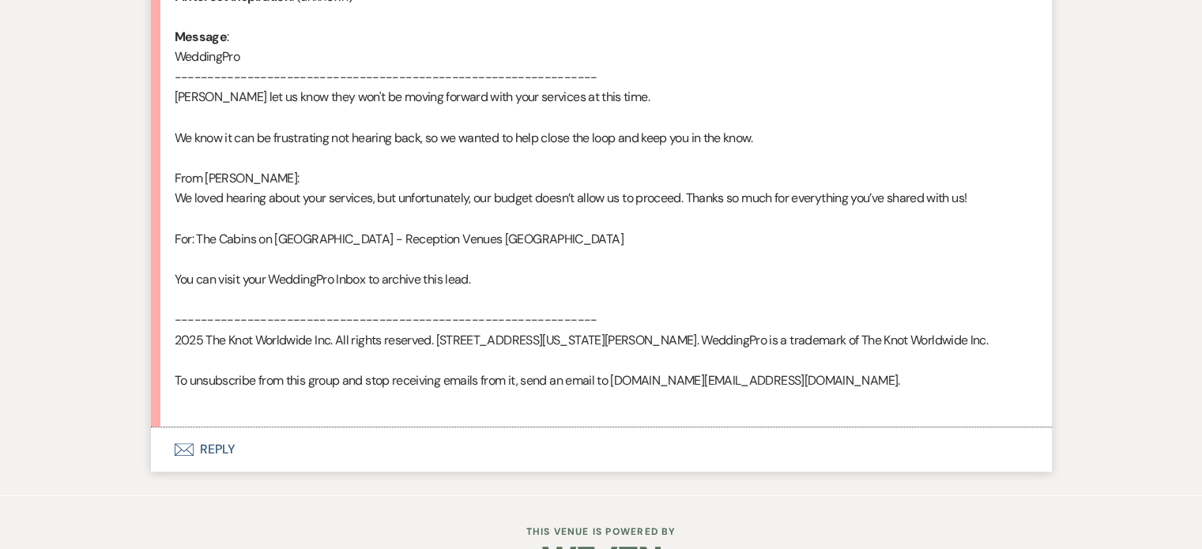
scroll to position [945, 0]
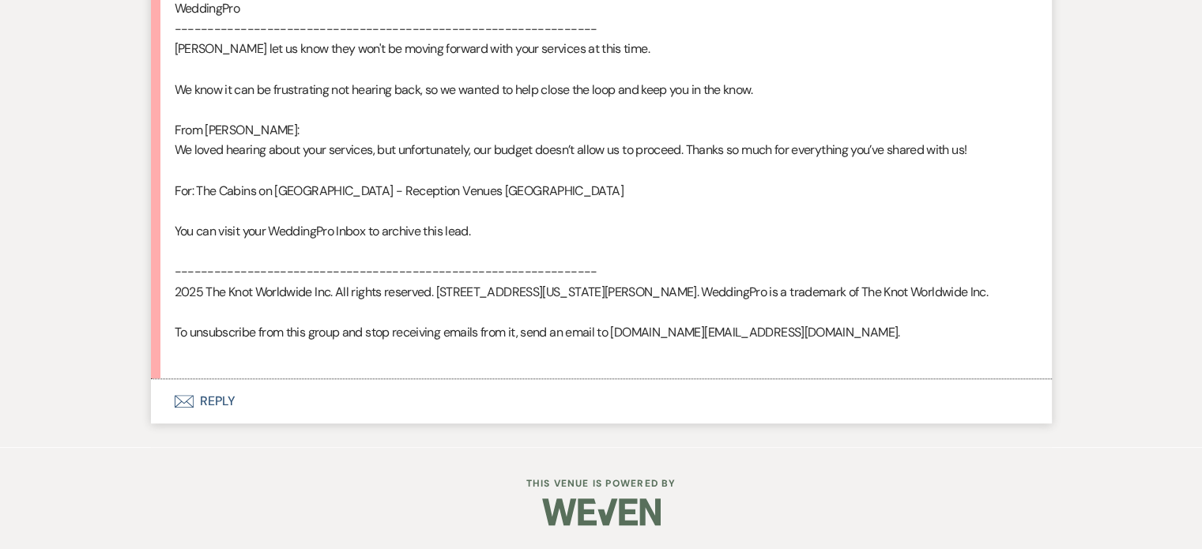
click at [291, 413] on button "Envelope Reply" at bounding box center [601, 401] width 901 height 44
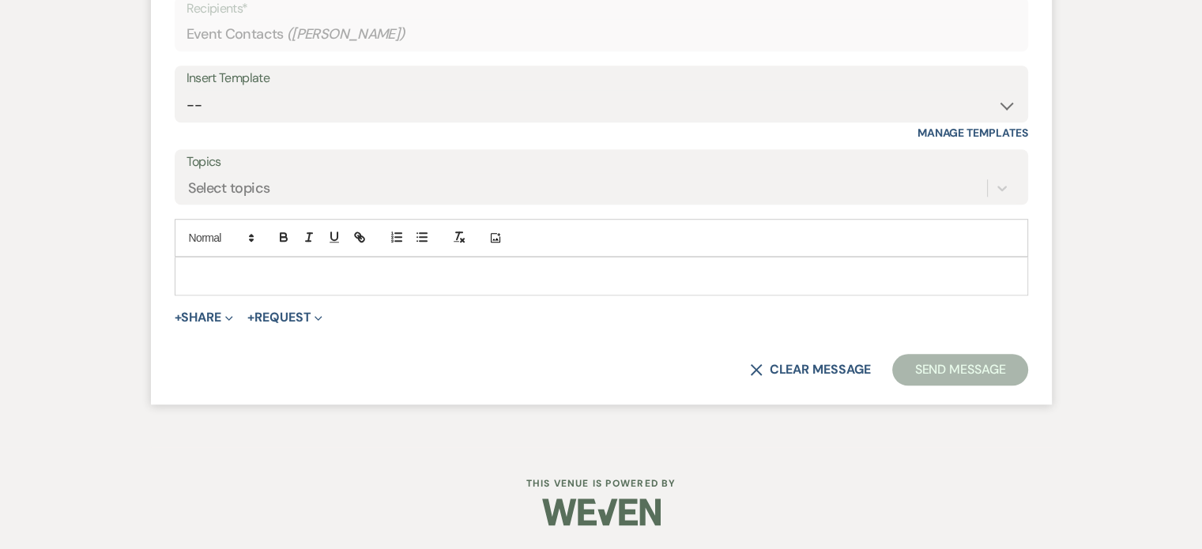
scroll to position [1331, 0]
click at [270, 121] on select "-- Initial Inquiry Response Tour Request Response Follow Up Copy of Initial Inq…" at bounding box center [601, 105] width 830 height 31
click at [238, 121] on select "-- Initial Inquiry Response Tour Request Response Follow Up Copy of Initial Inq…" at bounding box center [601, 105] width 830 height 31
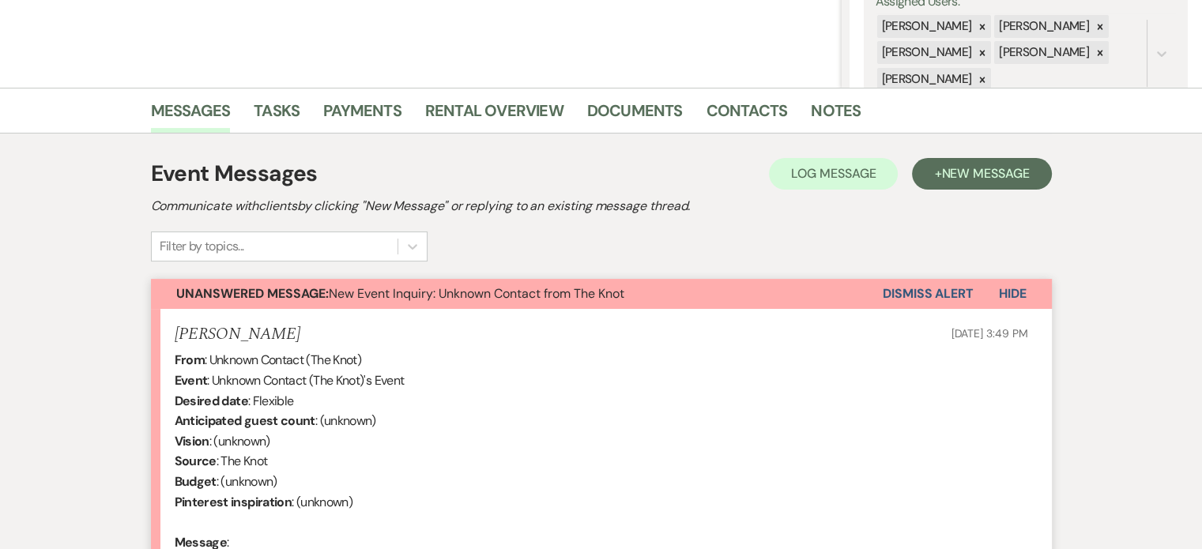
scroll to position [303, 0]
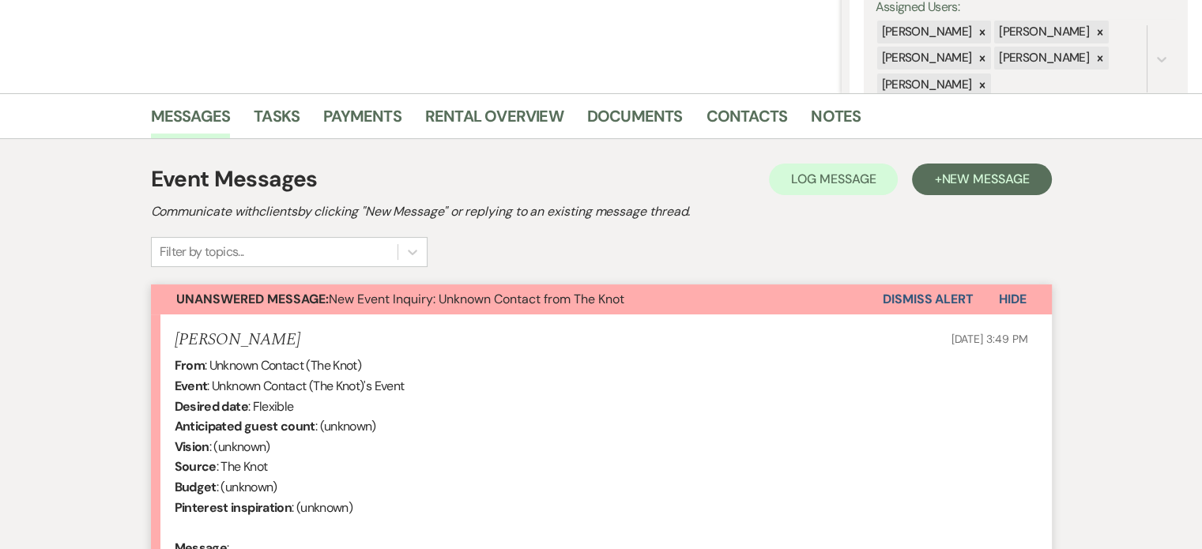
click at [999, 307] on span "Hide" at bounding box center [1013, 299] width 28 height 17
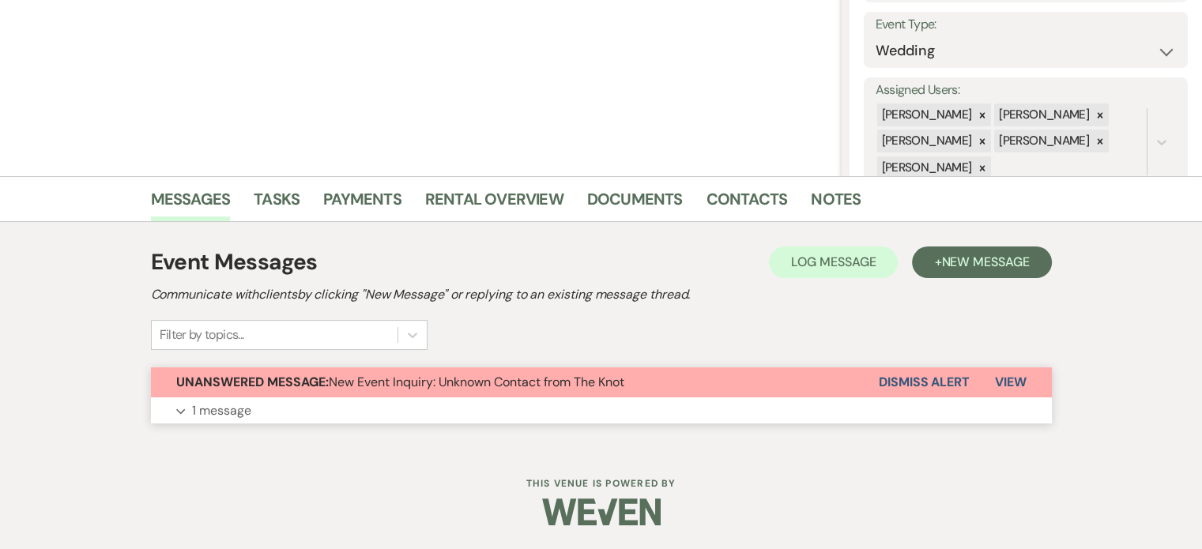
scroll to position [257, 0]
click at [890, 375] on button "Dismiss Alert" at bounding box center [924, 382] width 91 height 30
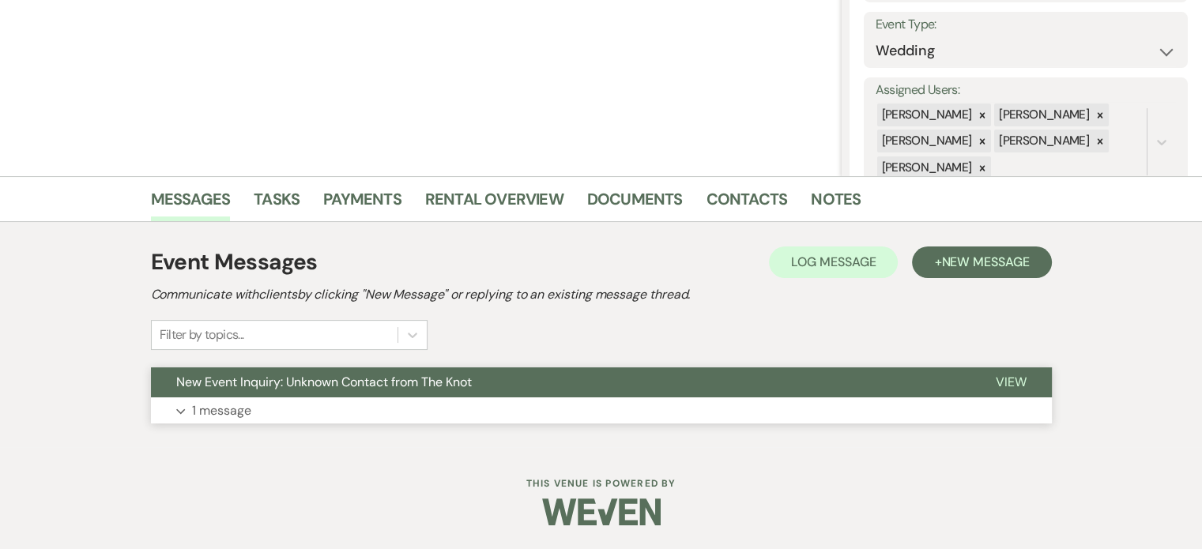
scroll to position [0, 0]
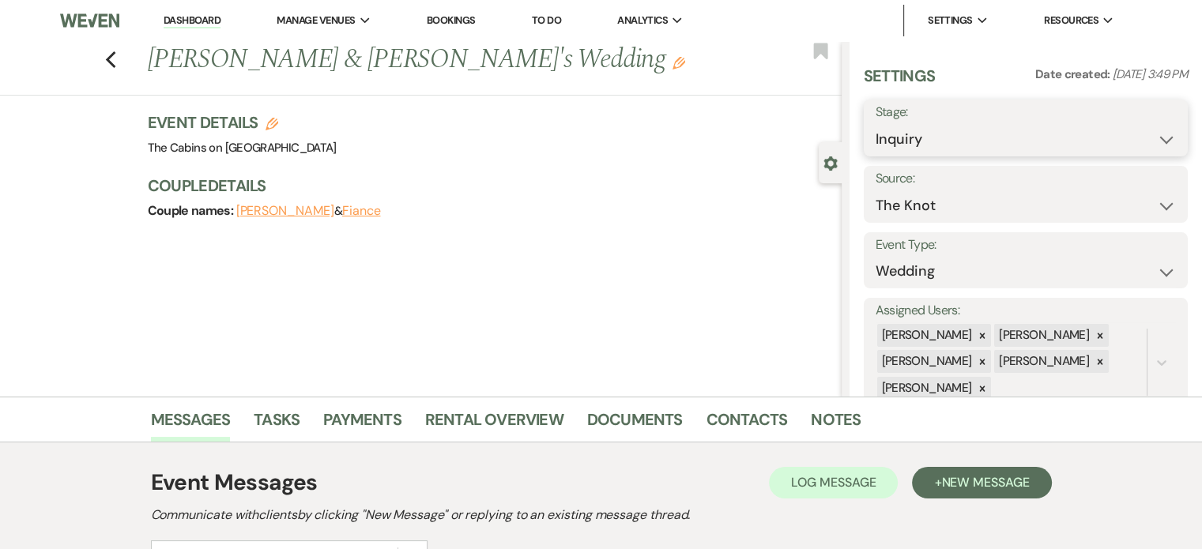
click at [880, 148] on select "Inquiry Follow Up Tour Requested Tour Confirmed Toured Proposal Sent Booked Lost" at bounding box center [1025, 139] width 300 height 31
click at [875, 134] on select "Inquiry Follow Up Tour Requested Tour Confirmed Toured Proposal Sent Booked Lost" at bounding box center [1025, 139] width 300 height 31
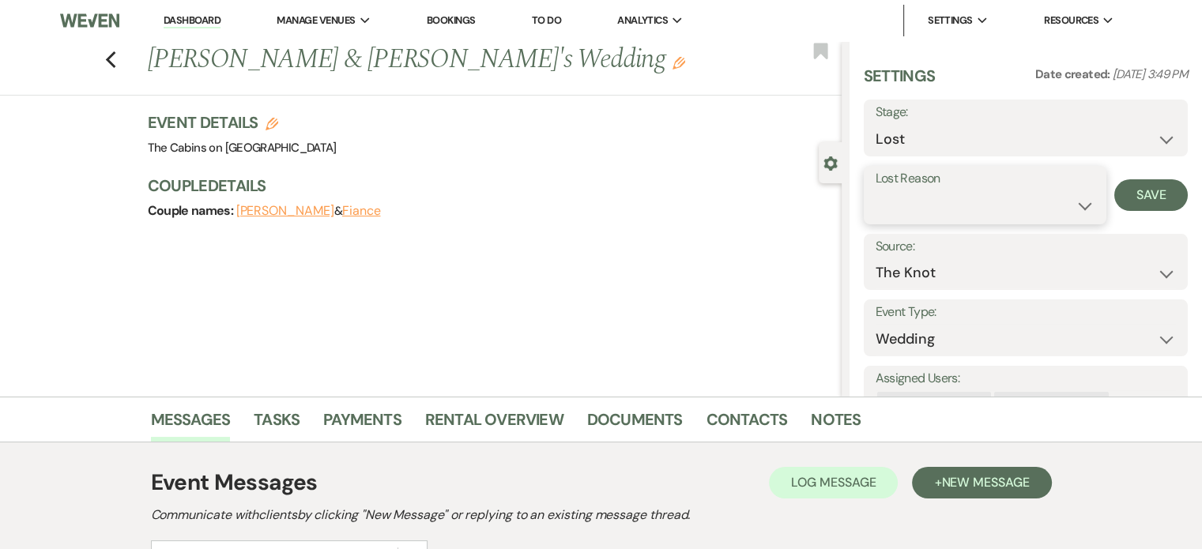
click at [875, 220] on select "Booked Elsewhere Budget Date Unavailable No Response Not a Good Match Capacity …" at bounding box center [984, 205] width 219 height 31
click at [875, 204] on select "Booked Elsewhere Budget Date Unavailable No Response Not a Good Match Capacity …" at bounding box center [984, 205] width 219 height 31
click at [1140, 203] on button "Save" at bounding box center [1150, 195] width 73 height 32
click at [205, 24] on link "Dashboard" at bounding box center [192, 20] width 57 height 15
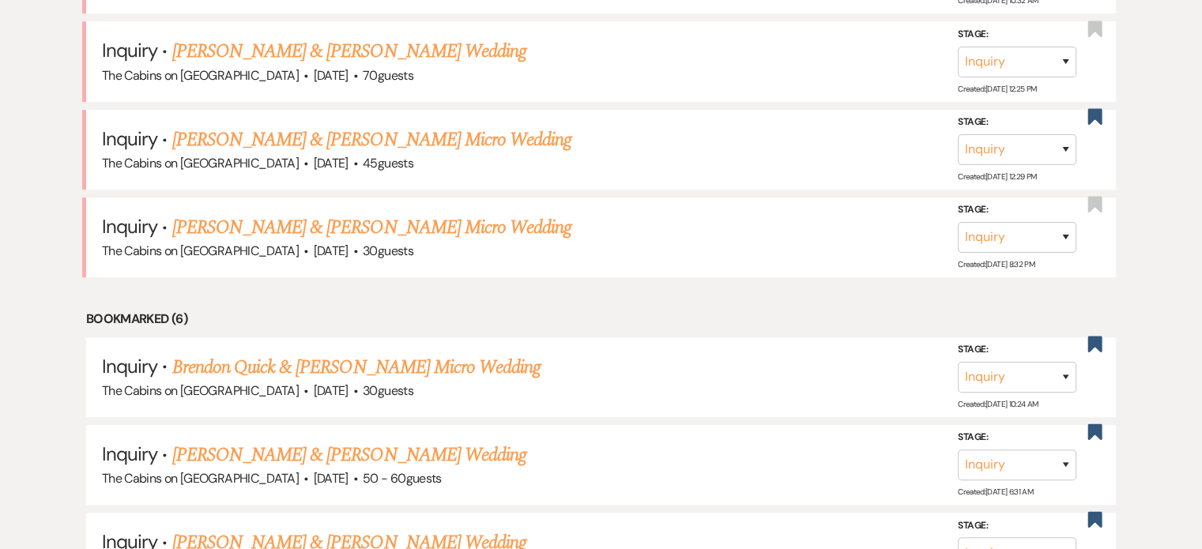
scroll to position [948, 0]
click at [255, 241] on link "Zaven Bablouzian & Sasha Jeffery's Micro Wedding" at bounding box center [372, 227] width 400 height 28
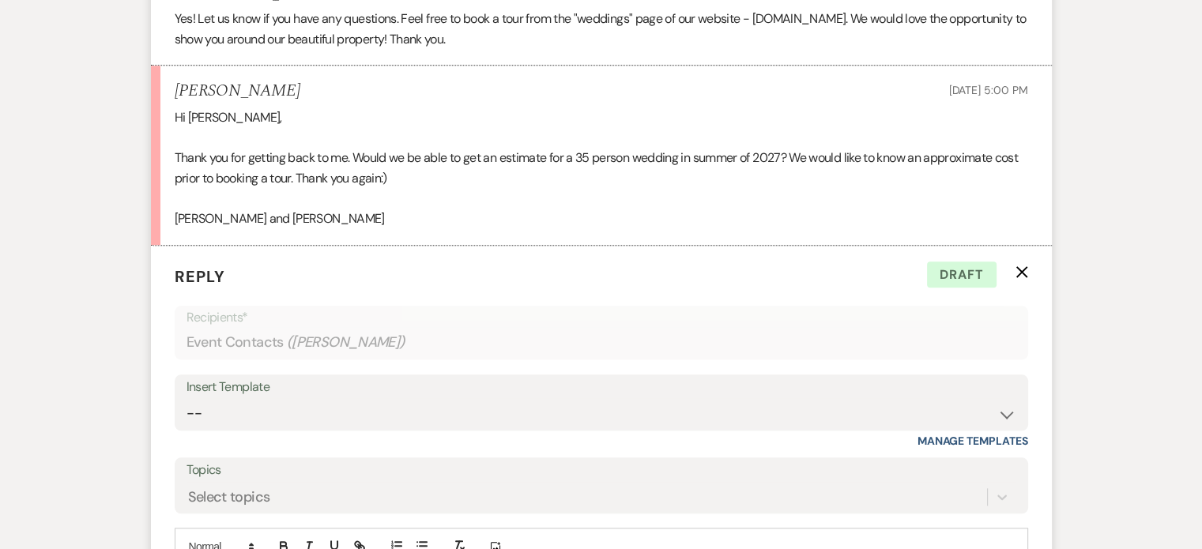
scroll to position [1525, 0]
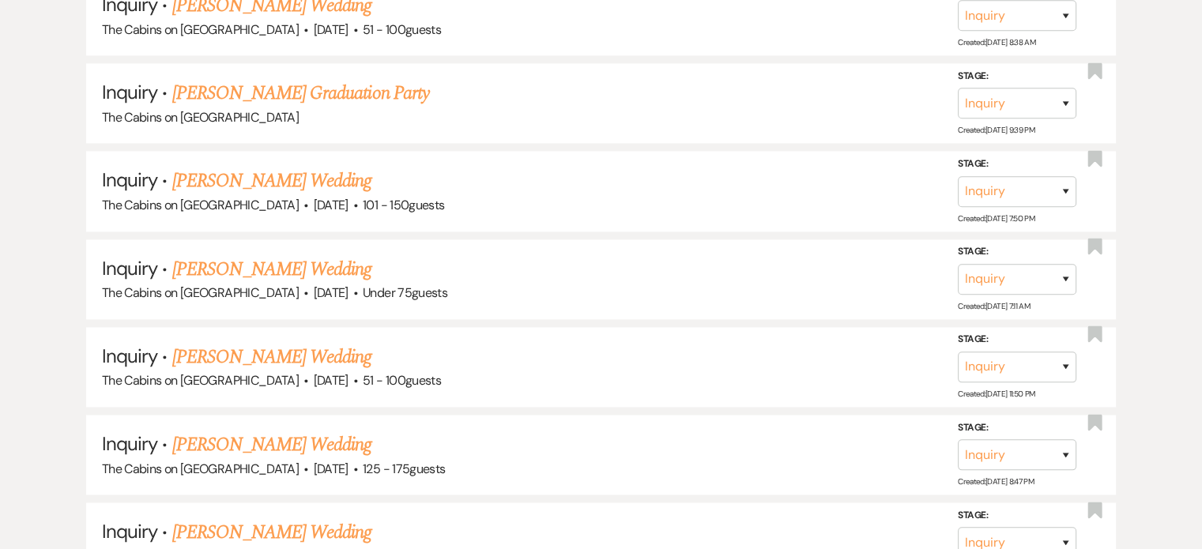
scroll to position [2291, 0]
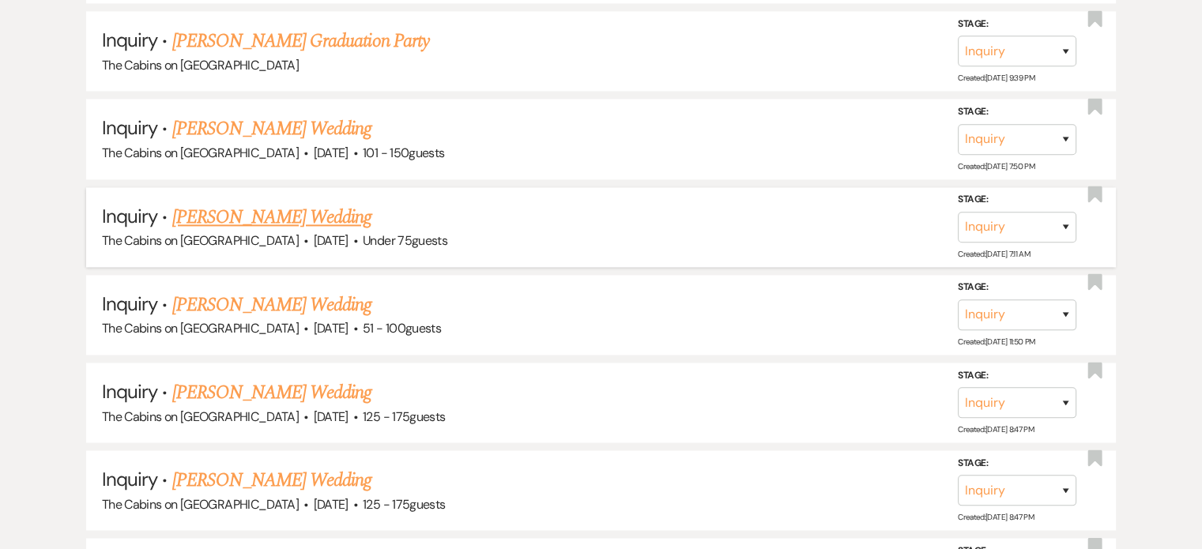
click at [293, 232] on link "Debbie Secrest's Wedding" at bounding box center [272, 217] width 200 height 28
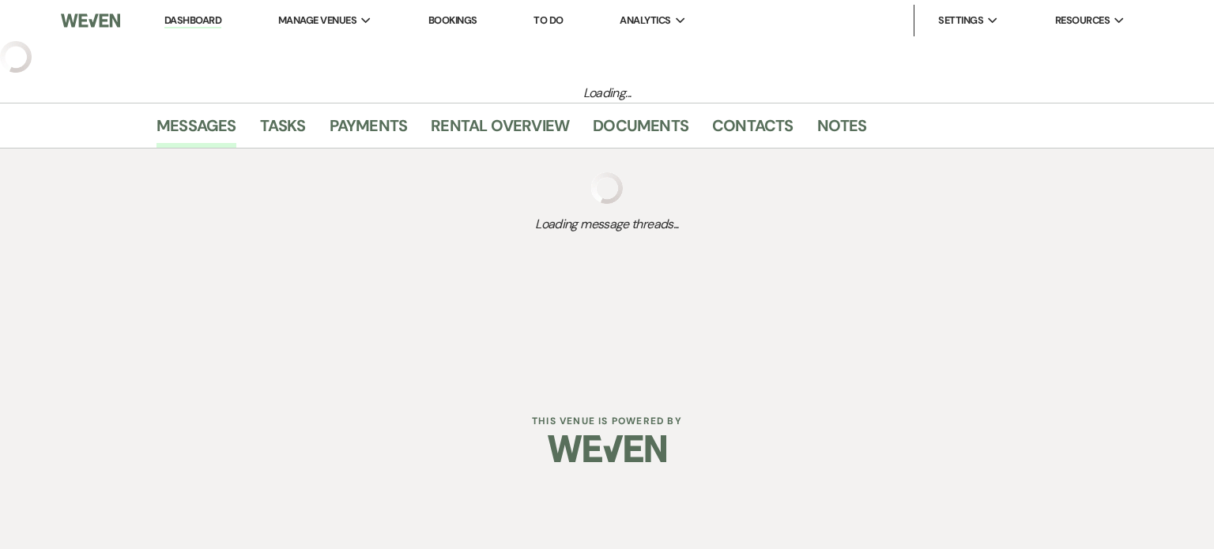
select select "3"
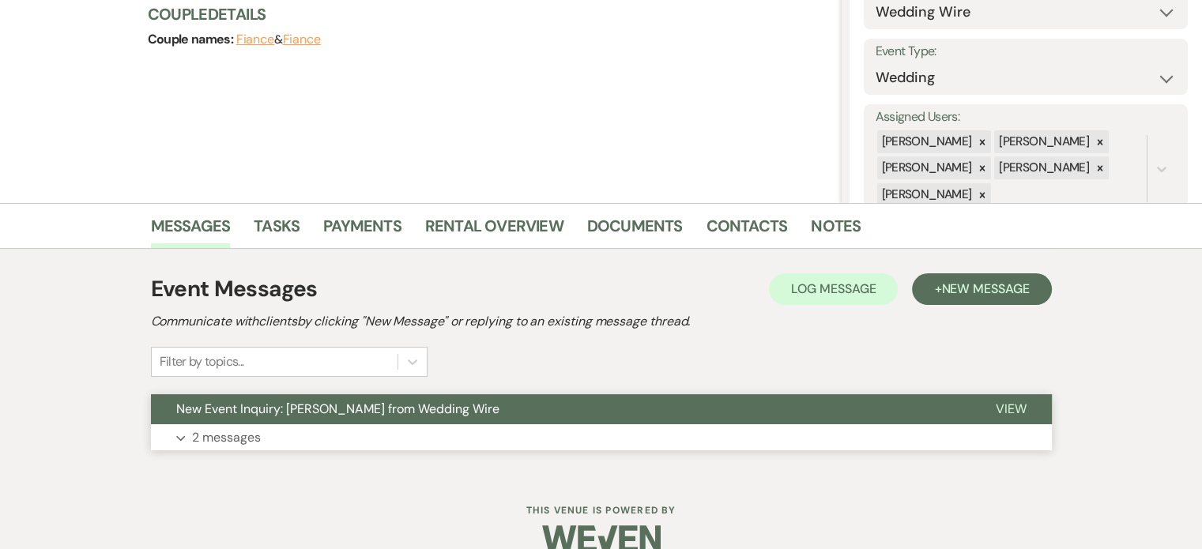
scroll to position [257, 0]
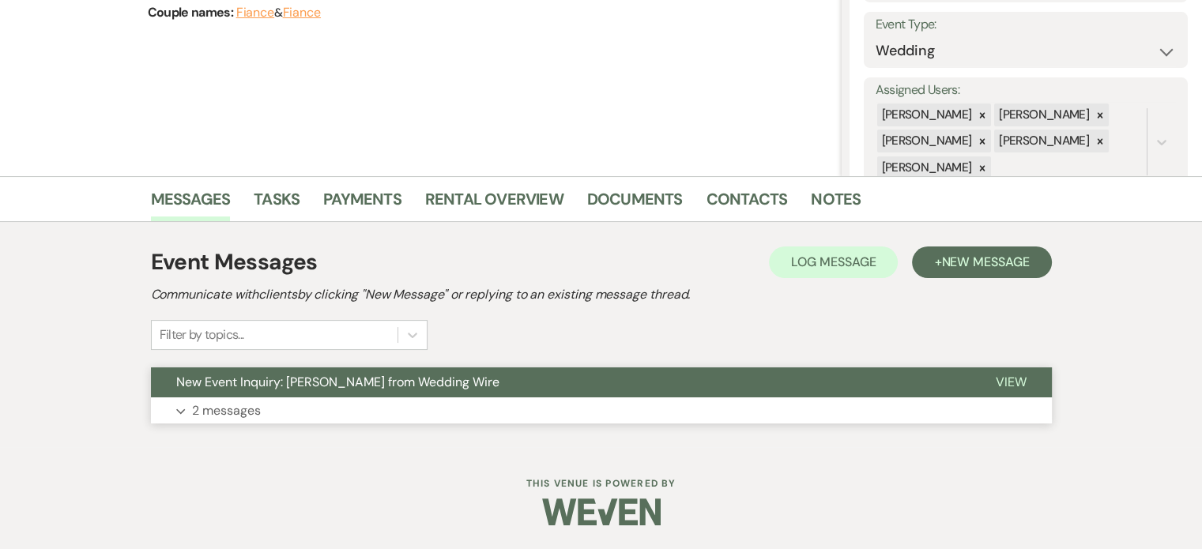
click at [261, 405] on p "2 messages" at bounding box center [226, 411] width 69 height 21
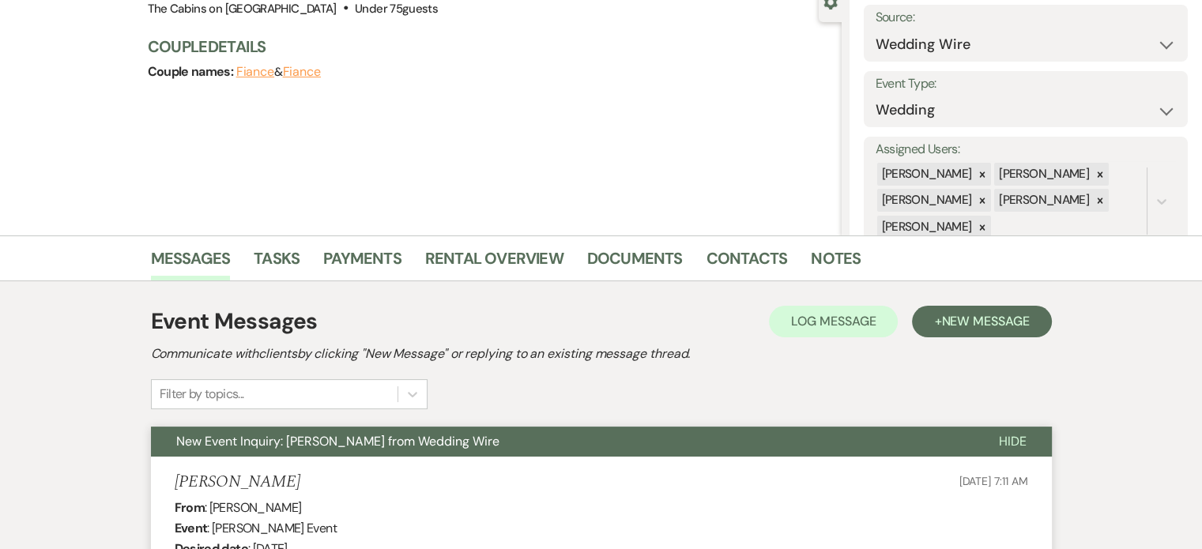
scroll to position [0, 0]
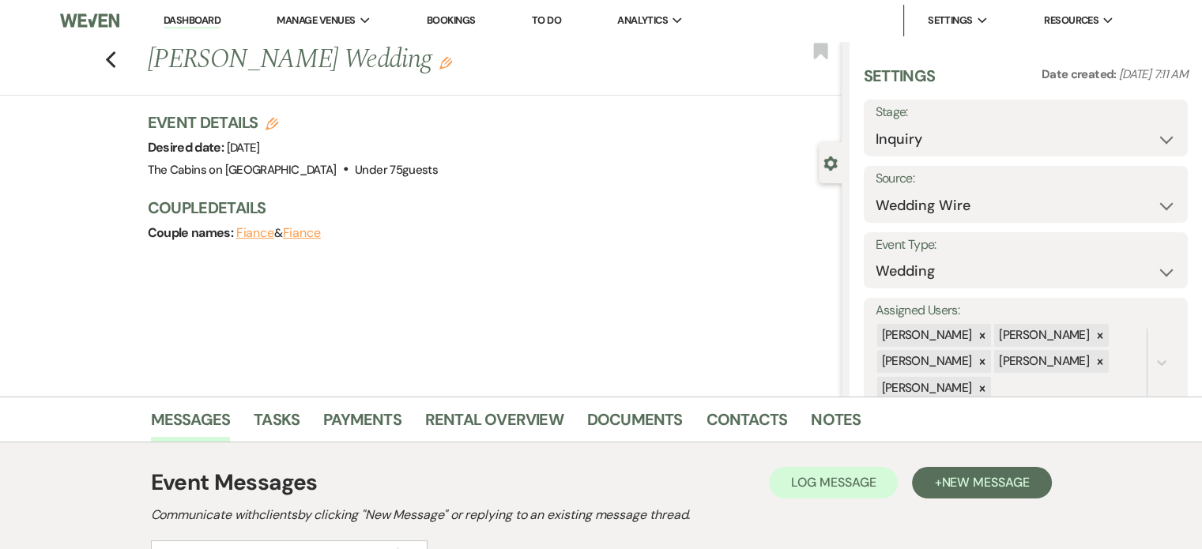
drag, startPoint x: 194, startPoint y: 15, endPoint x: 359, endPoint y: 0, distance: 165.8
click at [194, 15] on link "Dashboard" at bounding box center [192, 20] width 57 height 15
